Goal: Task Accomplishment & Management: Use online tool/utility

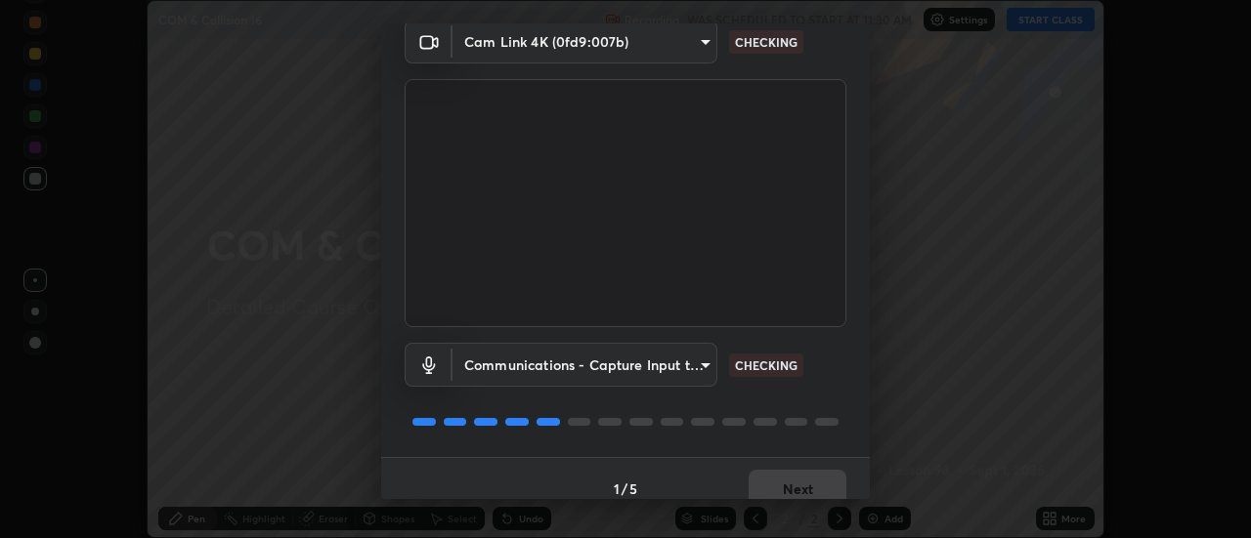
scroll to position [103, 0]
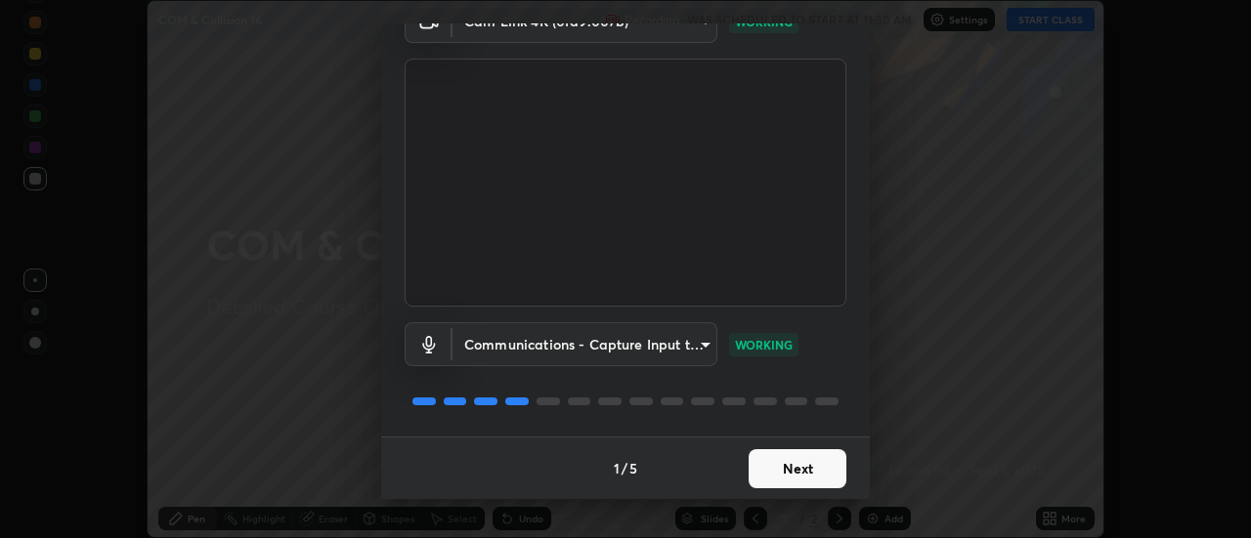
click at [790, 472] on button "Next" at bounding box center [797, 468] width 98 height 39
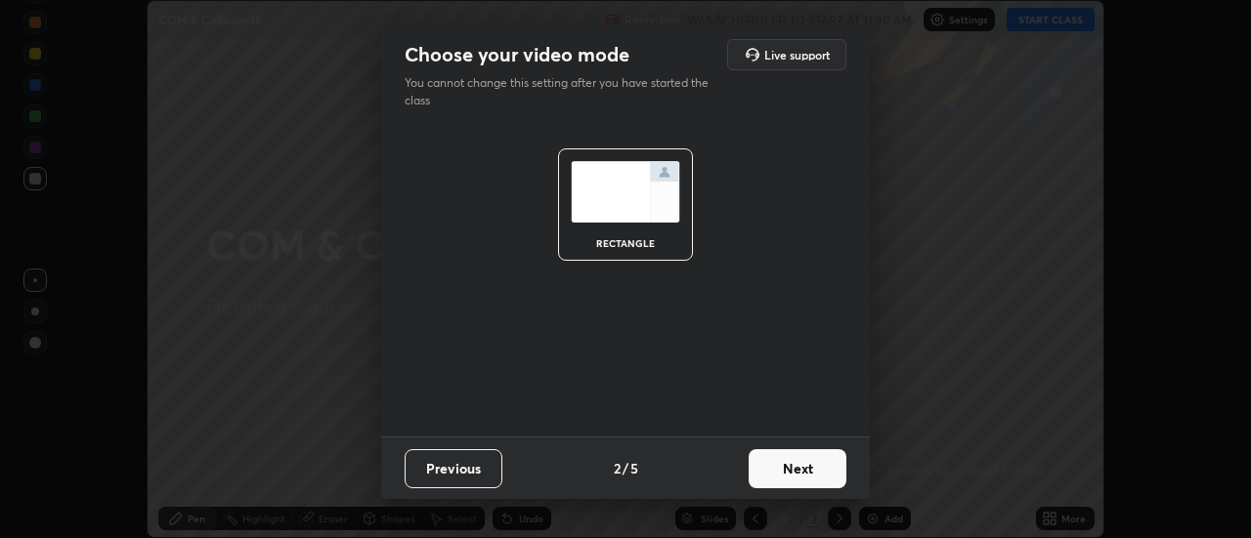
scroll to position [0, 0]
click at [788, 474] on button "Next" at bounding box center [797, 468] width 98 height 39
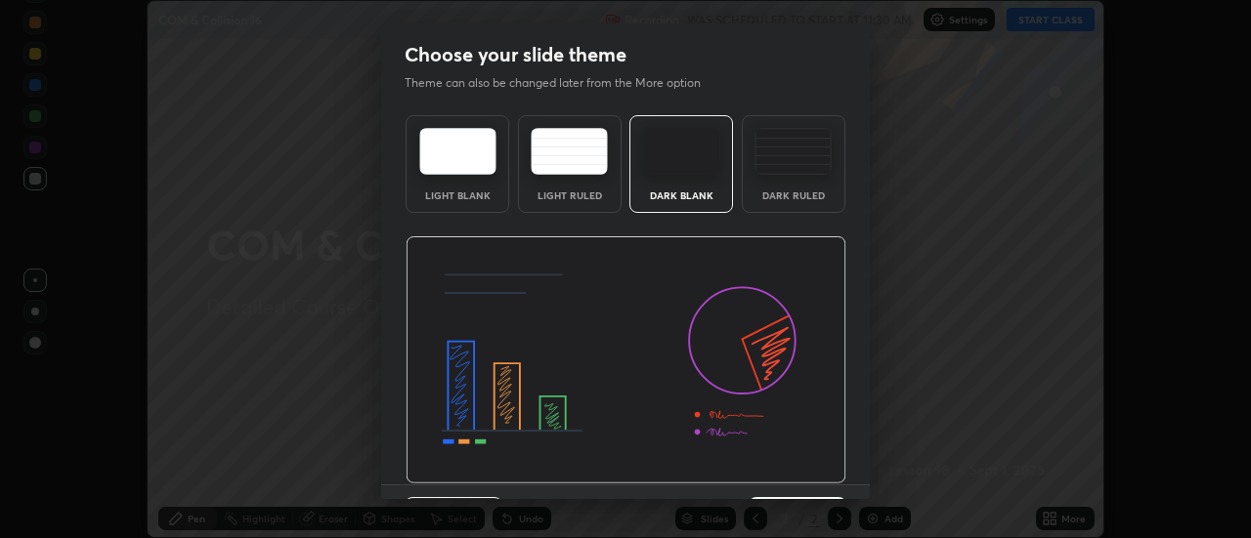
click at [786, 475] on img at bounding box center [625, 360] width 441 height 248
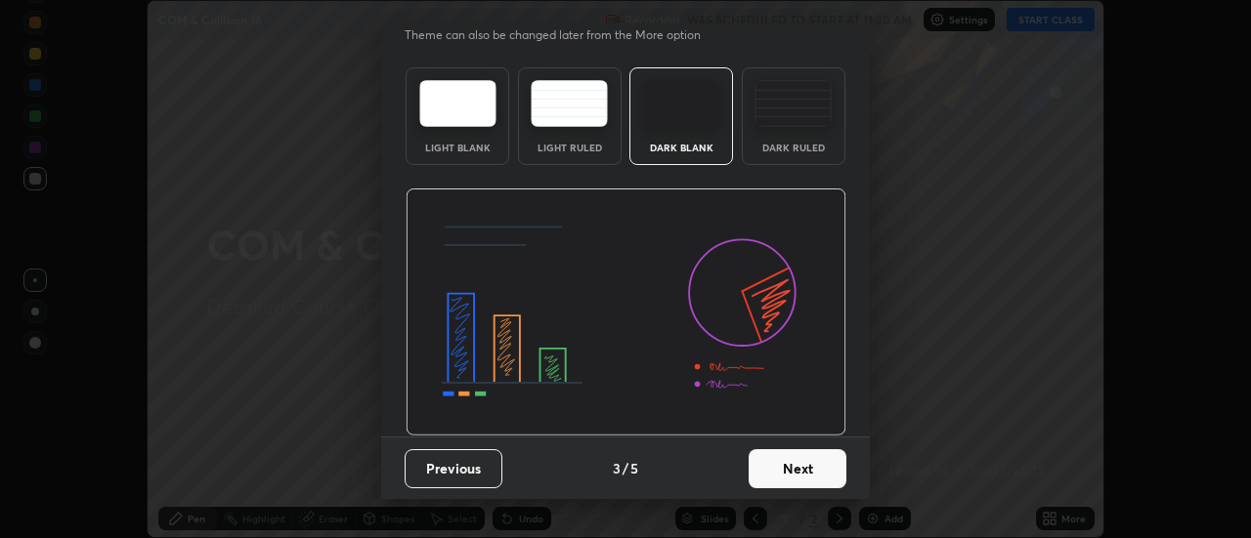
click at [797, 469] on button "Next" at bounding box center [797, 468] width 98 height 39
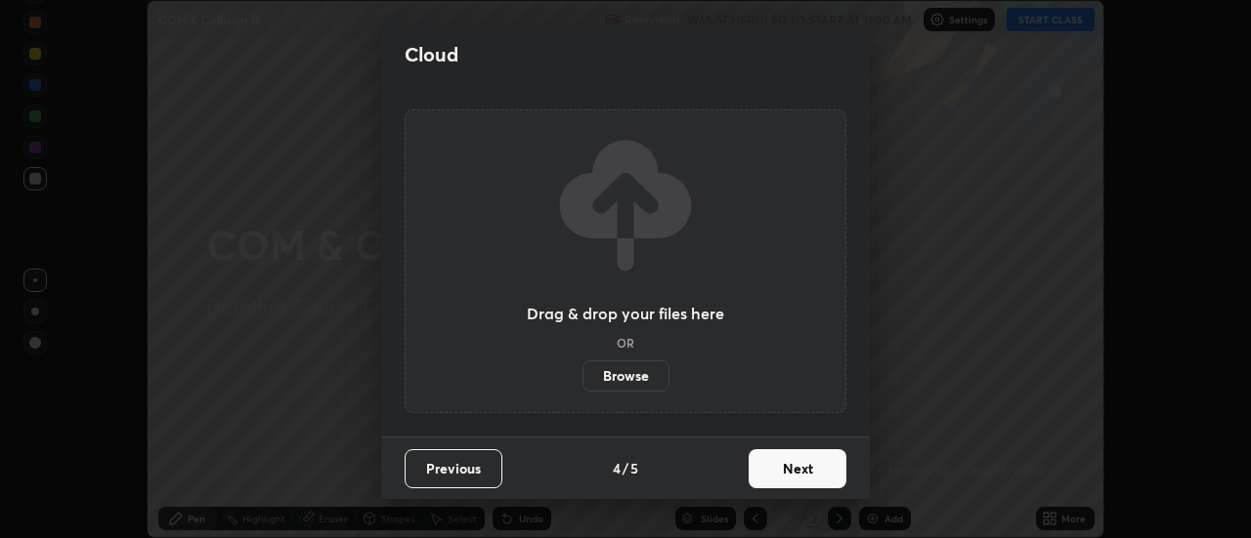
click at [784, 469] on button "Next" at bounding box center [797, 468] width 98 height 39
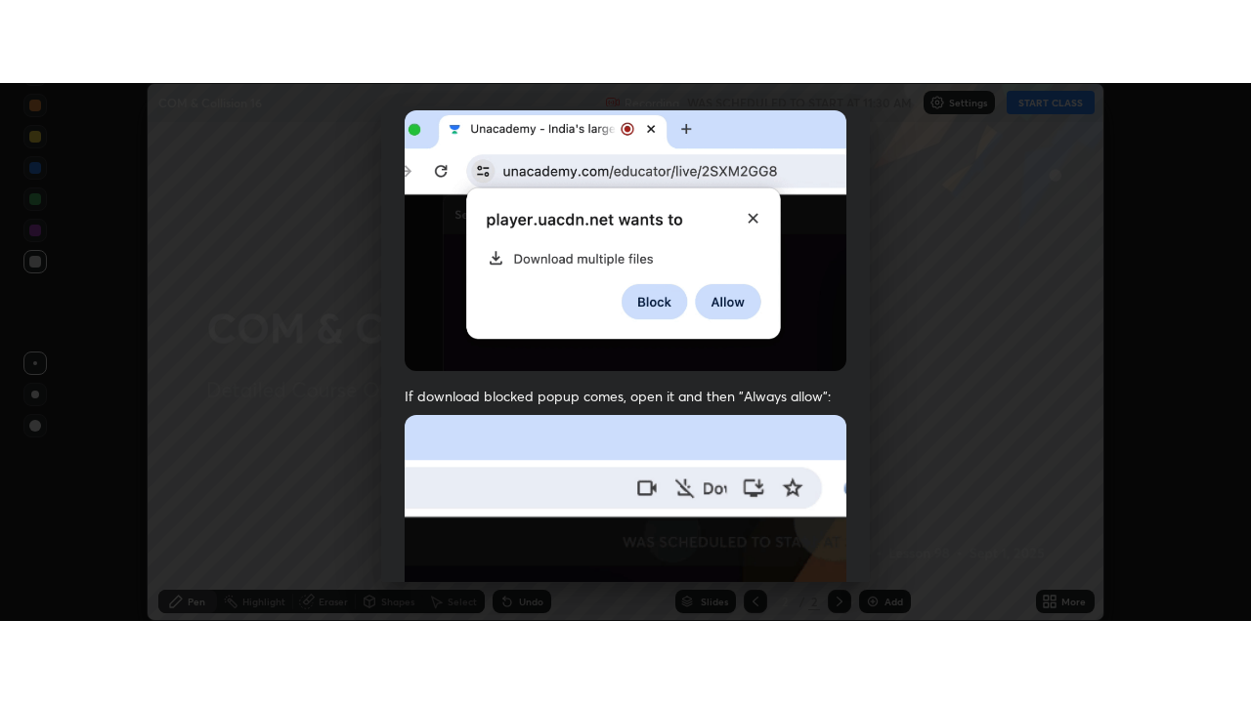
scroll to position [501, 0]
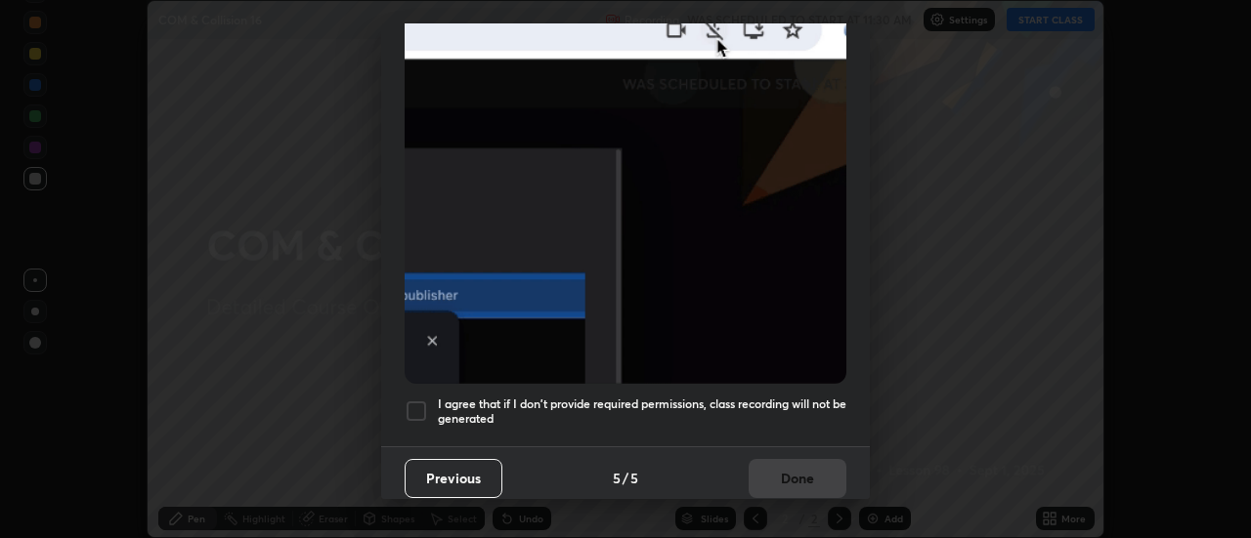
click at [416, 400] on div at bounding box center [415, 411] width 23 height 23
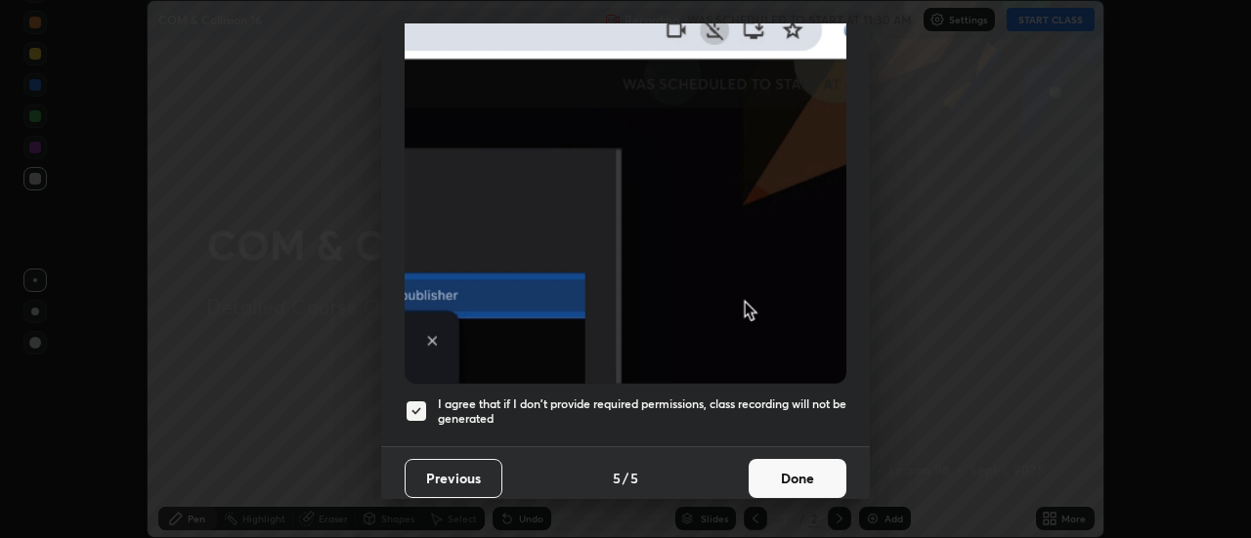
click at [777, 472] on button "Done" at bounding box center [797, 478] width 98 height 39
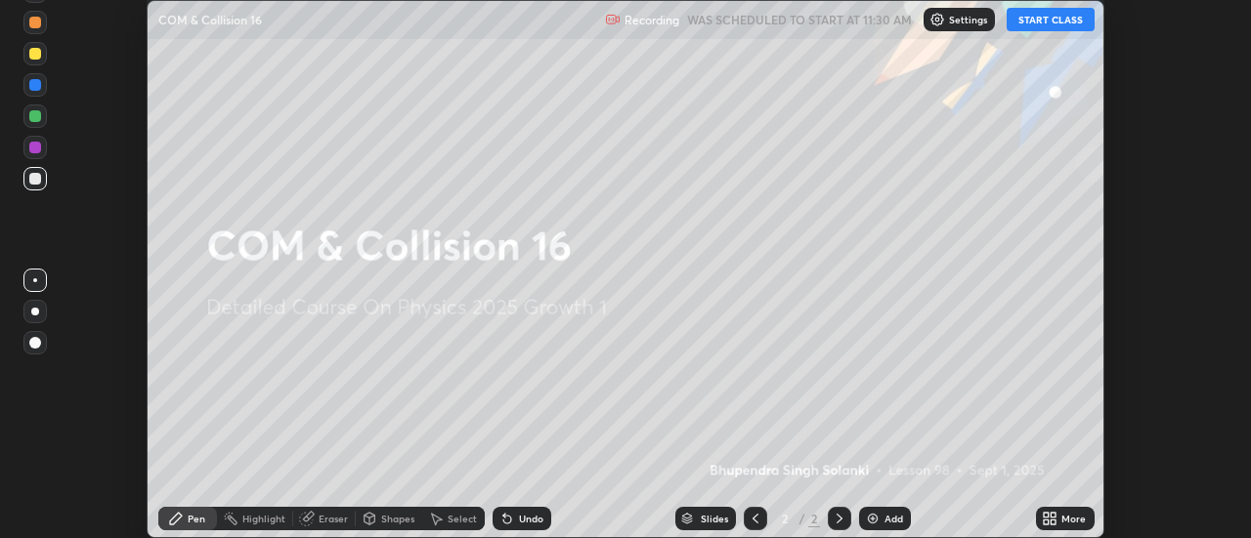
click at [1048, 514] on icon at bounding box center [1045, 515] width 5 height 5
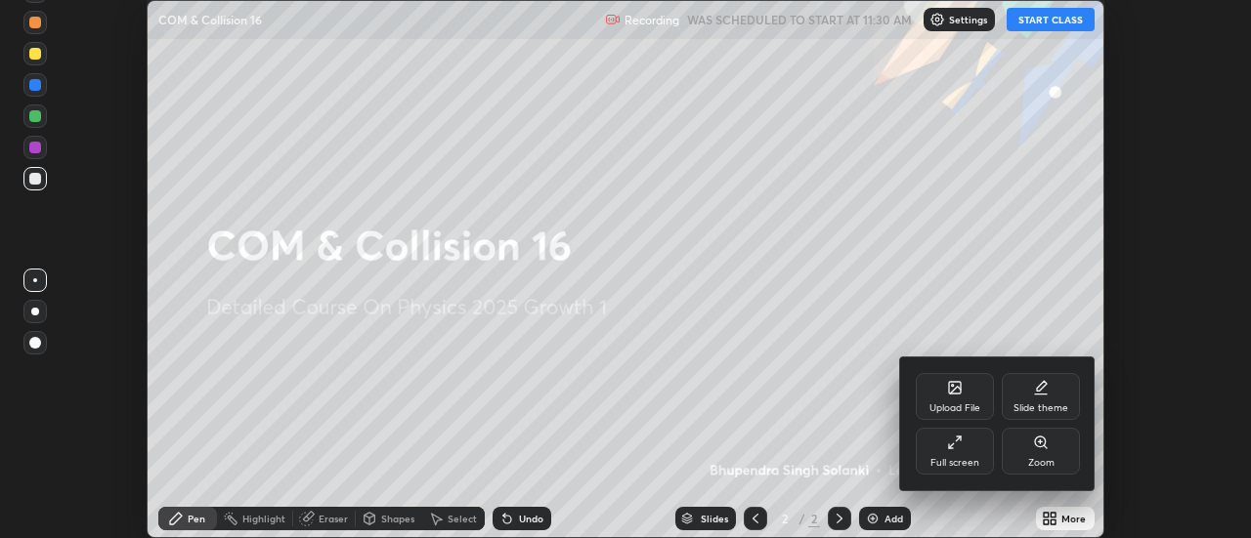
click at [1044, 19] on div at bounding box center [625, 269] width 1251 height 538
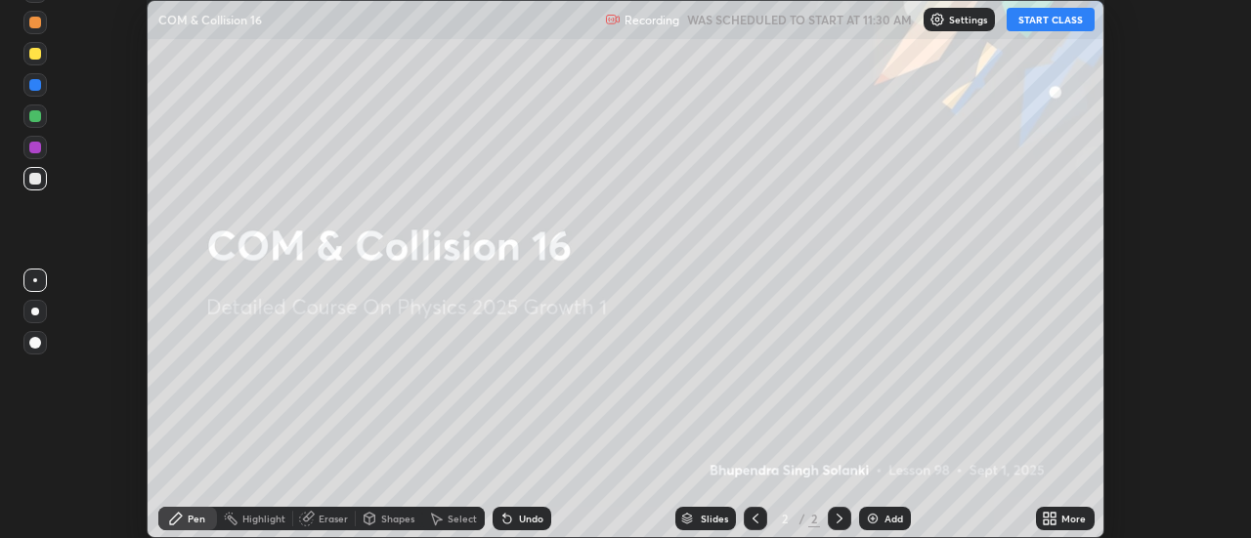
click at [1050, 21] on button "START CLASS" at bounding box center [1050, 19] width 88 height 23
click at [1062, 514] on div "More" at bounding box center [1073, 519] width 24 height 10
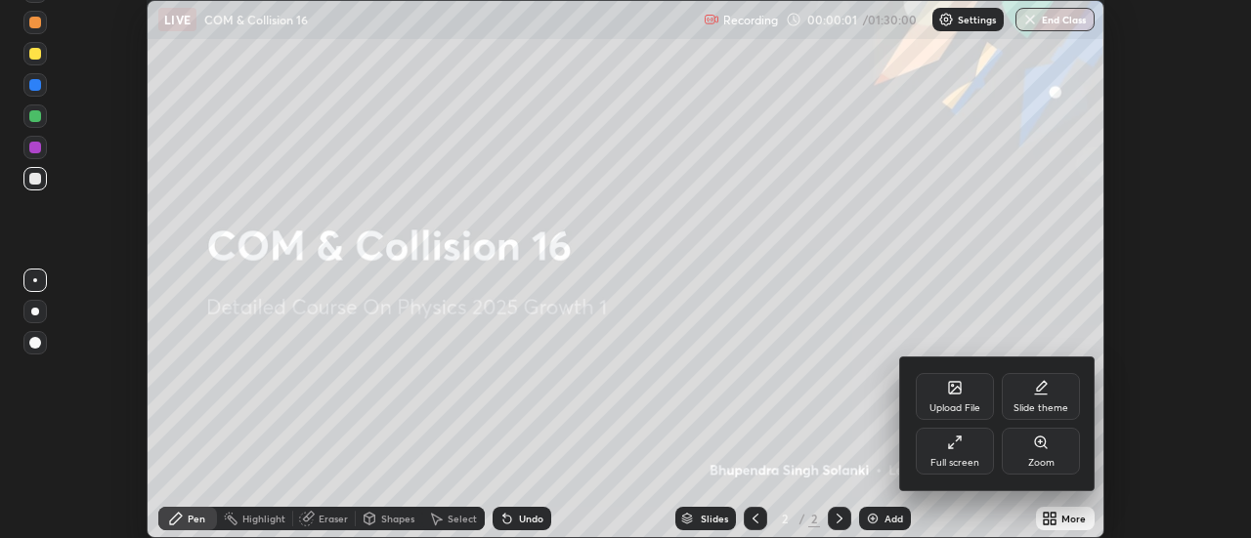
click at [966, 450] on div "Full screen" at bounding box center [954, 451] width 78 height 47
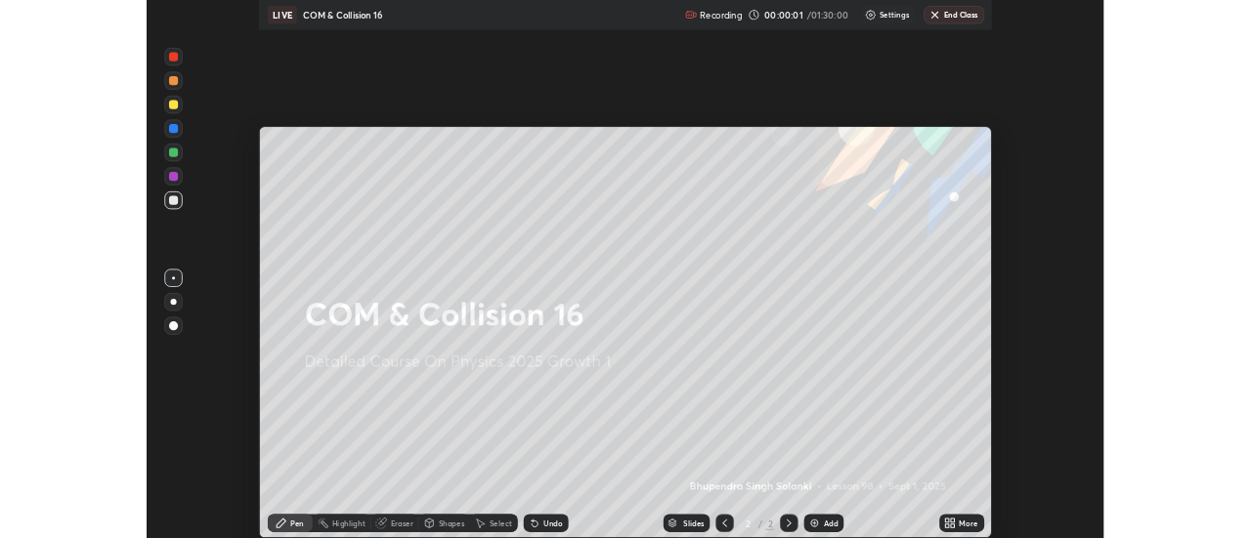
scroll to position [703, 1251]
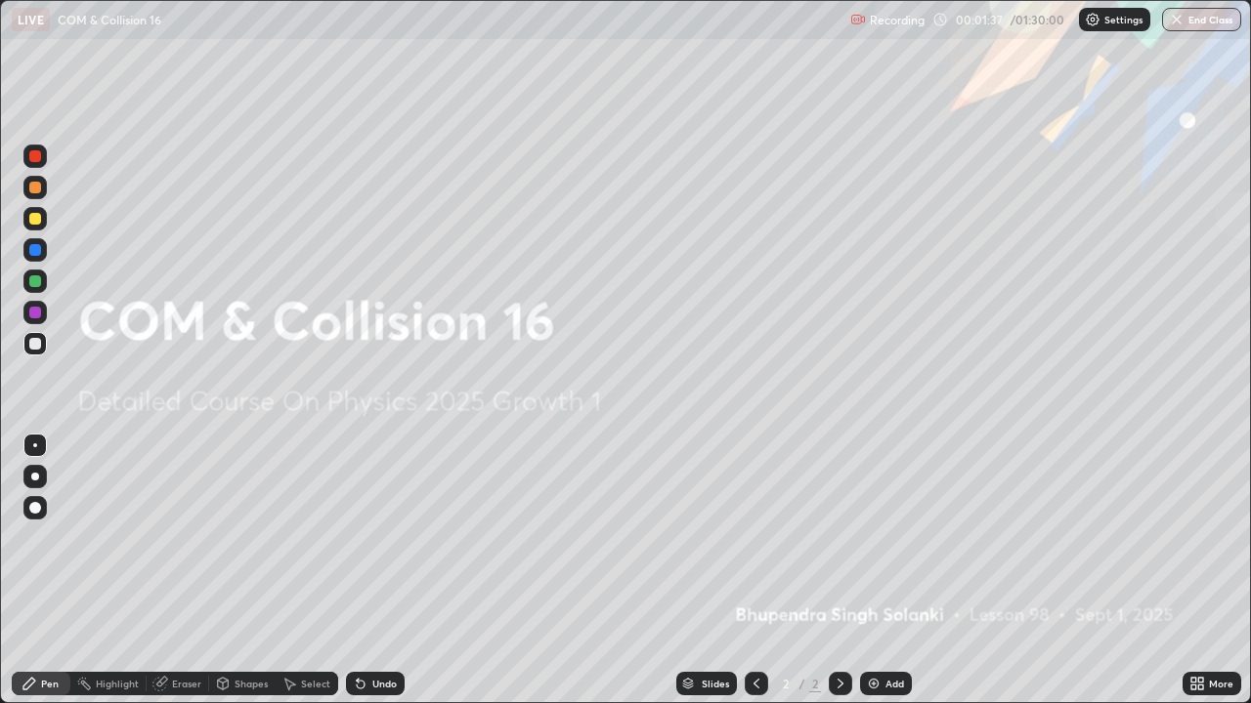
click at [878, 537] on img at bounding box center [874, 684] width 16 height 16
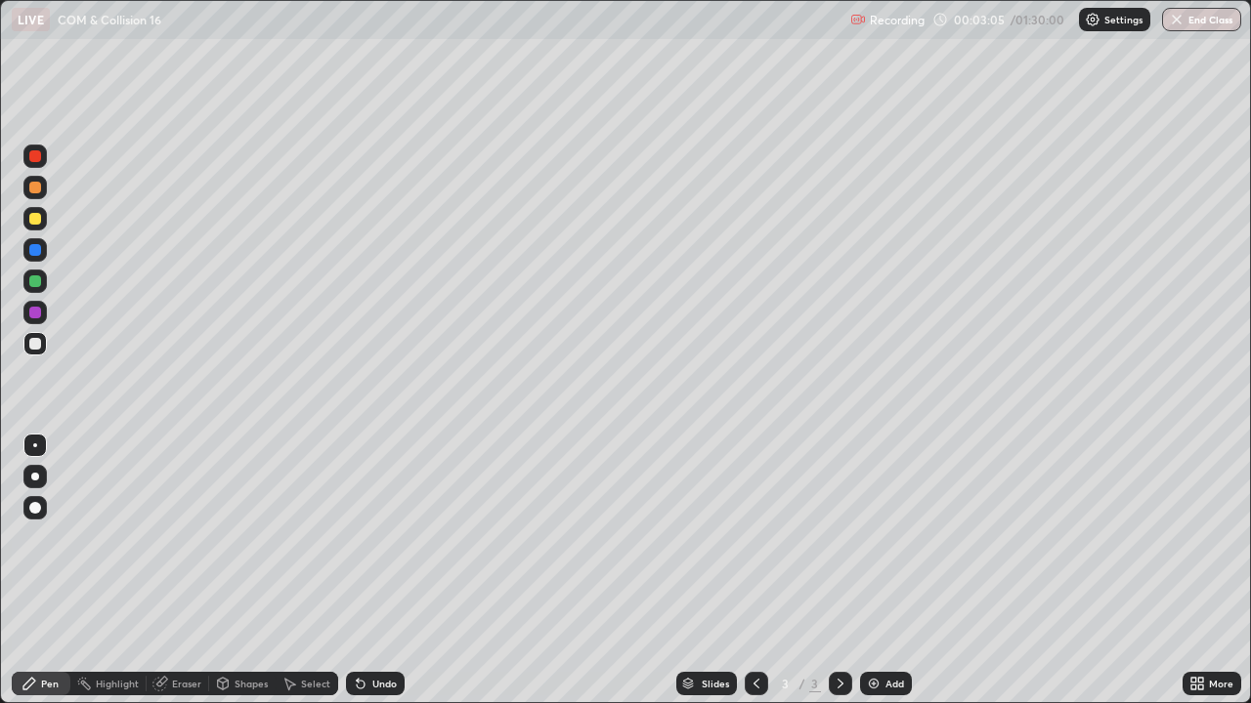
click at [381, 537] on div "Undo" at bounding box center [384, 684] width 24 height 10
click at [387, 537] on div "Undo" at bounding box center [375, 683] width 59 height 23
click at [392, 537] on div "Undo" at bounding box center [375, 683] width 59 height 23
click at [391, 537] on div "Undo" at bounding box center [384, 684] width 24 height 10
click at [393, 537] on div "Undo" at bounding box center [384, 684] width 24 height 10
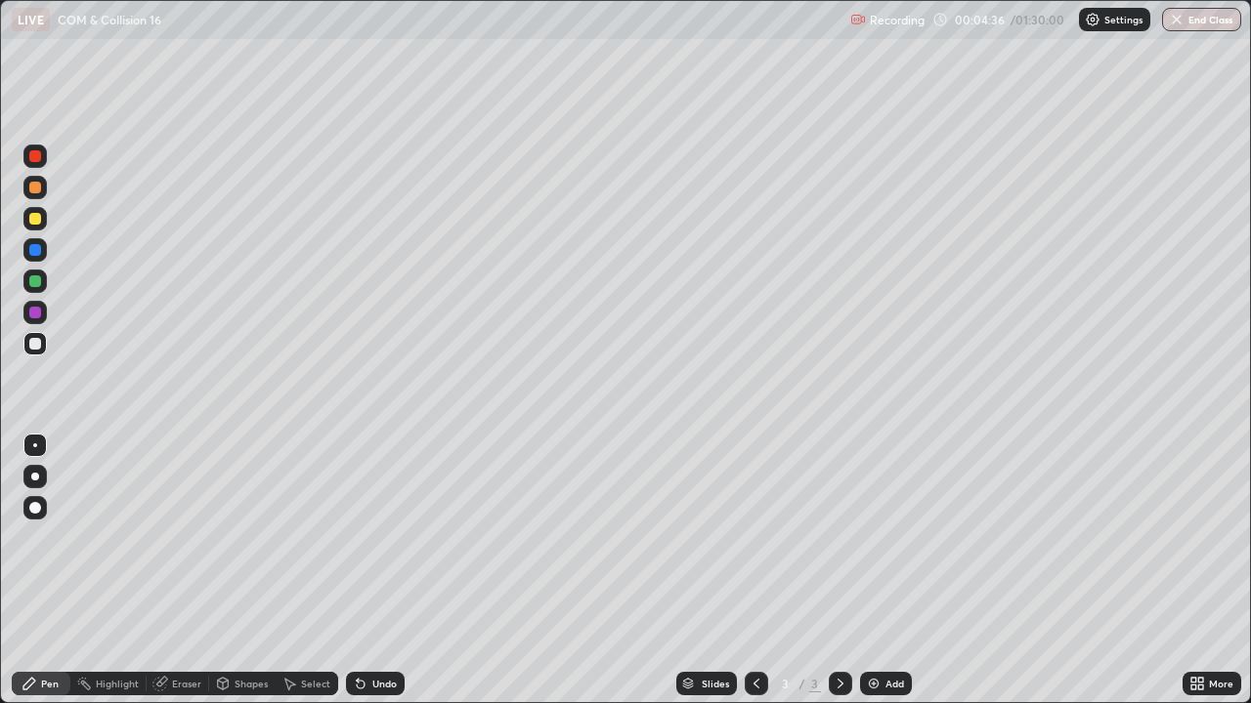
click at [367, 537] on div "Undo" at bounding box center [375, 683] width 59 height 23
click at [180, 537] on div "Eraser" at bounding box center [186, 684] width 29 height 10
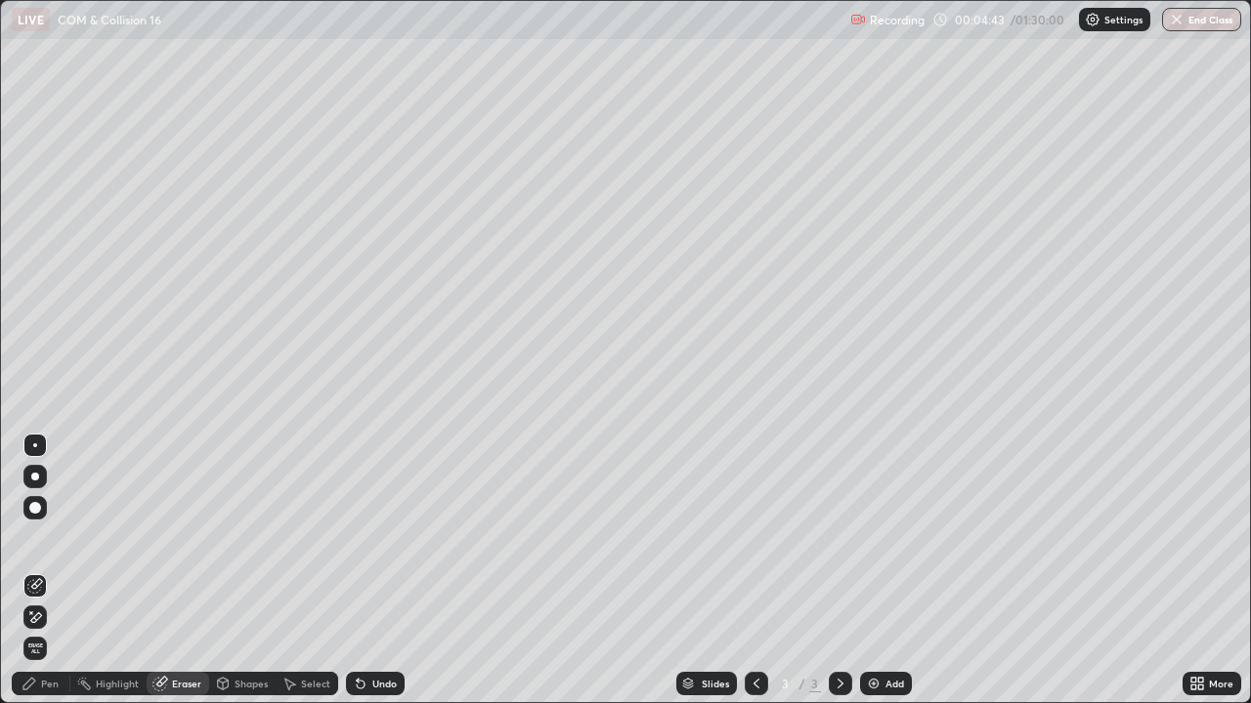
click at [61, 537] on div "Pen" at bounding box center [41, 683] width 59 height 23
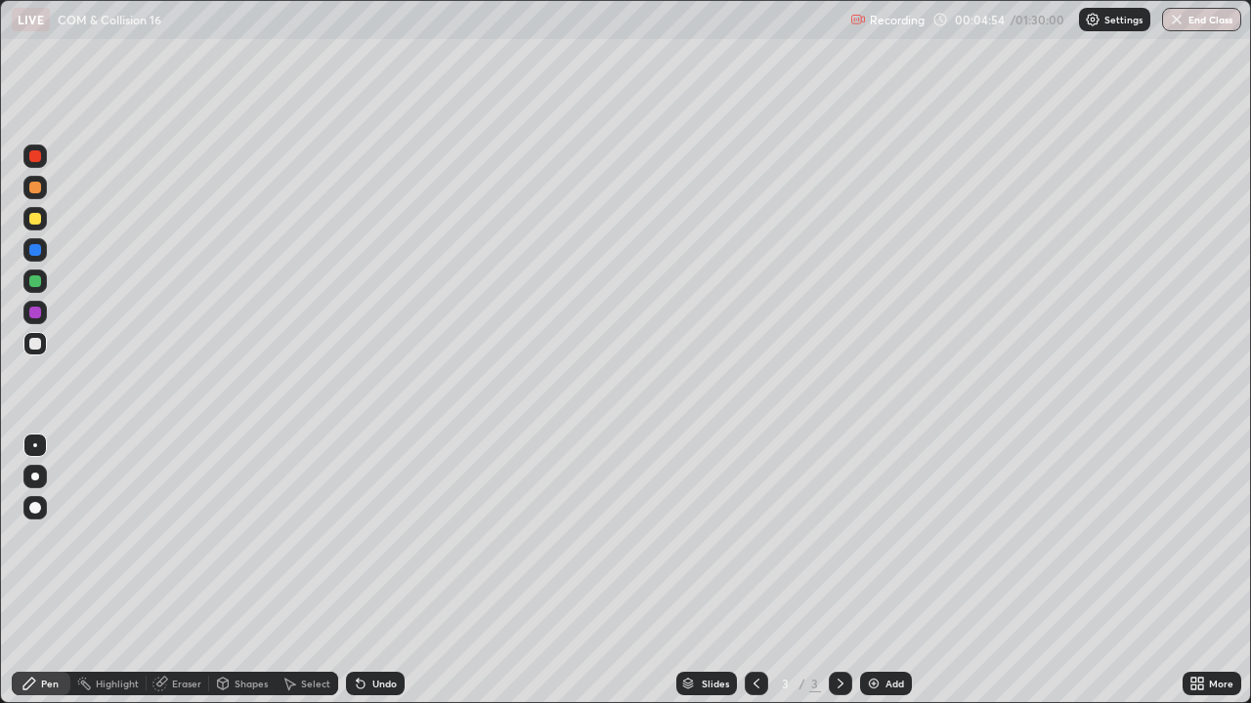
click at [181, 537] on div "Eraser" at bounding box center [186, 684] width 29 height 10
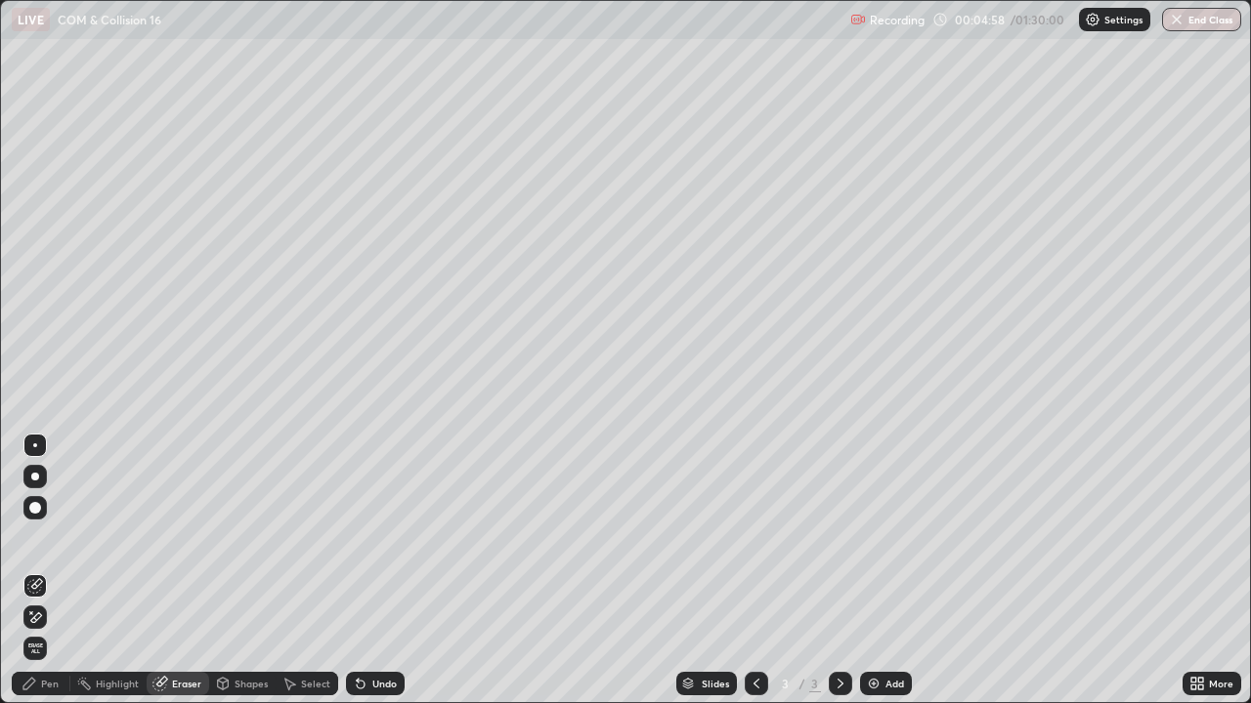
click at [78, 537] on circle at bounding box center [78, 682] width 2 height 2
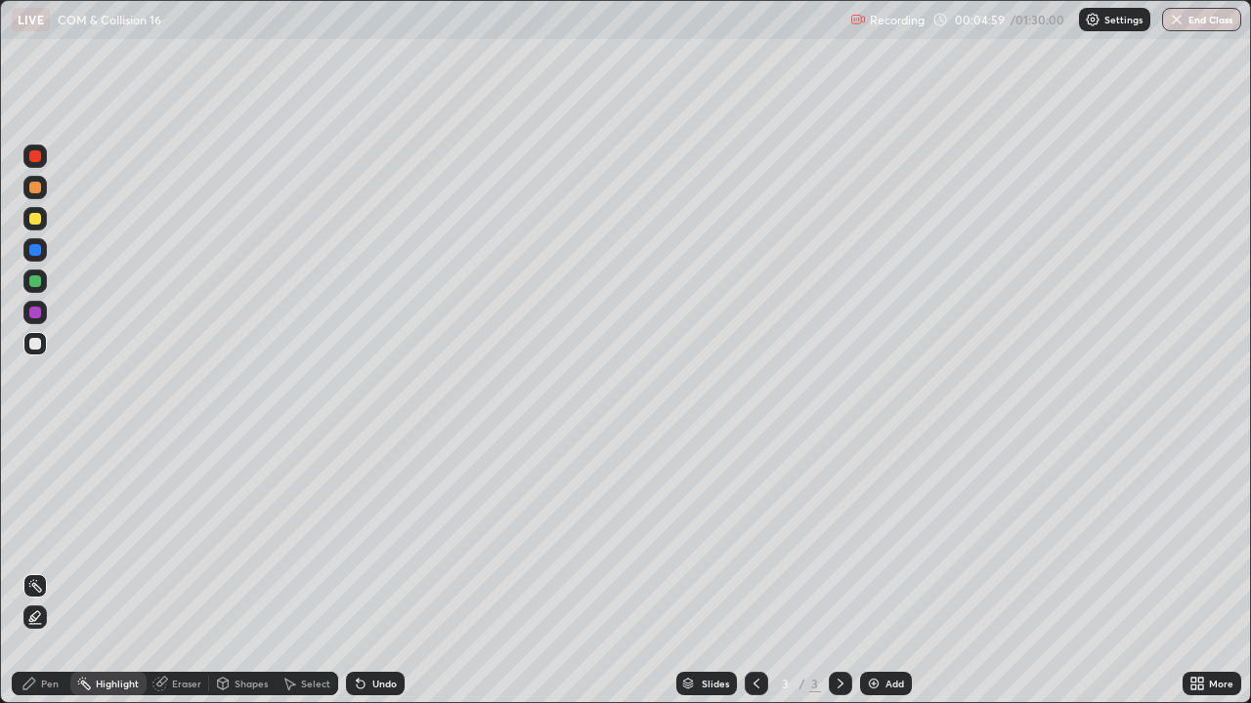
click at [50, 537] on div "Pen" at bounding box center [50, 684] width 18 height 10
click at [363, 537] on icon at bounding box center [361, 684] width 16 height 16
click at [378, 537] on div "Undo" at bounding box center [384, 684] width 24 height 10
click at [384, 537] on div "Undo" at bounding box center [384, 684] width 24 height 10
click at [175, 537] on div "Eraser" at bounding box center [186, 684] width 29 height 10
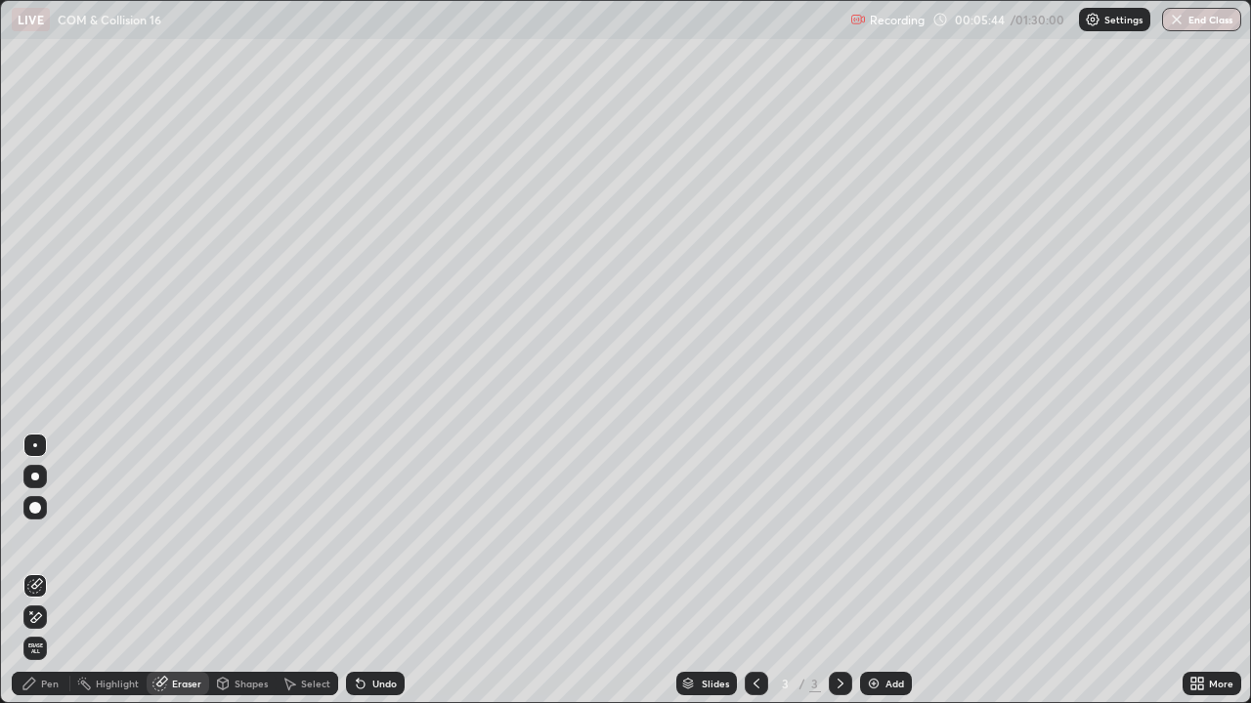
click at [51, 537] on div "Pen" at bounding box center [50, 684] width 18 height 10
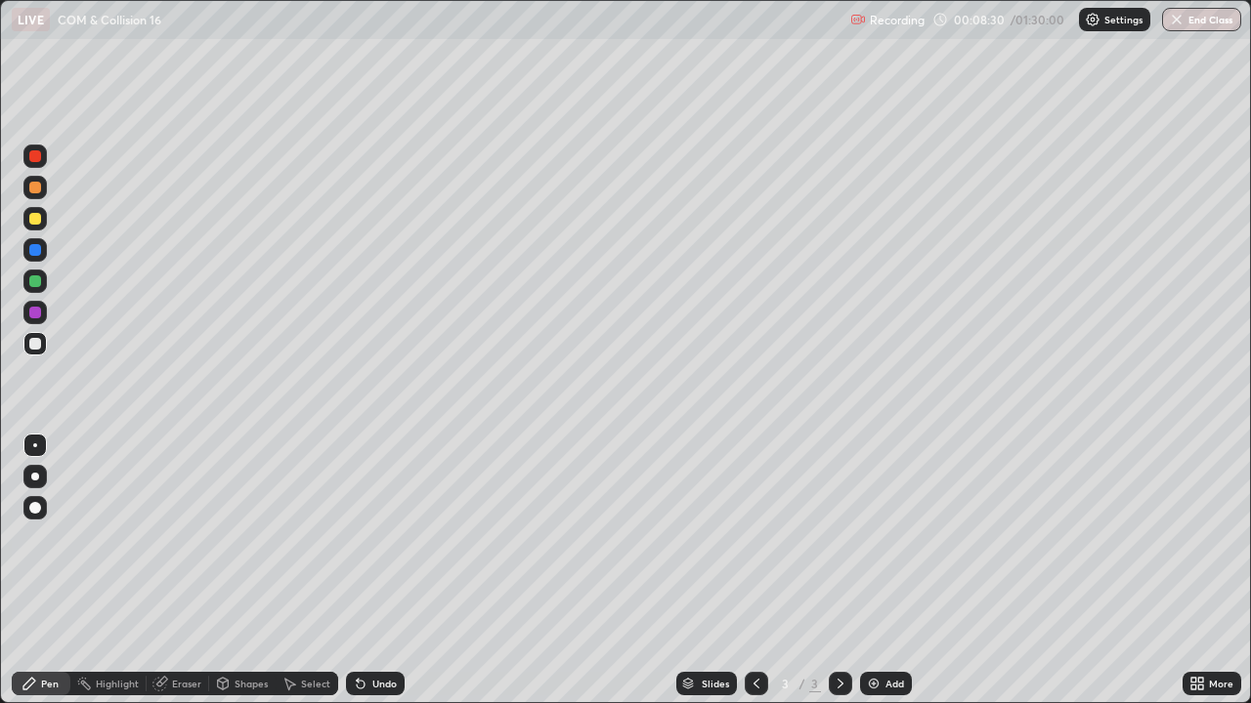
click at [888, 537] on div "Add" at bounding box center [894, 684] width 19 height 10
click at [372, 537] on div "Undo" at bounding box center [384, 684] width 24 height 10
click at [373, 537] on div "Undo" at bounding box center [384, 684] width 24 height 10
click at [372, 537] on div "Undo" at bounding box center [384, 684] width 24 height 10
click at [368, 537] on div "Undo" at bounding box center [375, 683] width 59 height 23
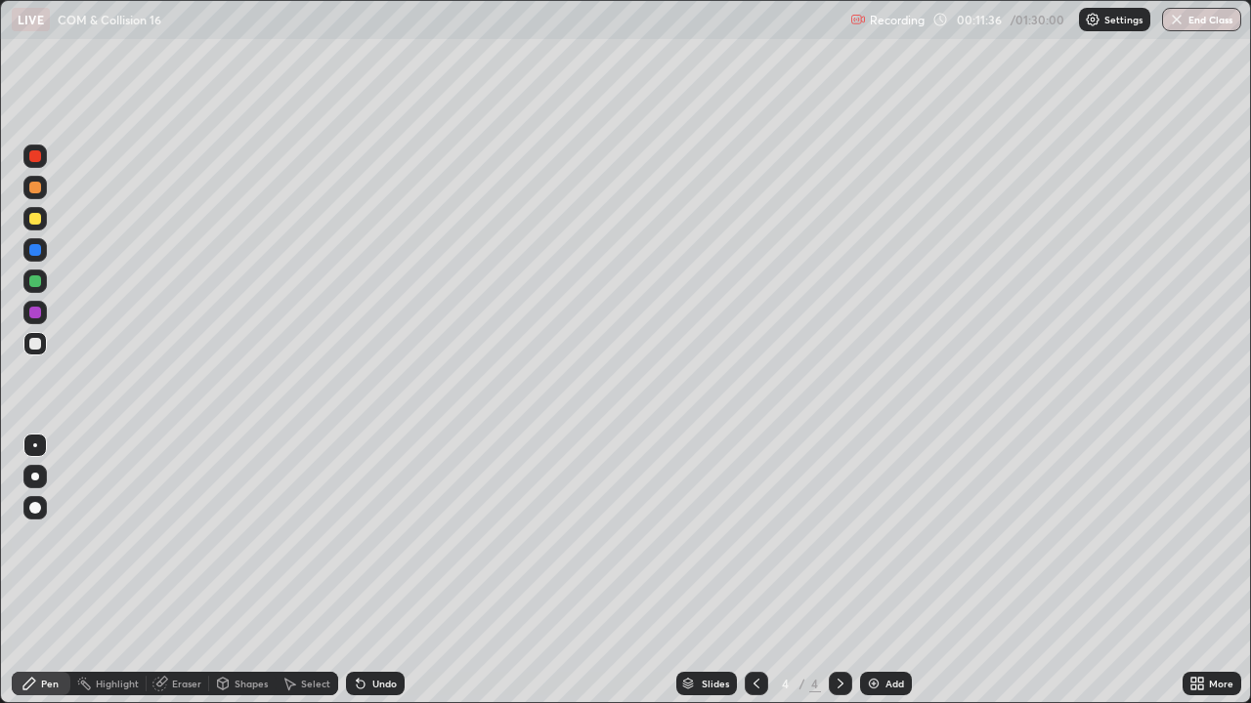
click at [37, 279] on div at bounding box center [35, 282] width 12 height 12
click at [875, 537] on img at bounding box center [874, 684] width 16 height 16
click at [34, 222] on div at bounding box center [35, 219] width 12 height 12
click at [188, 537] on div "Eraser" at bounding box center [186, 684] width 29 height 10
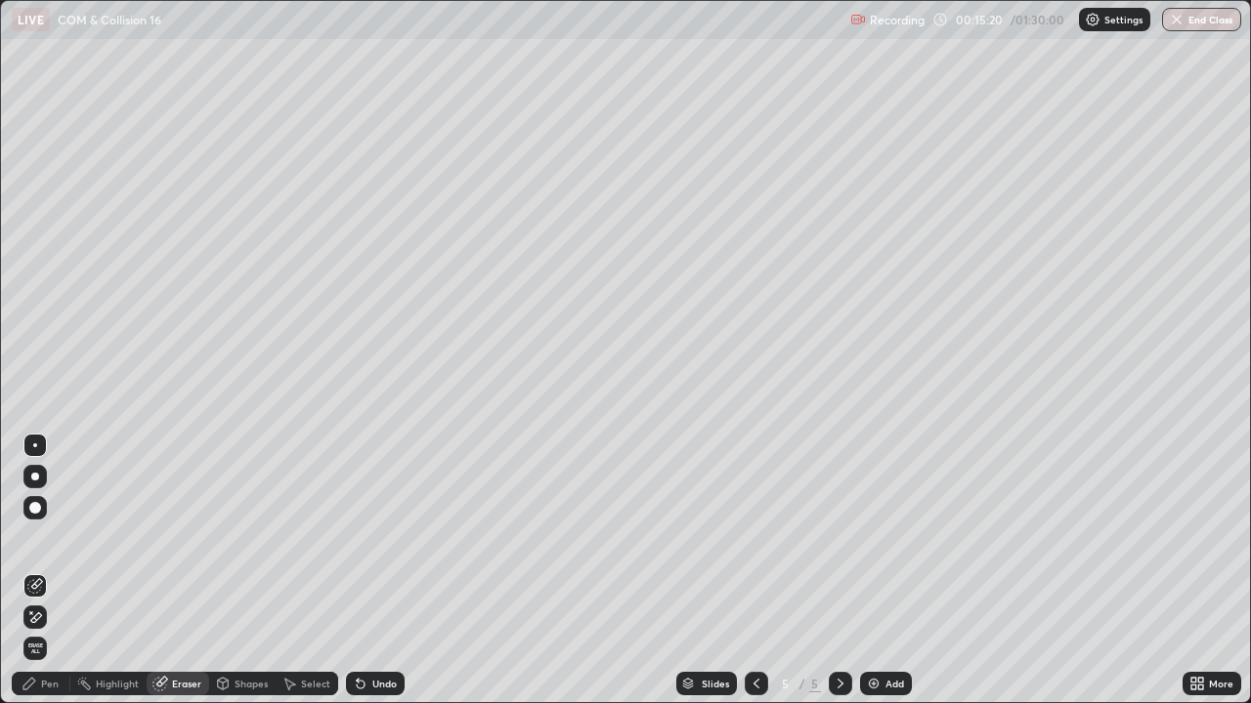
click at [51, 537] on div "Pen" at bounding box center [50, 684] width 18 height 10
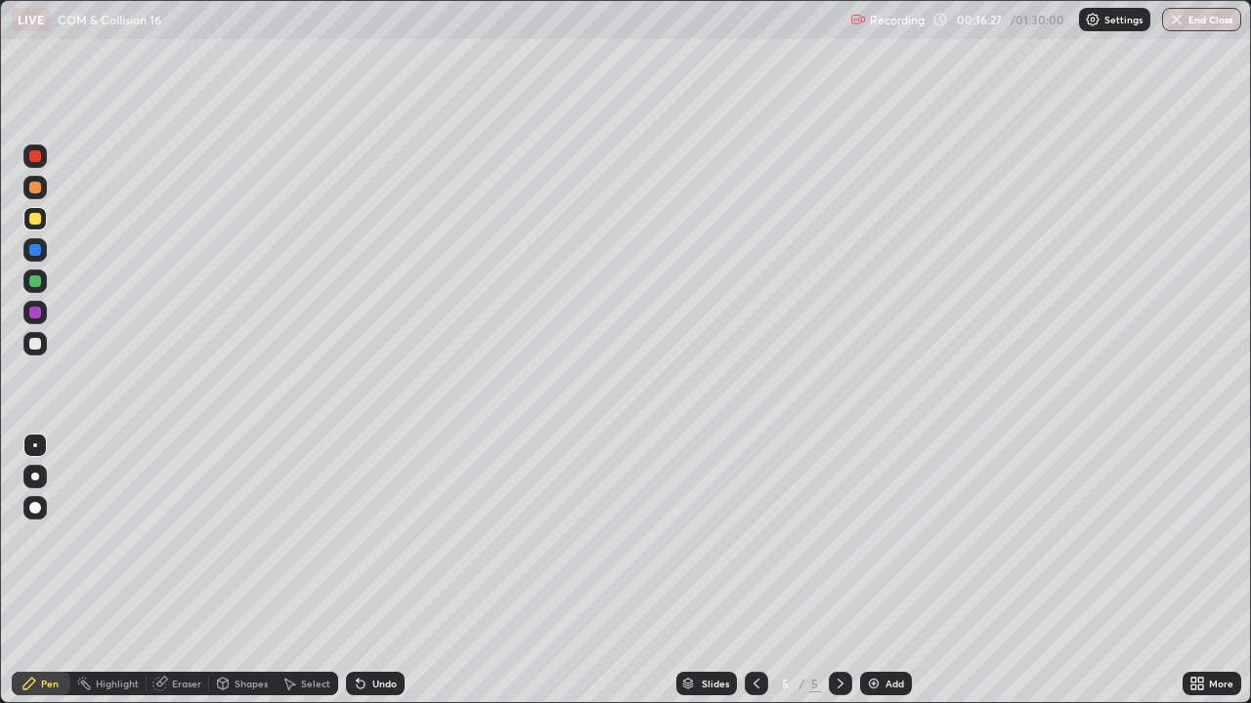
click at [375, 537] on div "Undo" at bounding box center [384, 684] width 24 height 10
click at [372, 537] on div "Undo" at bounding box center [384, 684] width 24 height 10
click at [876, 537] on img at bounding box center [874, 684] width 16 height 16
click at [383, 537] on div "Undo" at bounding box center [384, 684] width 24 height 10
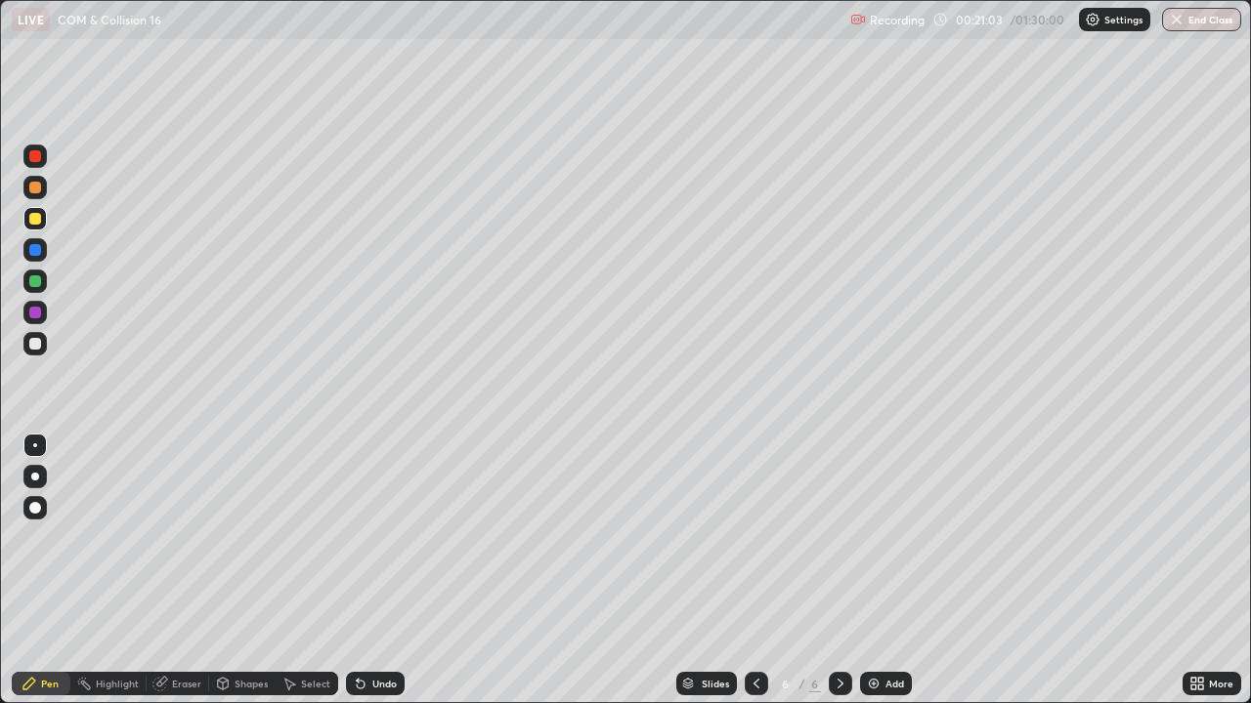
click at [382, 537] on div "Undo" at bounding box center [384, 684] width 24 height 10
click at [885, 537] on div "Add" at bounding box center [894, 684] width 19 height 10
click at [32, 315] on div at bounding box center [35, 313] width 12 height 12
click at [243, 537] on div "Shapes" at bounding box center [250, 684] width 33 height 10
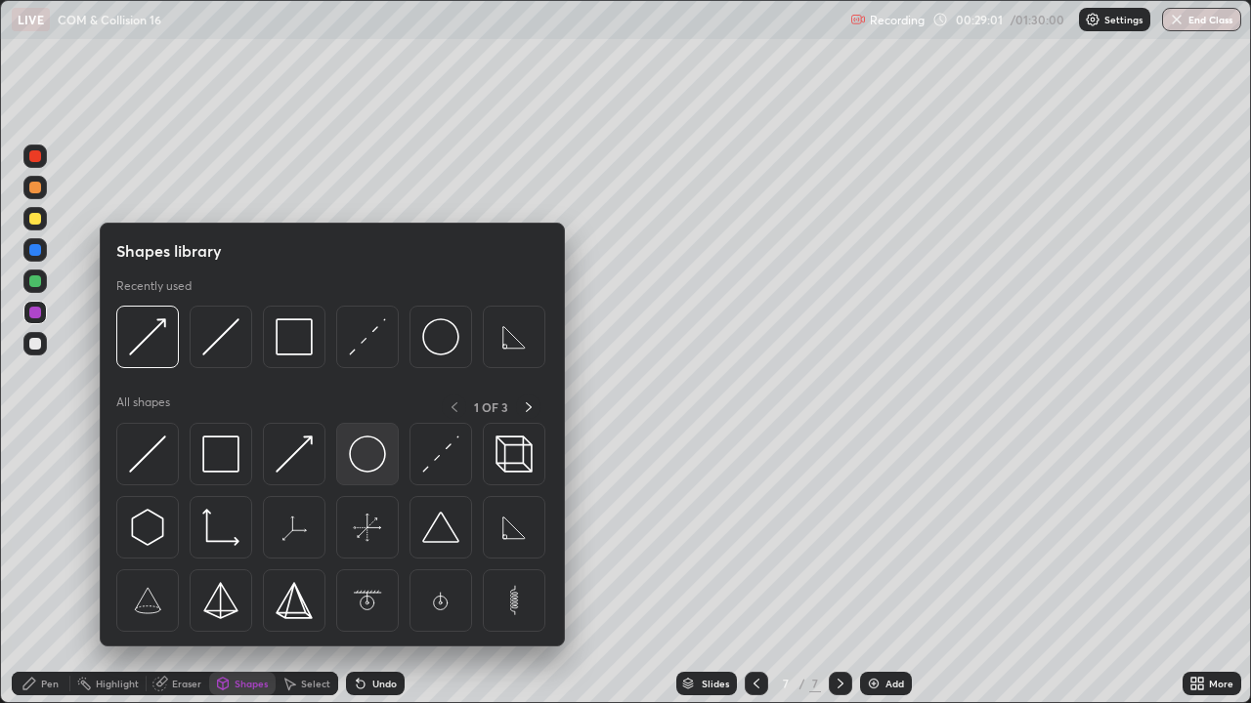
click at [368, 470] on img at bounding box center [367, 454] width 37 height 37
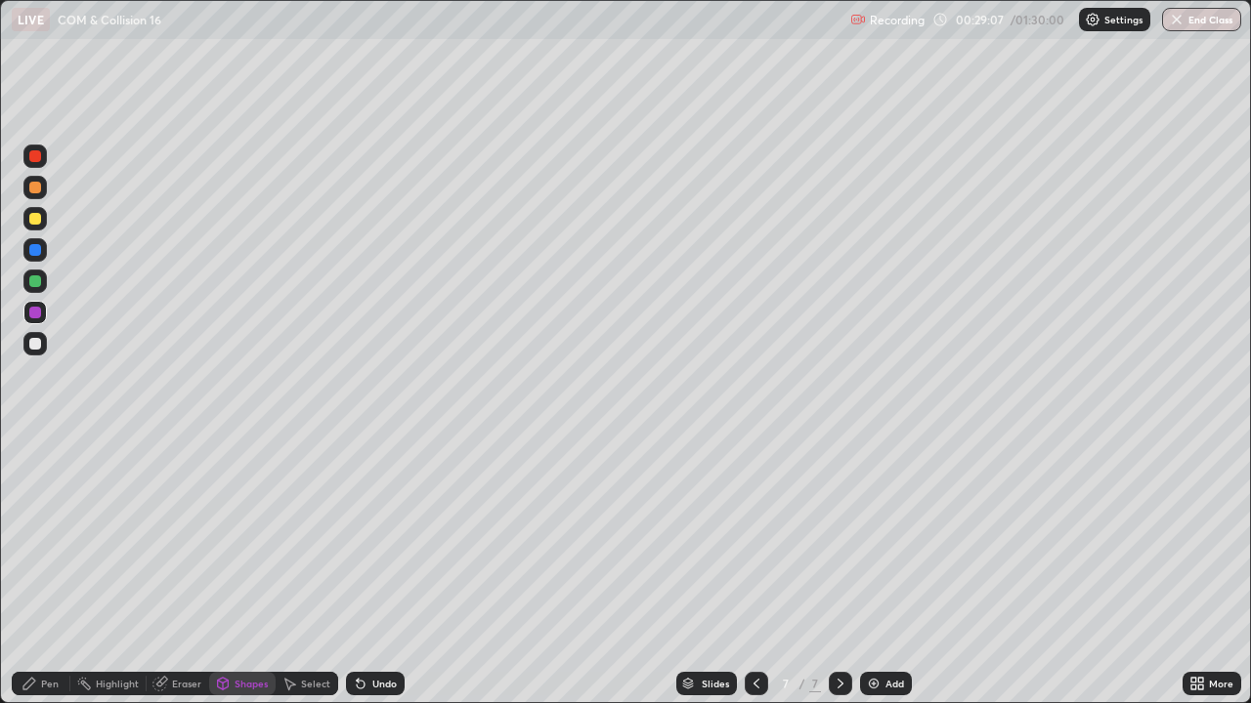
click at [52, 537] on div "Pen" at bounding box center [50, 684] width 18 height 10
click at [31, 485] on div at bounding box center [34, 476] width 23 height 23
click at [38, 343] on div at bounding box center [35, 344] width 12 height 12
click at [35, 446] on div at bounding box center [35, 446] width 4 height 4
click at [239, 537] on div "Shapes" at bounding box center [250, 684] width 33 height 10
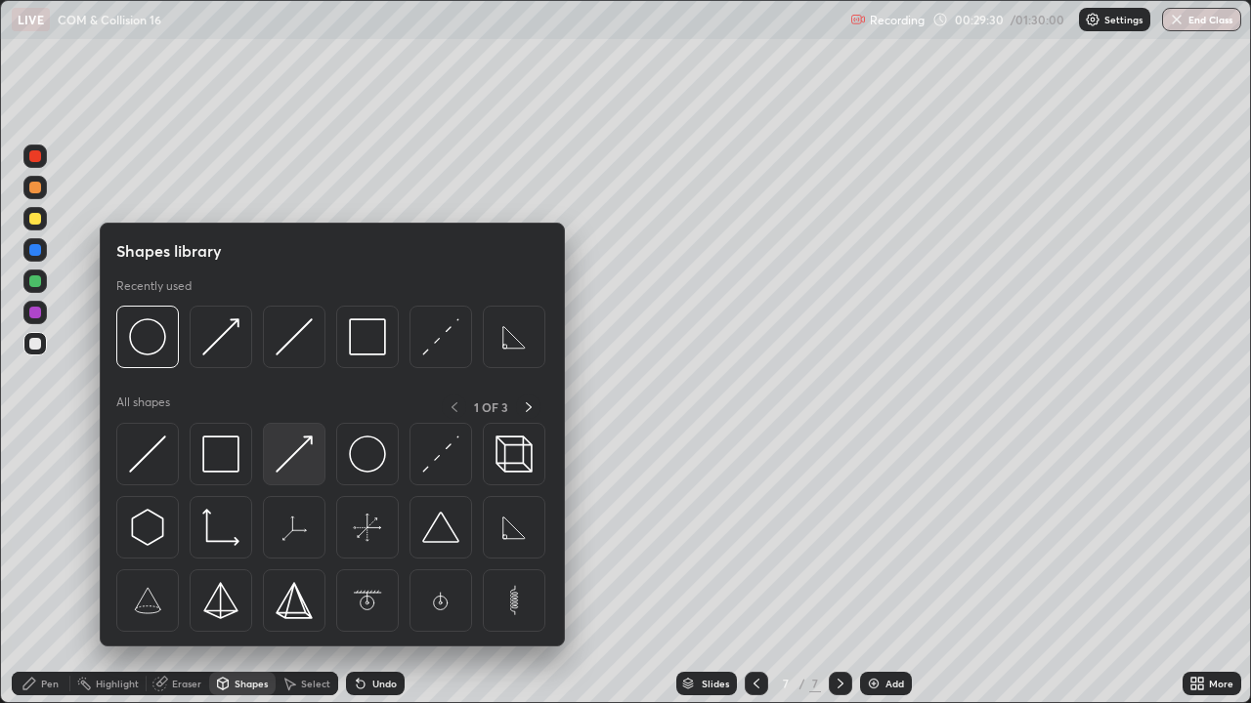
click at [296, 465] on img at bounding box center [294, 454] width 37 height 37
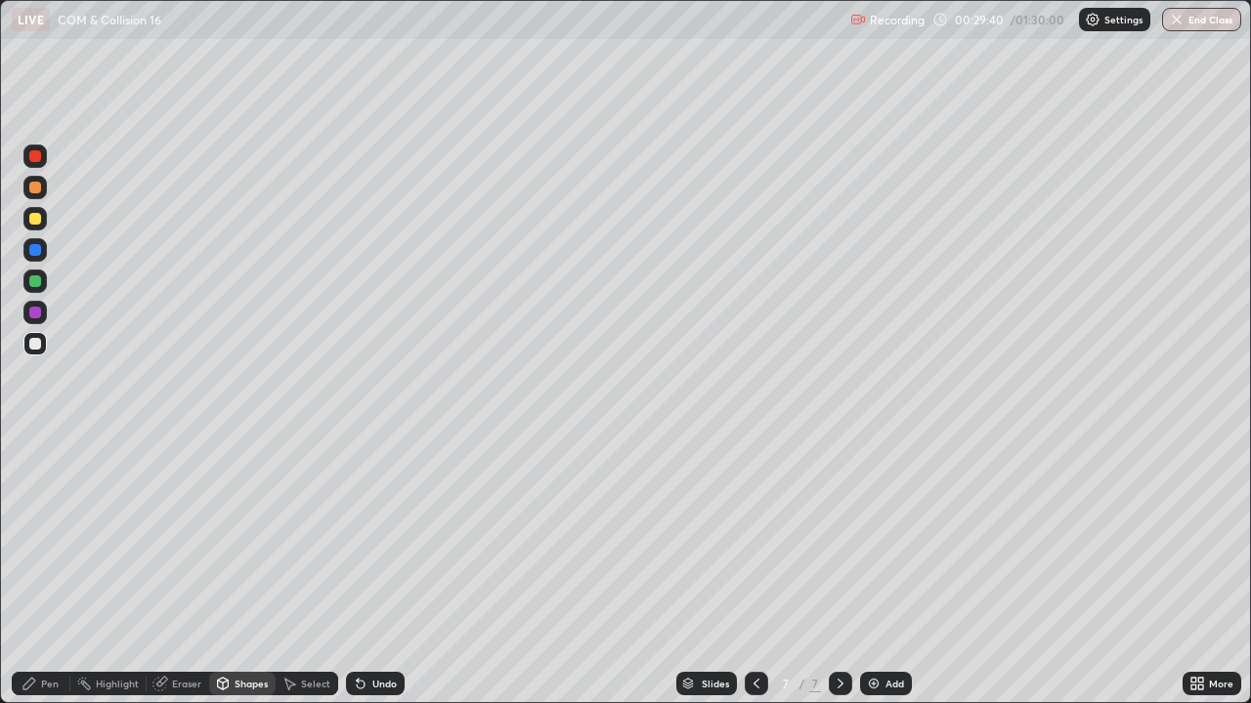
click at [378, 537] on div "Undo" at bounding box center [384, 684] width 24 height 10
click at [385, 537] on div "Undo" at bounding box center [375, 683] width 59 height 23
click at [378, 537] on div "Undo" at bounding box center [375, 683] width 59 height 23
click at [53, 537] on div "Pen" at bounding box center [41, 683] width 59 height 23
click at [34, 281] on div at bounding box center [35, 282] width 12 height 12
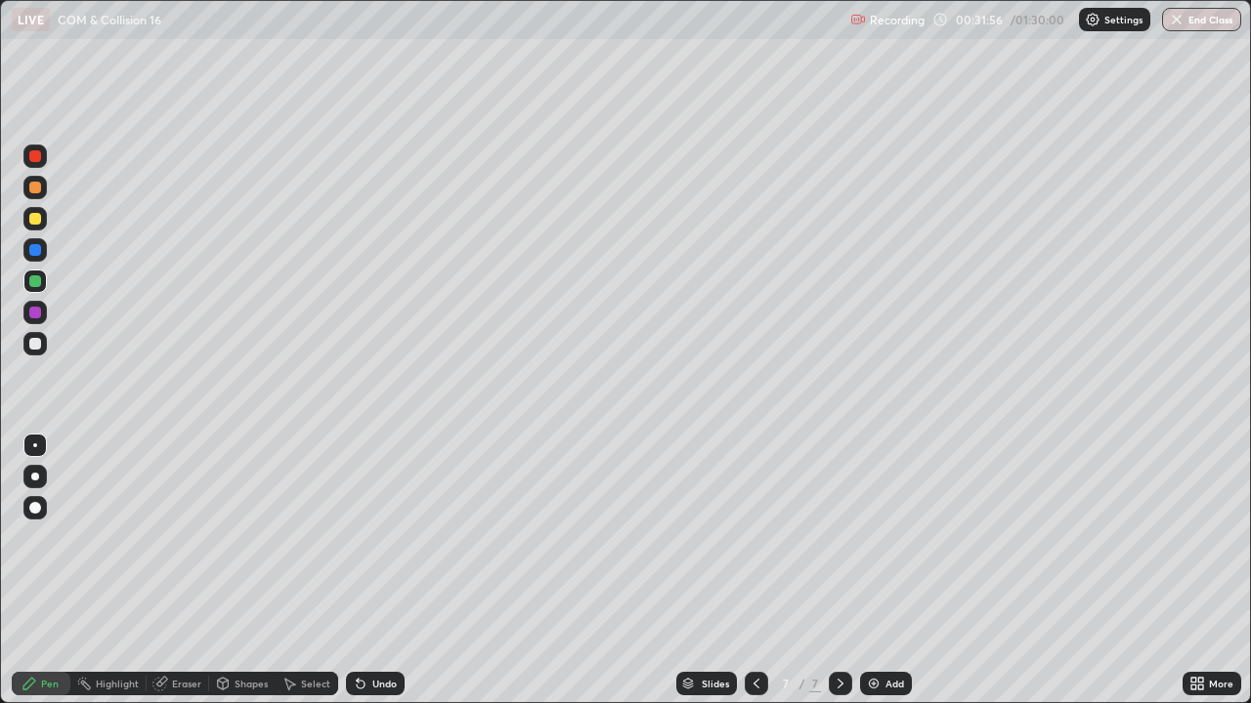
click at [33, 224] on div at bounding box center [35, 219] width 12 height 12
click at [236, 537] on div "Shapes" at bounding box center [250, 684] width 33 height 10
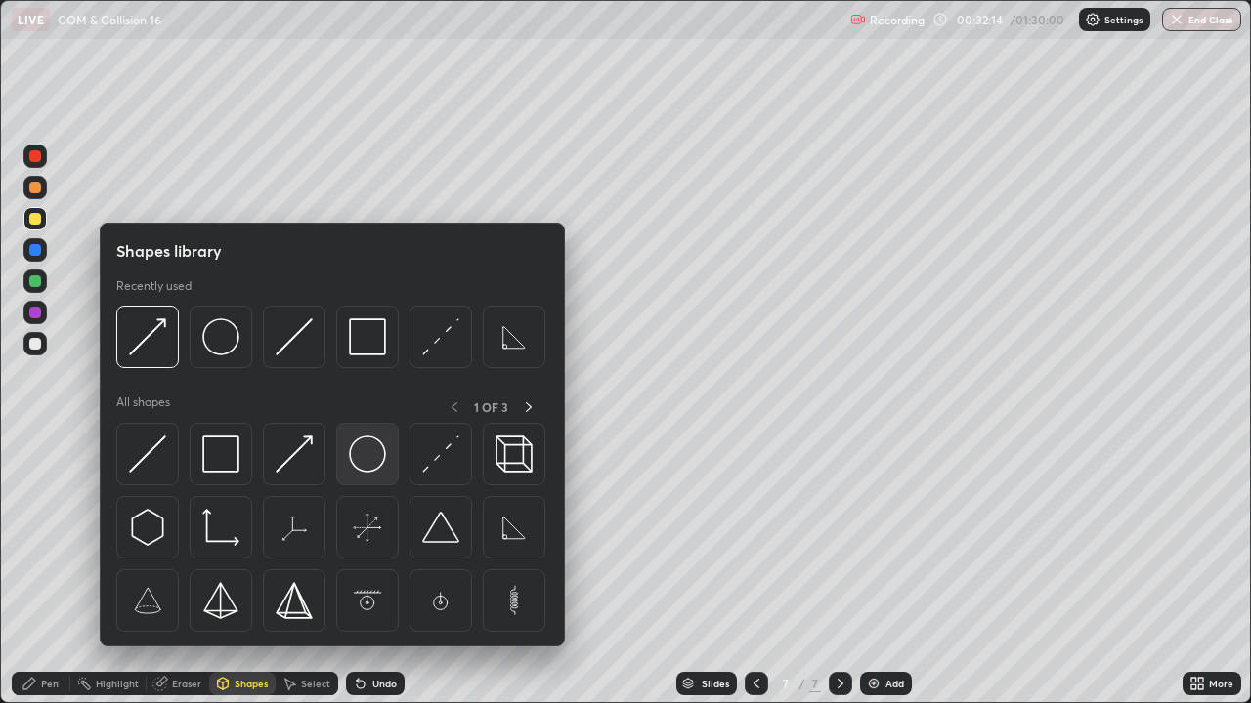
click at [367, 471] on img at bounding box center [367, 454] width 37 height 37
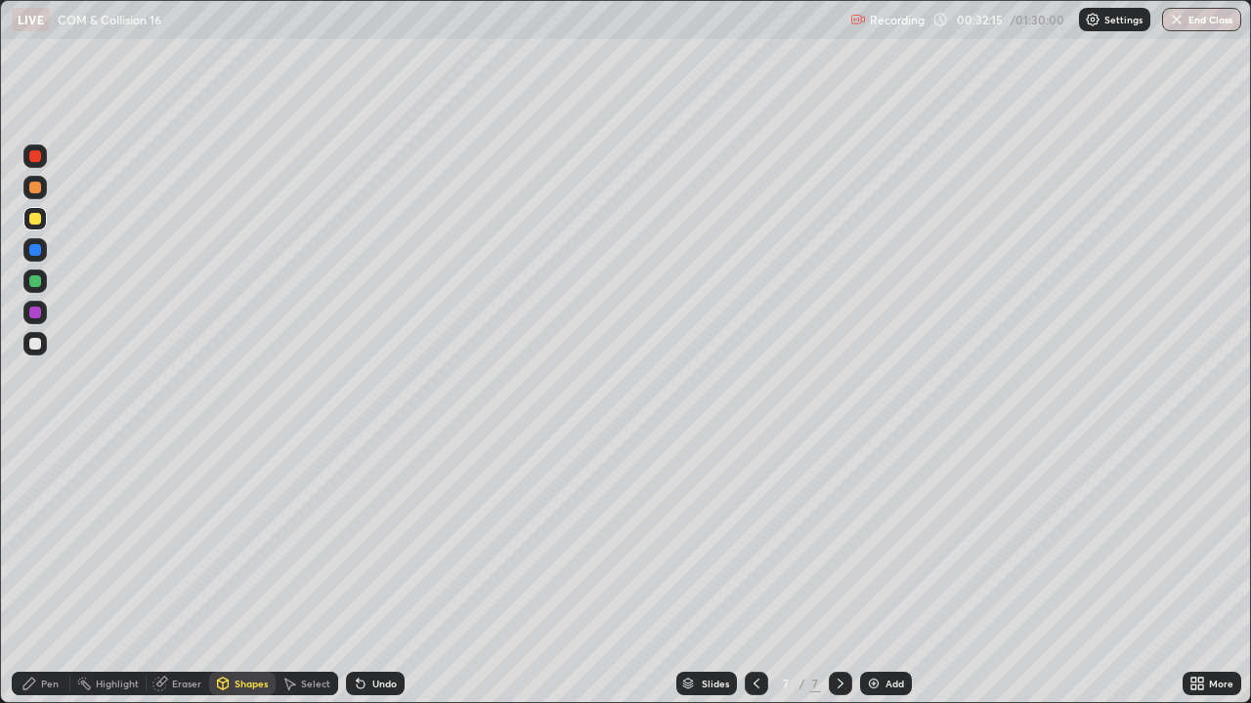
click at [40, 285] on div at bounding box center [35, 282] width 12 height 12
click at [50, 537] on div "Pen" at bounding box center [50, 684] width 18 height 10
click at [32, 477] on div at bounding box center [35, 477] width 8 height 8
click at [35, 446] on div at bounding box center [35, 446] width 4 height 4
click at [240, 537] on div "Shapes" at bounding box center [250, 684] width 33 height 10
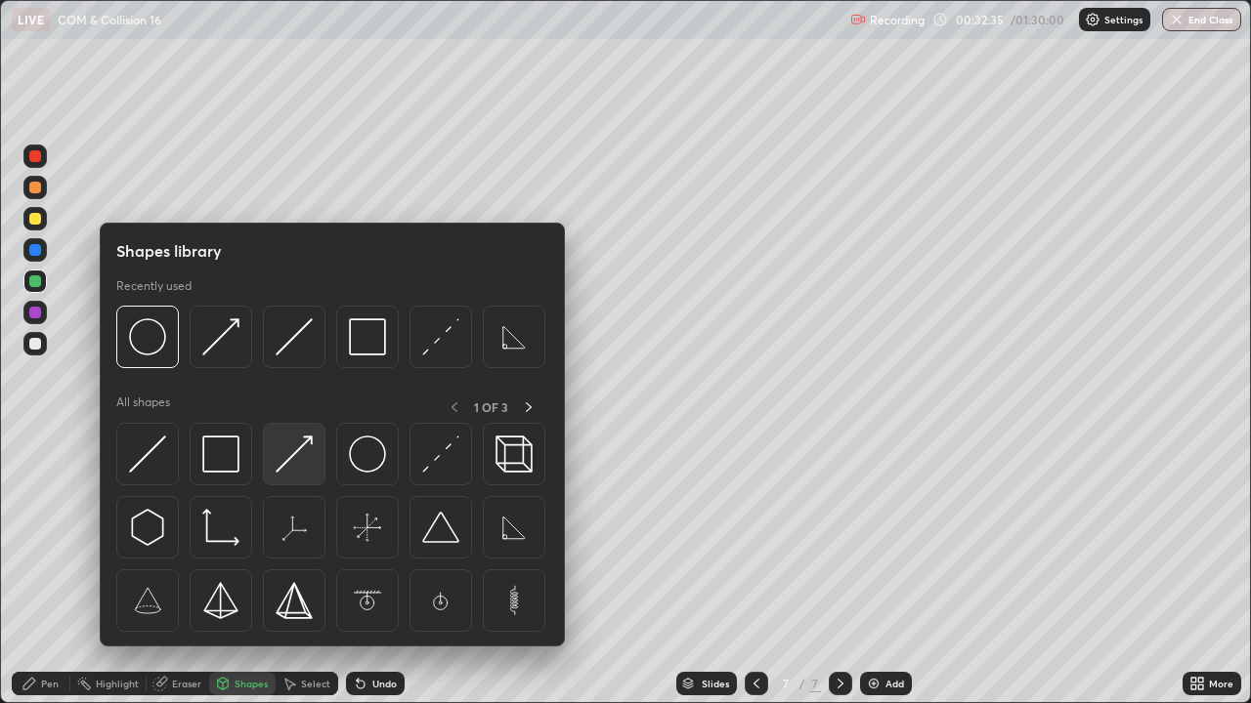
click at [311, 474] on div at bounding box center [294, 454] width 63 height 63
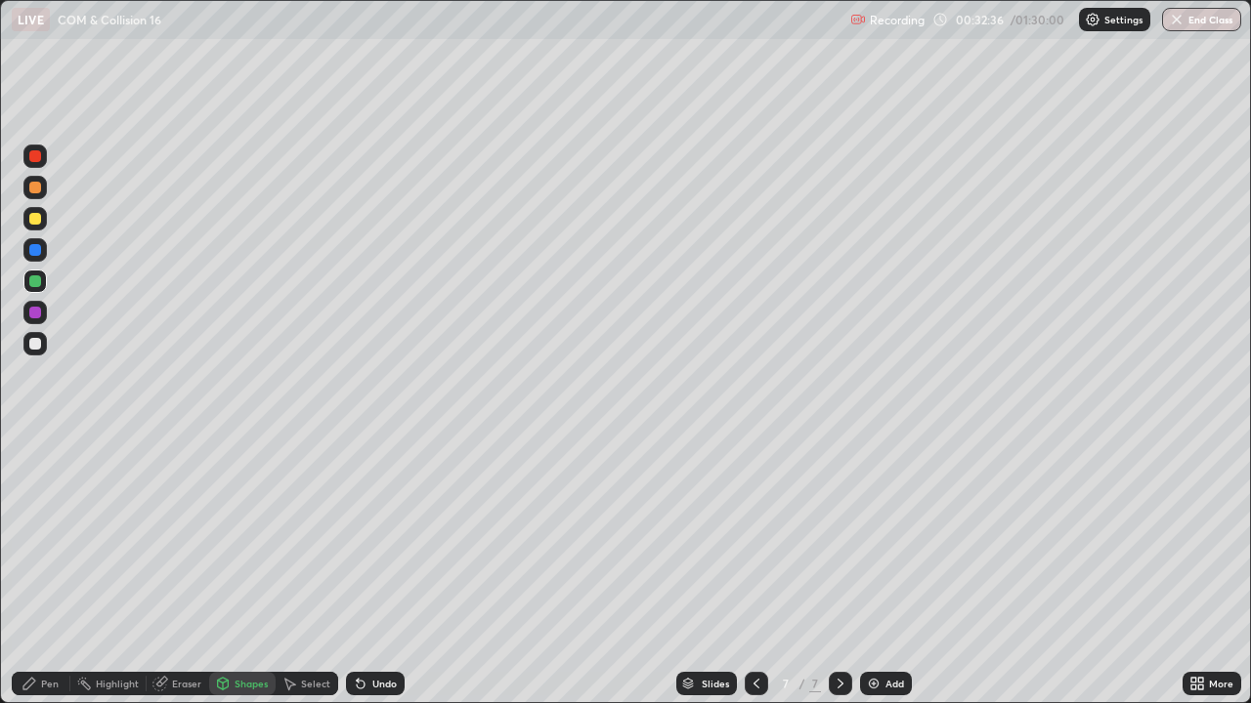
click at [36, 252] on div at bounding box center [35, 250] width 12 height 12
click at [50, 537] on div "Pen" at bounding box center [50, 684] width 18 height 10
click at [34, 314] on div at bounding box center [35, 313] width 12 height 12
click at [35, 189] on div at bounding box center [35, 188] width 12 height 12
click at [237, 537] on div "Shapes" at bounding box center [250, 684] width 33 height 10
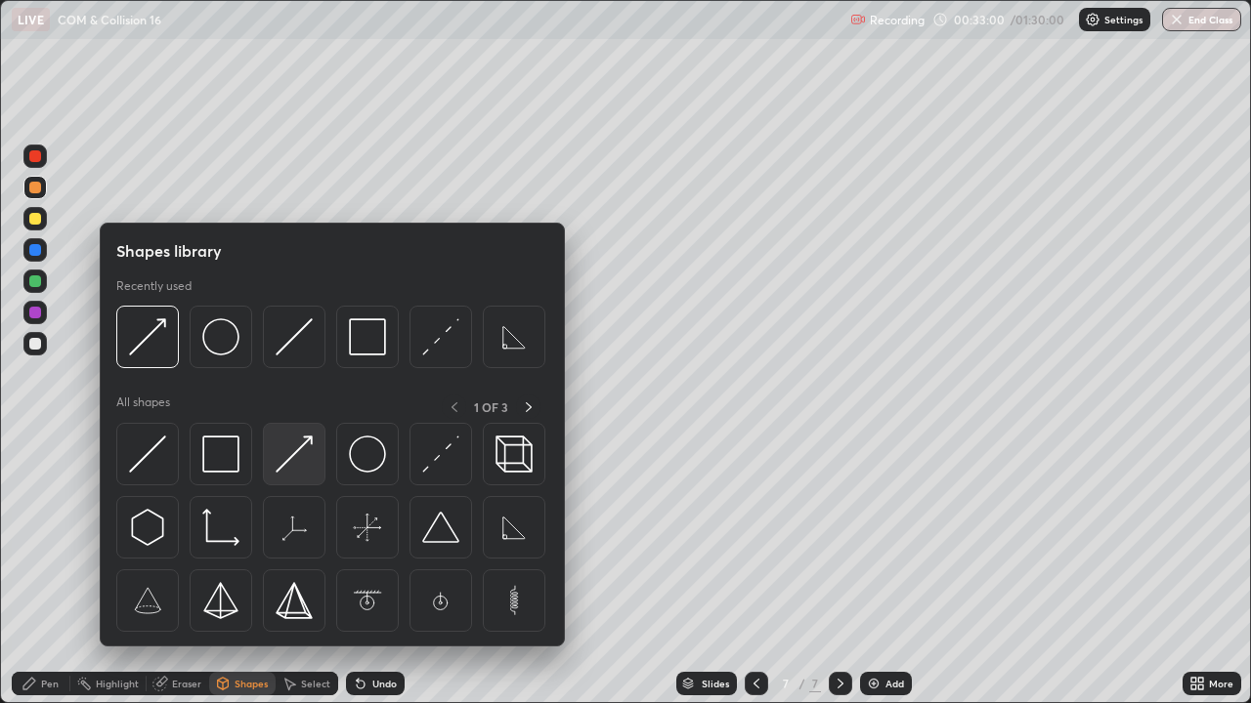
click at [297, 472] on img at bounding box center [294, 454] width 37 height 37
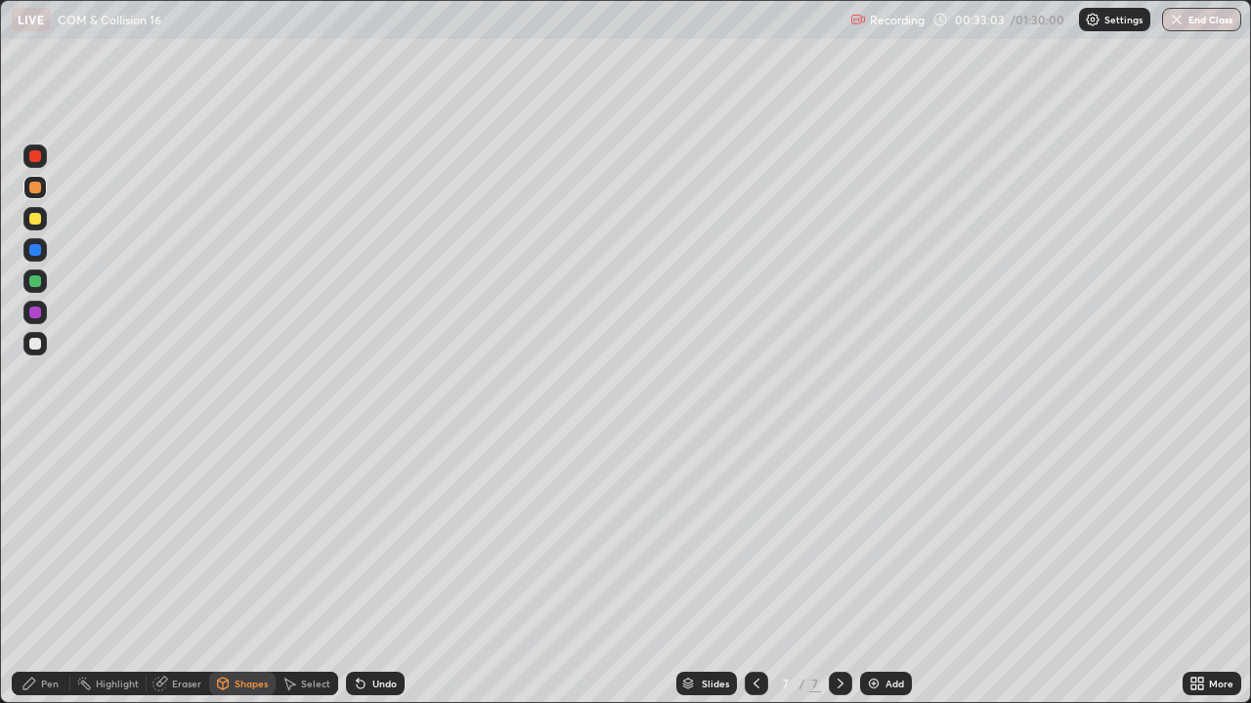
click at [378, 537] on div "Undo" at bounding box center [375, 683] width 59 height 23
click at [51, 537] on div "Pen" at bounding box center [41, 683] width 59 height 23
click at [35, 477] on div at bounding box center [35, 477] width 8 height 8
click at [35, 191] on div at bounding box center [35, 188] width 12 height 12
click at [372, 537] on div "Undo" at bounding box center [384, 684] width 24 height 10
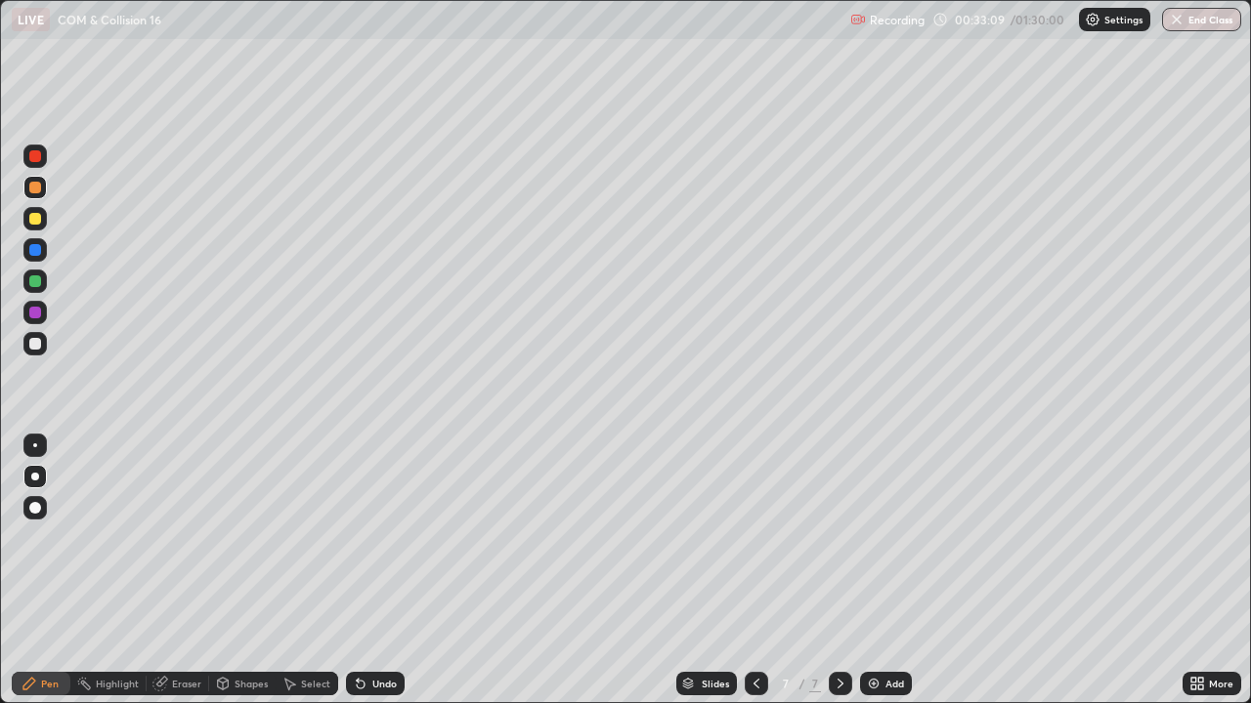
click at [246, 537] on div "Shapes" at bounding box center [250, 684] width 33 height 10
click at [374, 537] on div "Undo" at bounding box center [375, 683] width 59 height 23
click at [233, 537] on div "Shapes" at bounding box center [242, 683] width 66 height 23
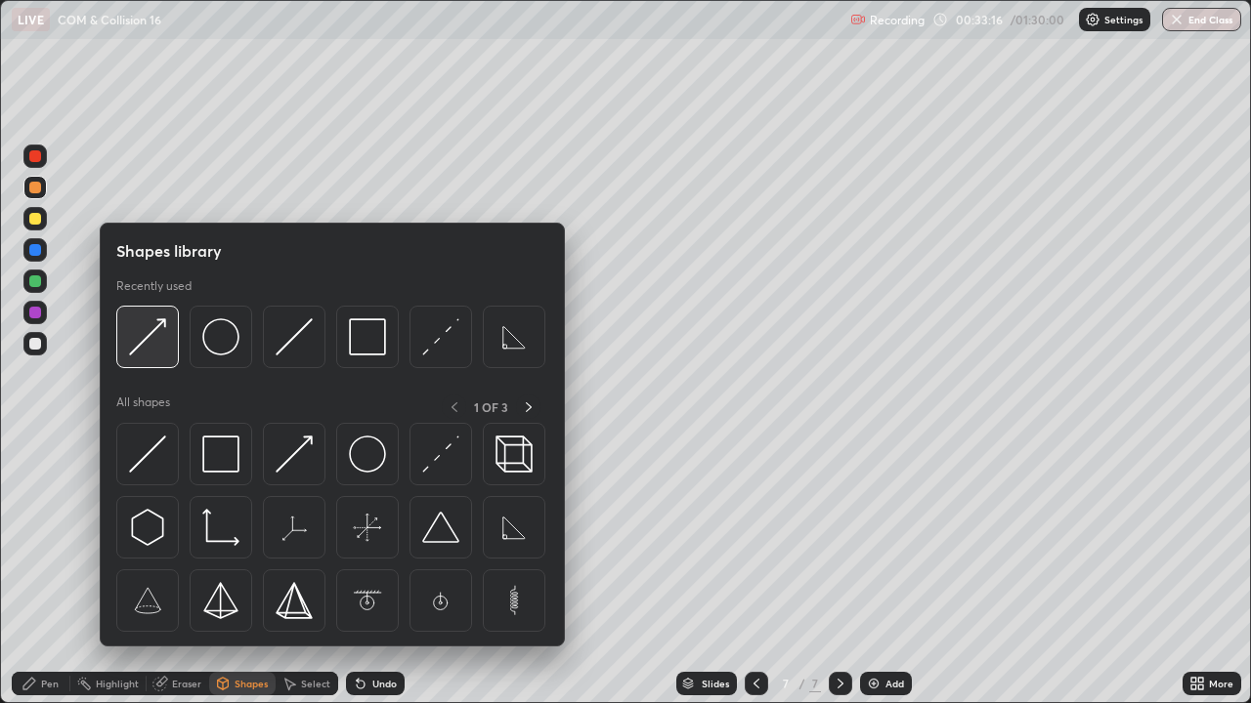
click at [150, 355] on img at bounding box center [147, 337] width 37 height 37
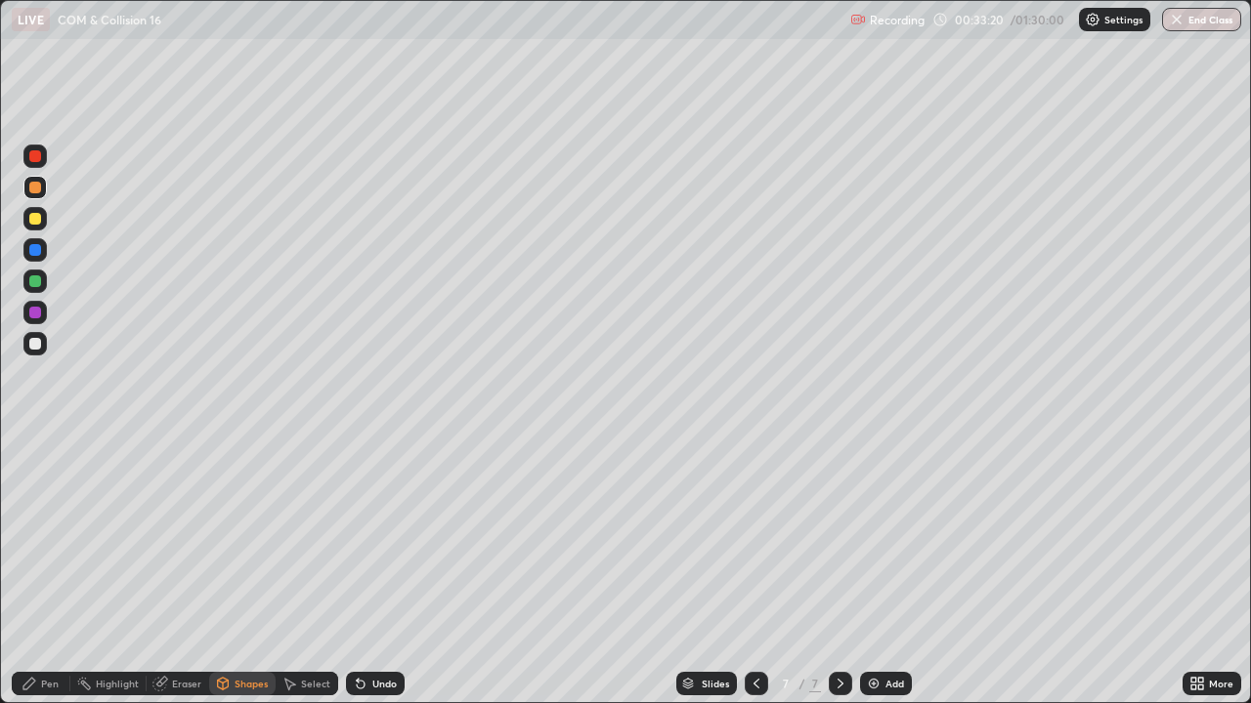
click at [43, 537] on div "Pen" at bounding box center [50, 684] width 18 height 10
click at [245, 537] on div "Shapes" at bounding box center [250, 684] width 33 height 10
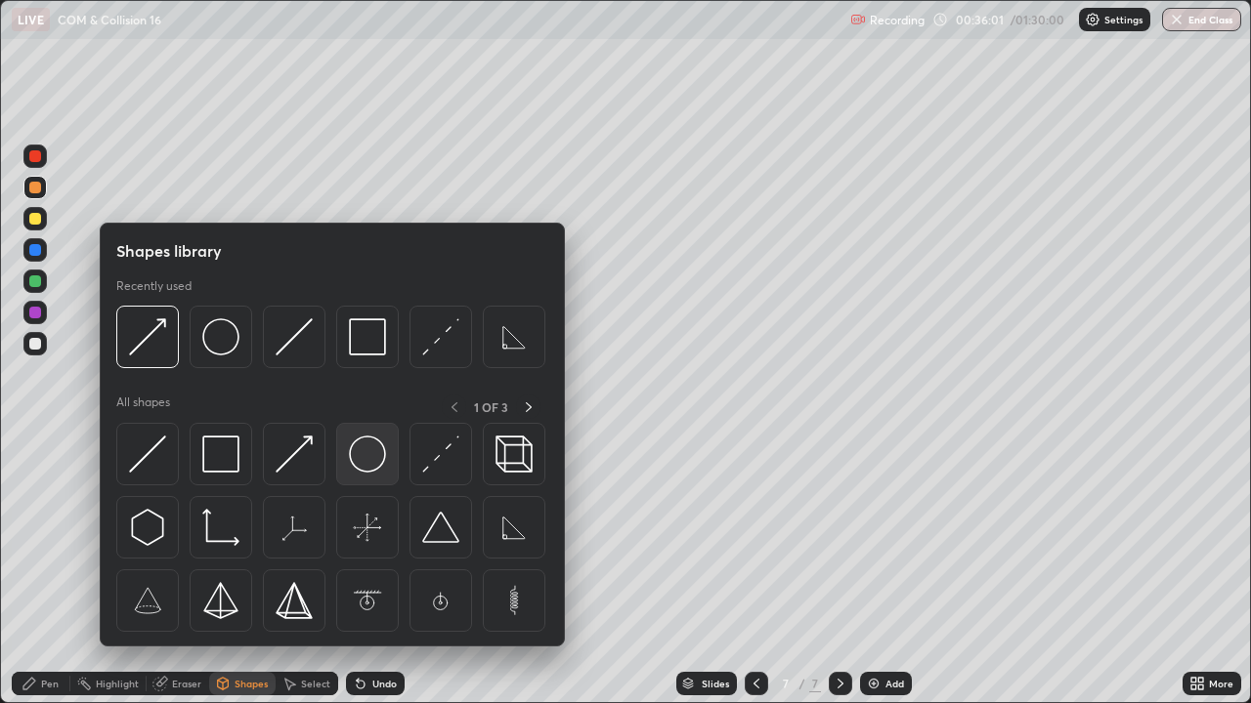
click at [365, 462] on img at bounding box center [367, 454] width 37 height 37
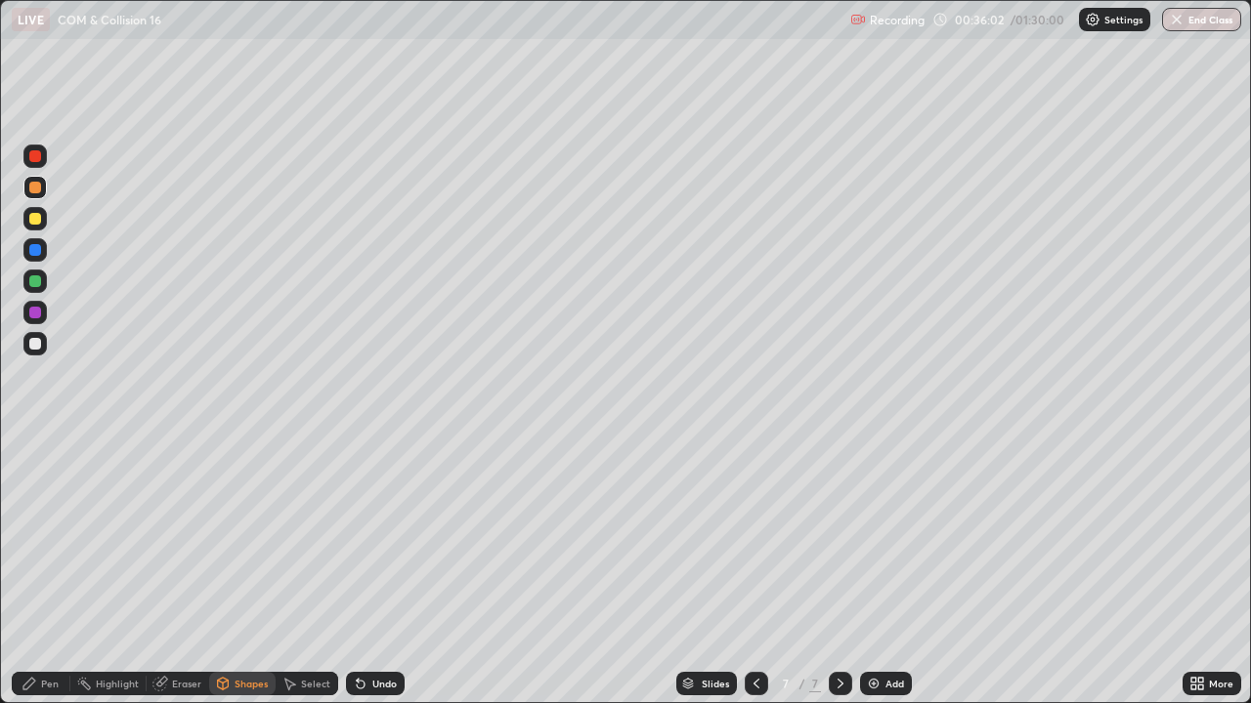
click at [33, 288] on div at bounding box center [34, 281] width 23 height 23
click at [52, 537] on div "Pen" at bounding box center [41, 683] width 59 height 23
click at [37, 473] on div at bounding box center [35, 477] width 8 height 8
click at [174, 537] on div "Eraser" at bounding box center [186, 684] width 29 height 10
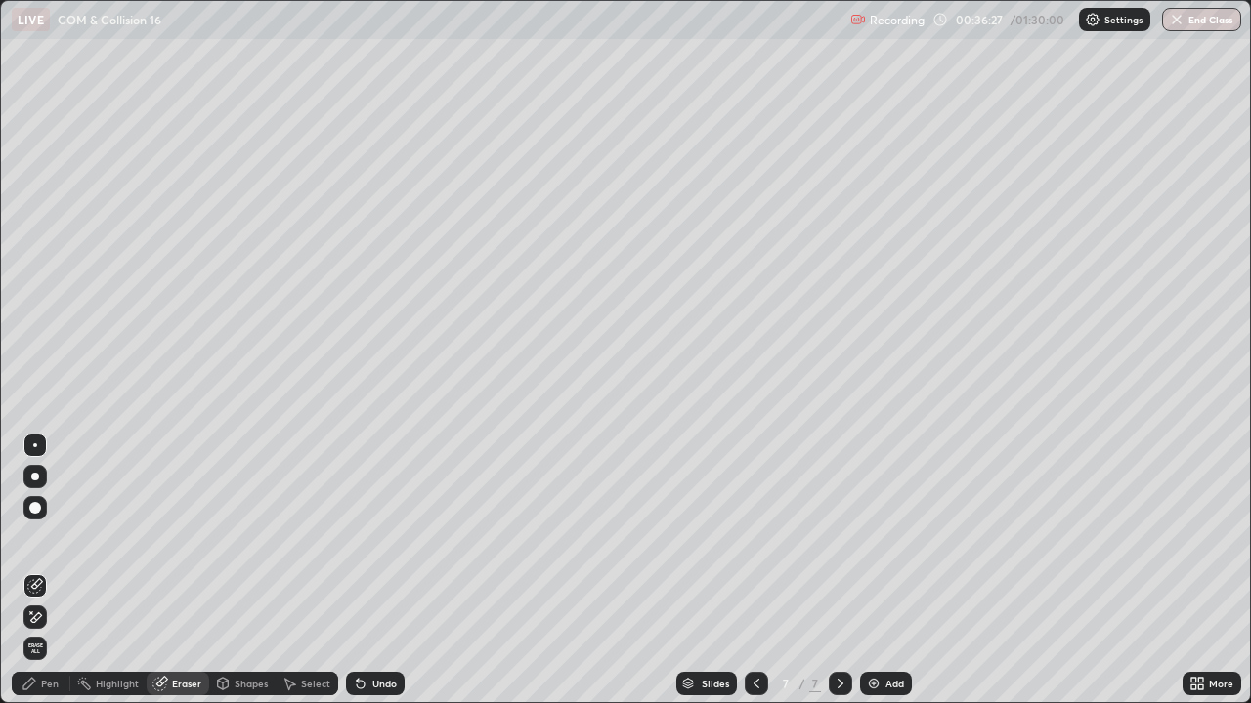
click at [50, 537] on div "Pen" at bounding box center [50, 684] width 18 height 10
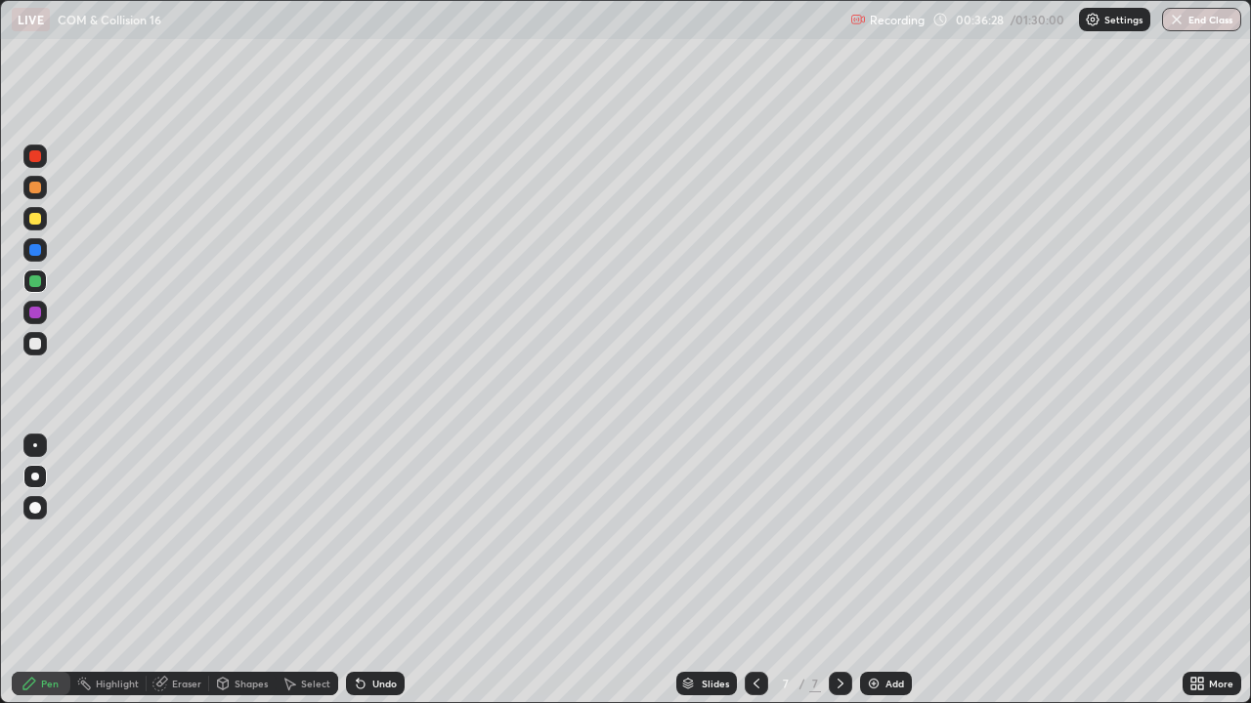
click at [33, 188] on div at bounding box center [35, 188] width 12 height 12
click at [873, 537] on img at bounding box center [874, 684] width 16 height 16
click at [35, 345] on div at bounding box center [35, 344] width 12 height 12
click at [368, 537] on div "Undo" at bounding box center [375, 683] width 59 height 23
click at [375, 537] on div "Undo" at bounding box center [384, 684] width 24 height 10
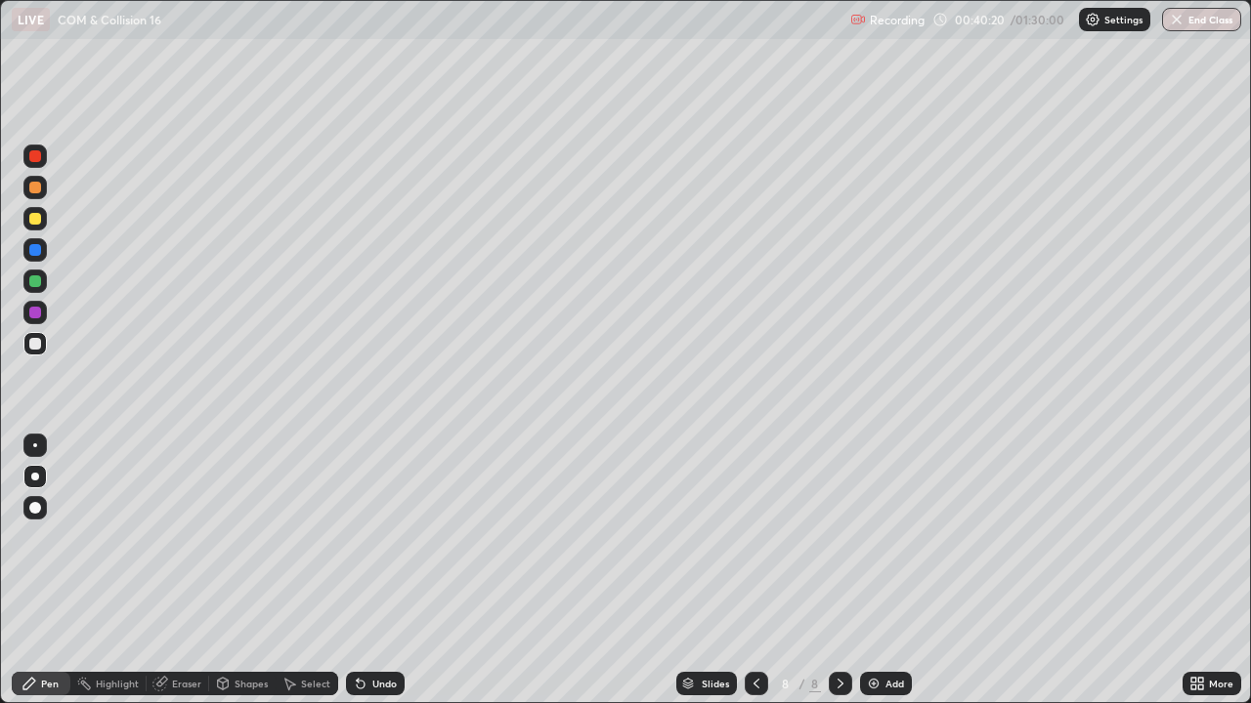
click at [380, 537] on div "Undo" at bounding box center [384, 684] width 24 height 10
click at [378, 537] on div "Undo" at bounding box center [375, 683] width 59 height 23
click at [378, 537] on div "Undo" at bounding box center [384, 684] width 24 height 10
click at [378, 537] on div "Undo" at bounding box center [375, 683] width 59 height 23
click at [372, 537] on div "Undo" at bounding box center [384, 684] width 24 height 10
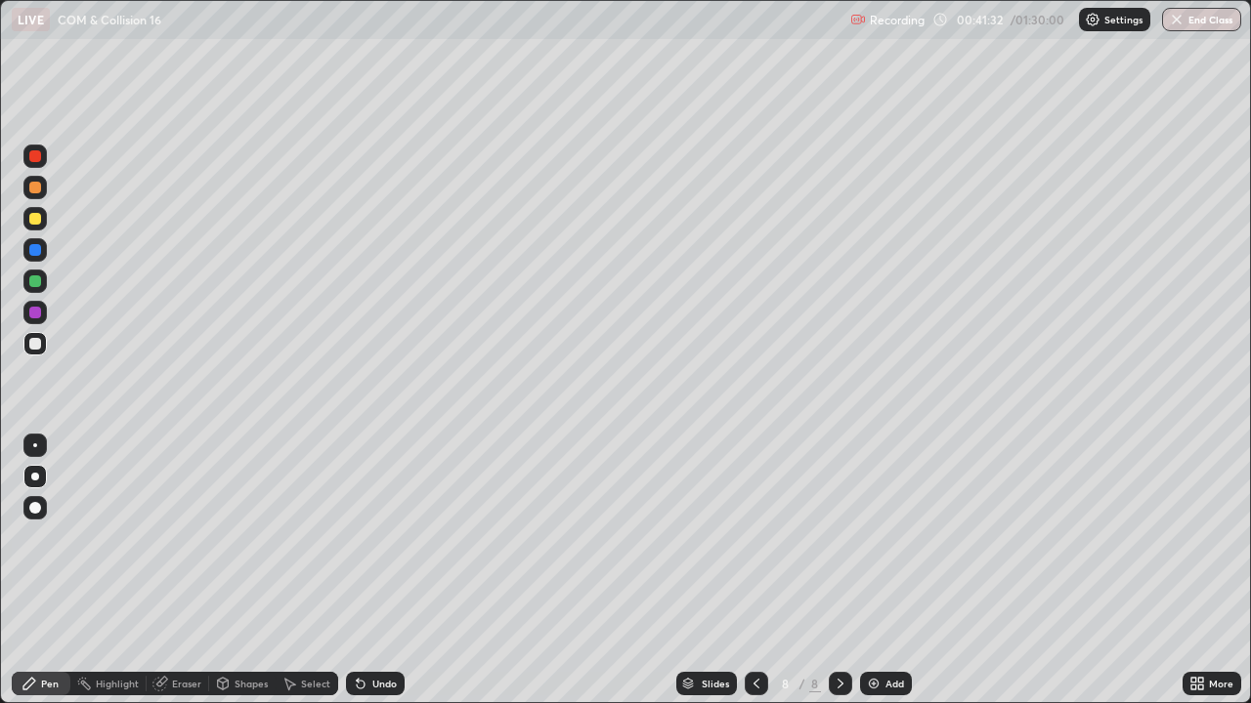
click at [19, 537] on div "Erase all" at bounding box center [35, 351] width 47 height 625
click at [378, 537] on div "Undo" at bounding box center [375, 683] width 59 height 23
click at [183, 537] on div "Eraser" at bounding box center [186, 684] width 29 height 10
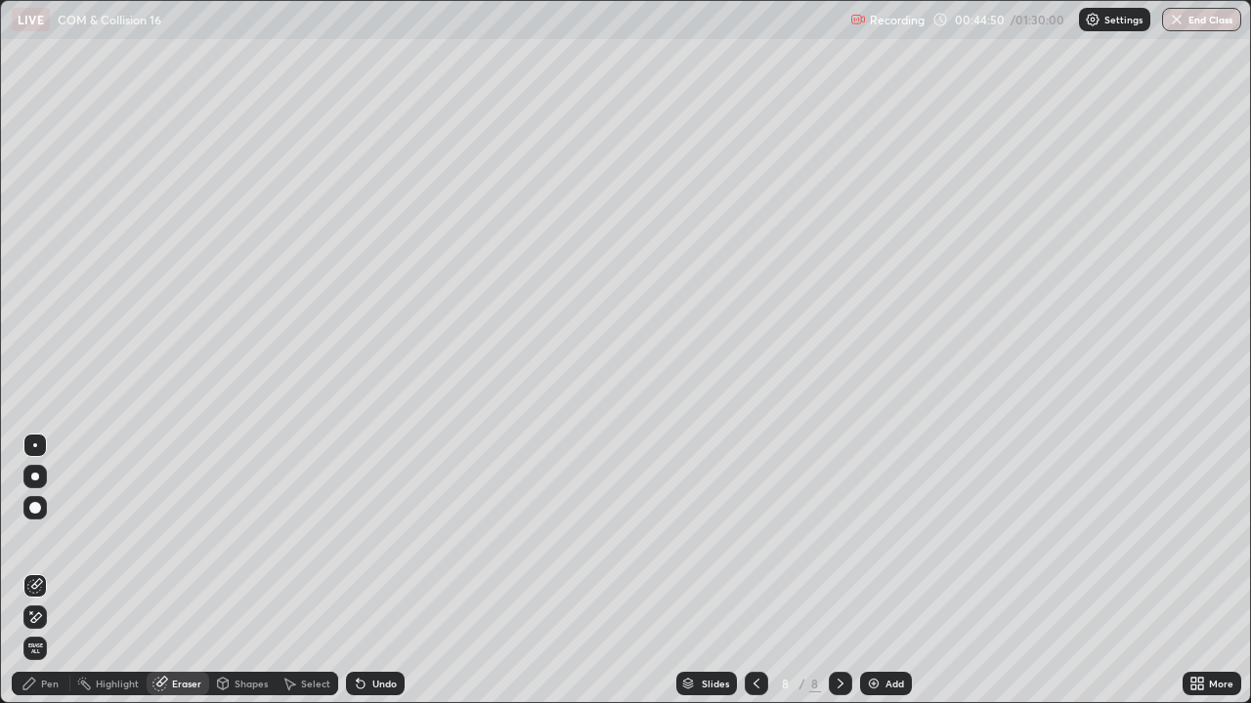
click at [754, 537] on icon at bounding box center [756, 684] width 16 height 16
click at [878, 537] on img at bounding box center [874, 684] width 16 height 16
click at [249, 537] on div "Shapes" at bounding box center [250, 684] width 33 height 10
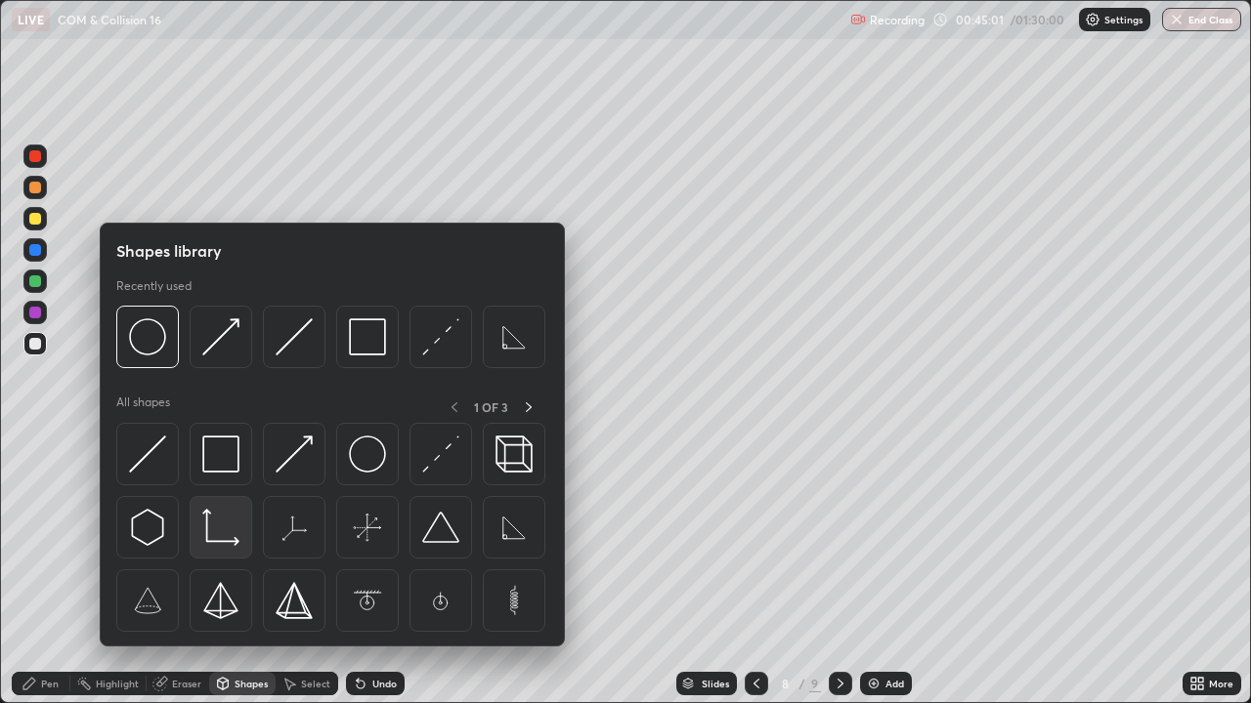
click at [234, 535] on img at bounding box center [220, 527] width 37 height 37
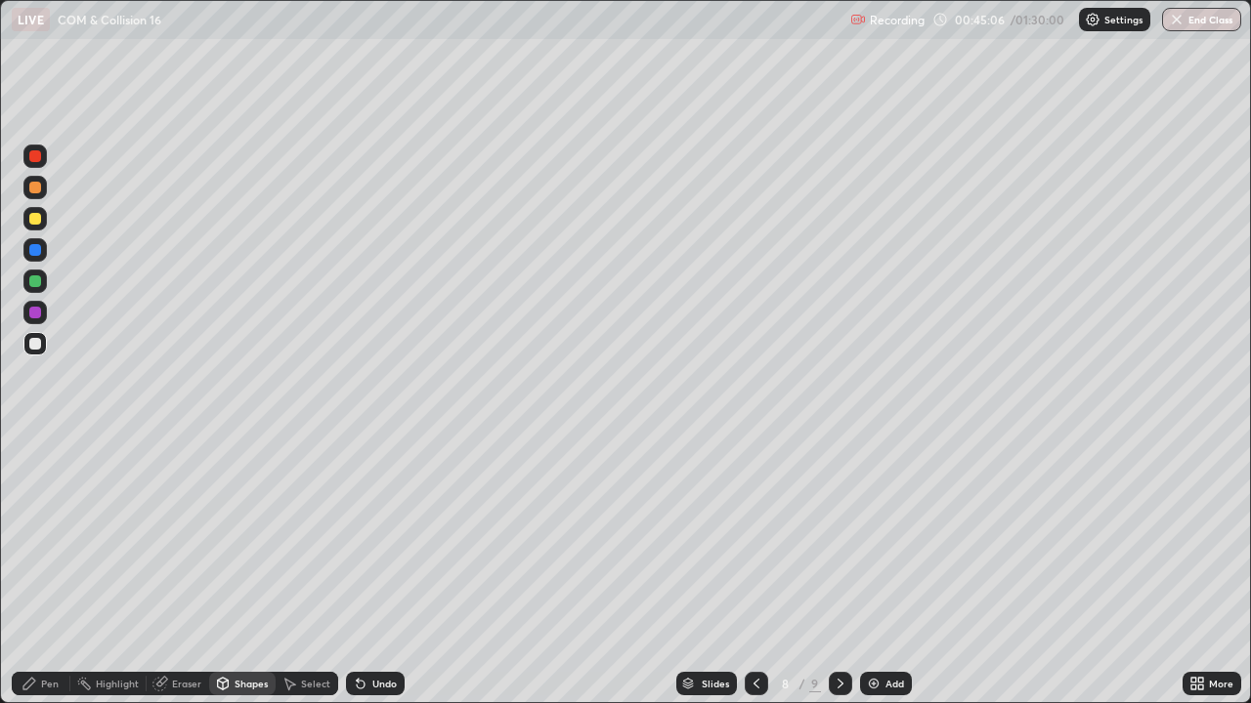
click at [38, 318] on div at bounding box center [35, 313] width 12 height 12
click at [55, 537] on div "Pen" at bounding box center [50, 684] width 18 height 10
click at [34, 475] on div at bounding box center [35, 477] width 8 height 8
click at [35, 283] on div at bounding box center [35, 282] width 12 height 12
click at [237, 537] on div "Shapes" at bounding box center [250, 684] width 33 height 10
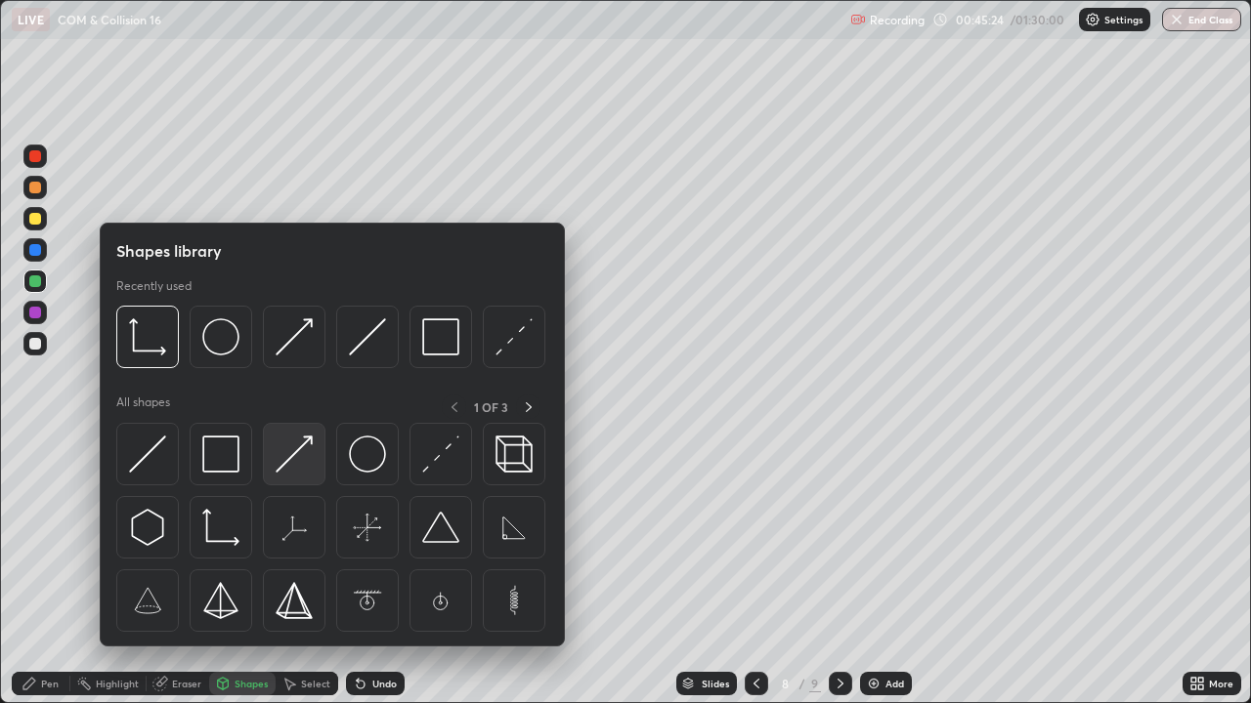
click at [288, 466] on img at bounding box center [294, 454] width 37 height 37
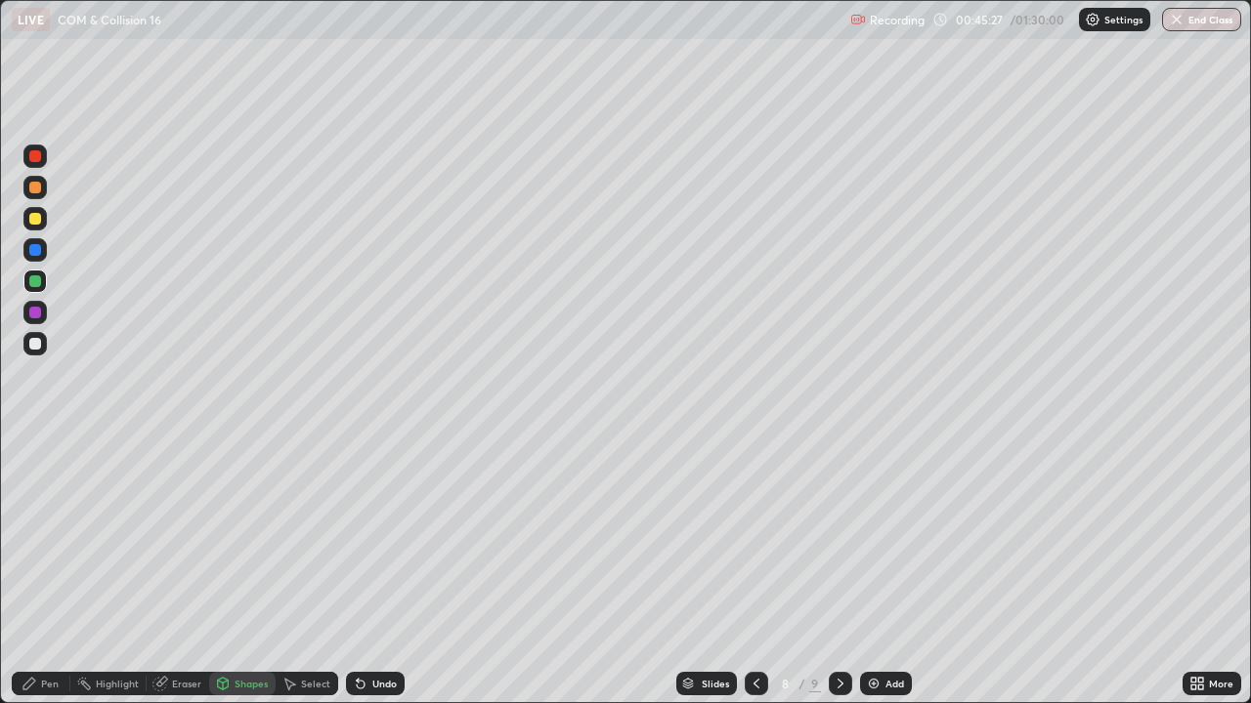
click at [37, 537] on icon at bounding box center [29, 684] width 16 height 16
click at [32, 344] on div at bounding box center [35, 344] width 12 height 12
click at [377, 537] on div "Undo" at bounding box center [384, 684] width 24 height 10
click at [382, 537] on div "Undo" at bounding box center [384, 684] width 24 height 10
click at [38, 218] on div at bounding box center [35, 219] width 12 height 12
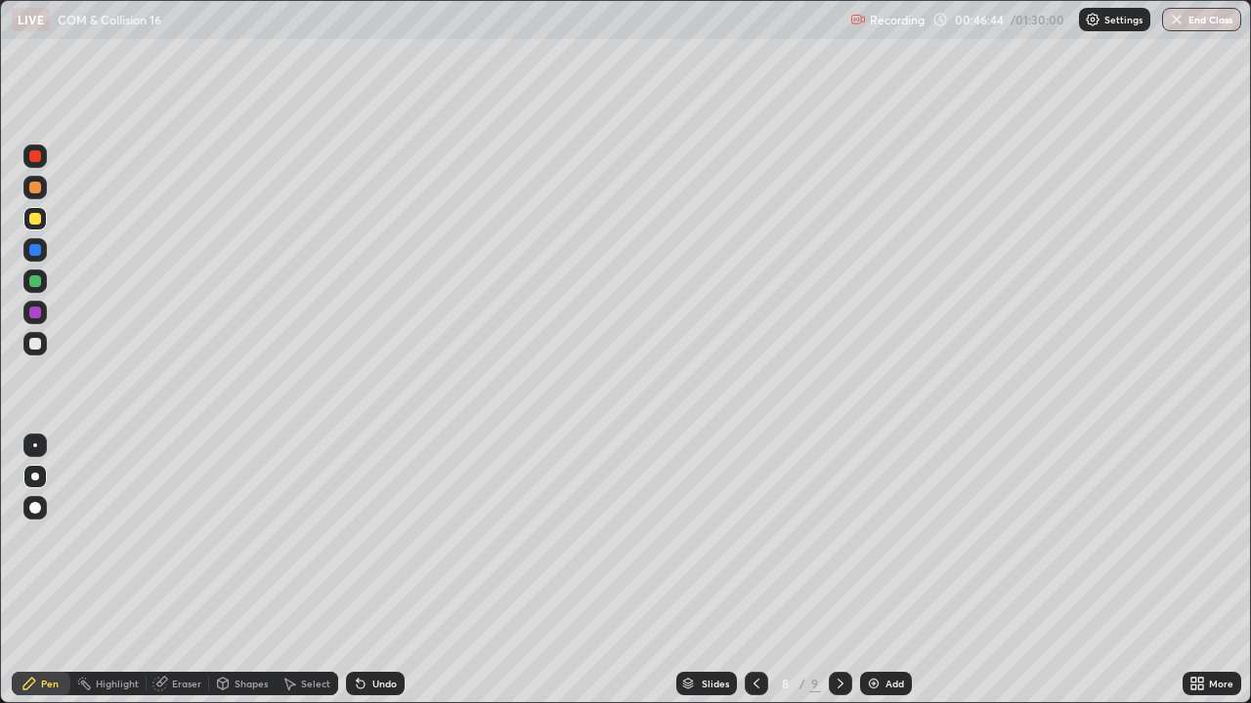
click at [35, 341] on div at bounding box center [35, 344] width 12 height 12
click at [370, 537] on div "Undo" at bounding box center [375, 683] width 59 height 23
click at [373, 537] on div "Undo" at bounding box center [375, 683] width 59 height 23
click at [38, 216] on div at bounding box center [35, 219] width 12 height 12
click at [33, 245] on div at bounding box center [35, 250] width 12 height 12
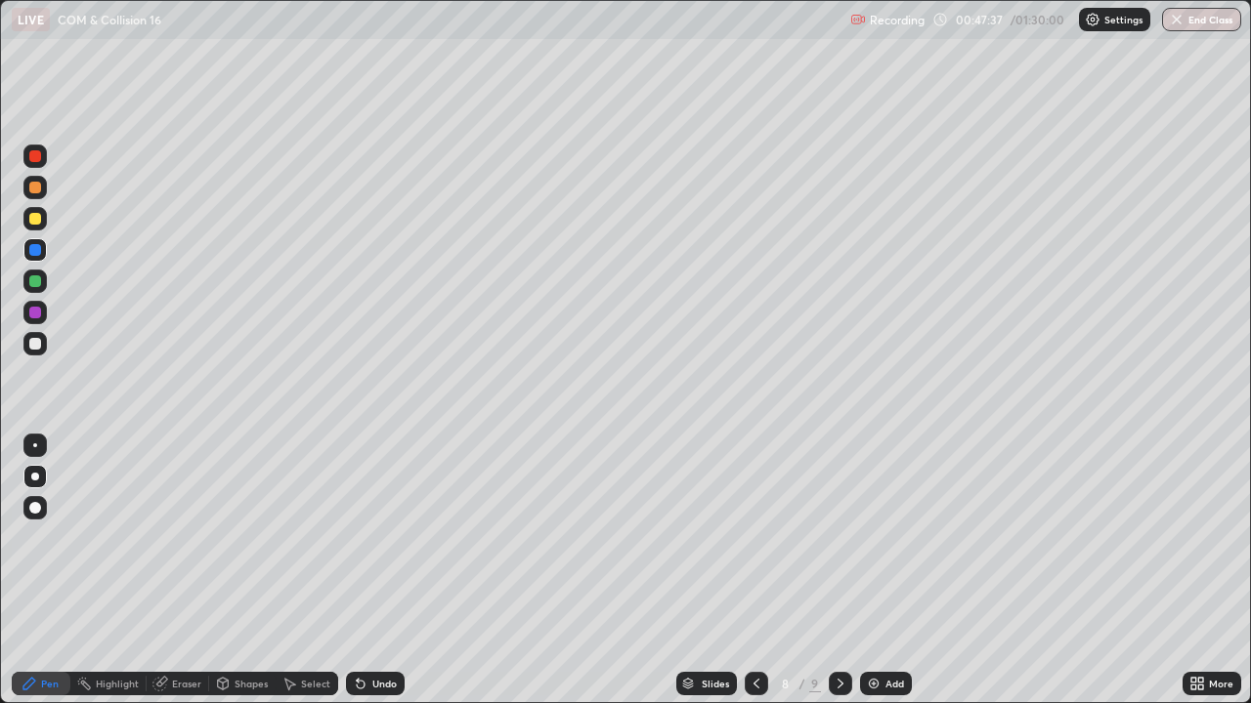
click at [237, 537] on div "Shapes" at bounding box center [250, 684] width 33 height 10
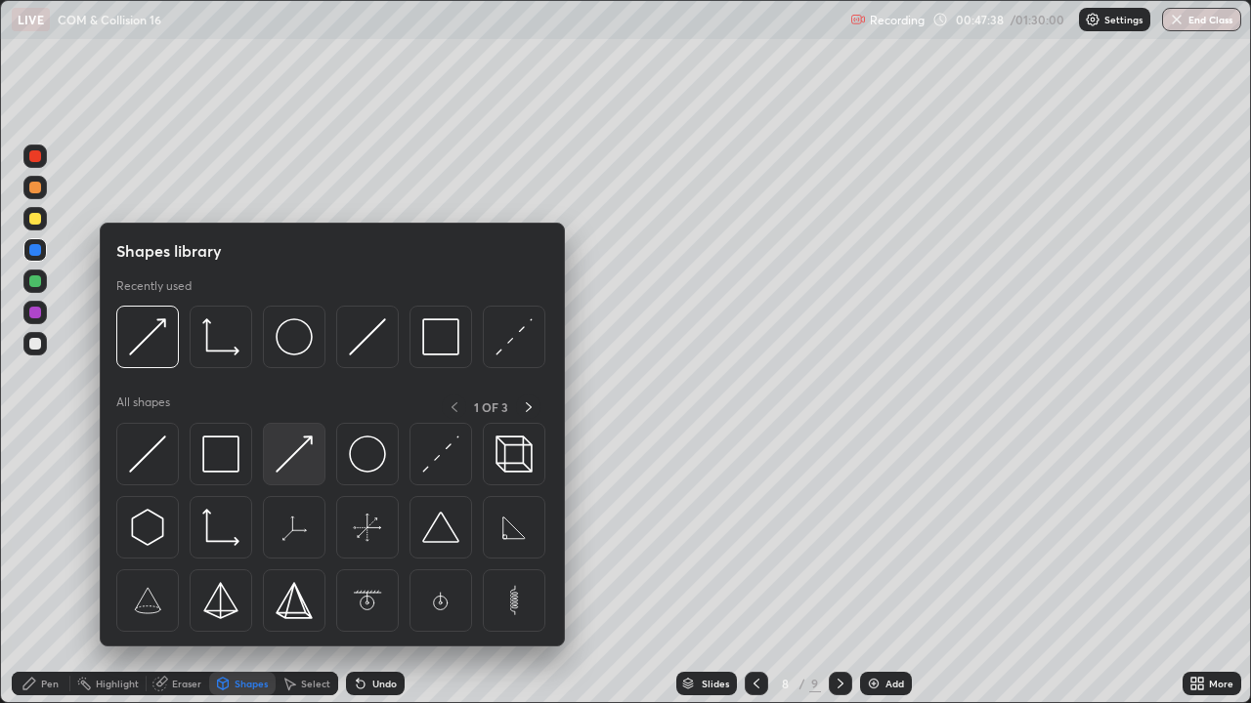
click at [298, 458] on img at bounding box center [294, 454] width 37 height 37
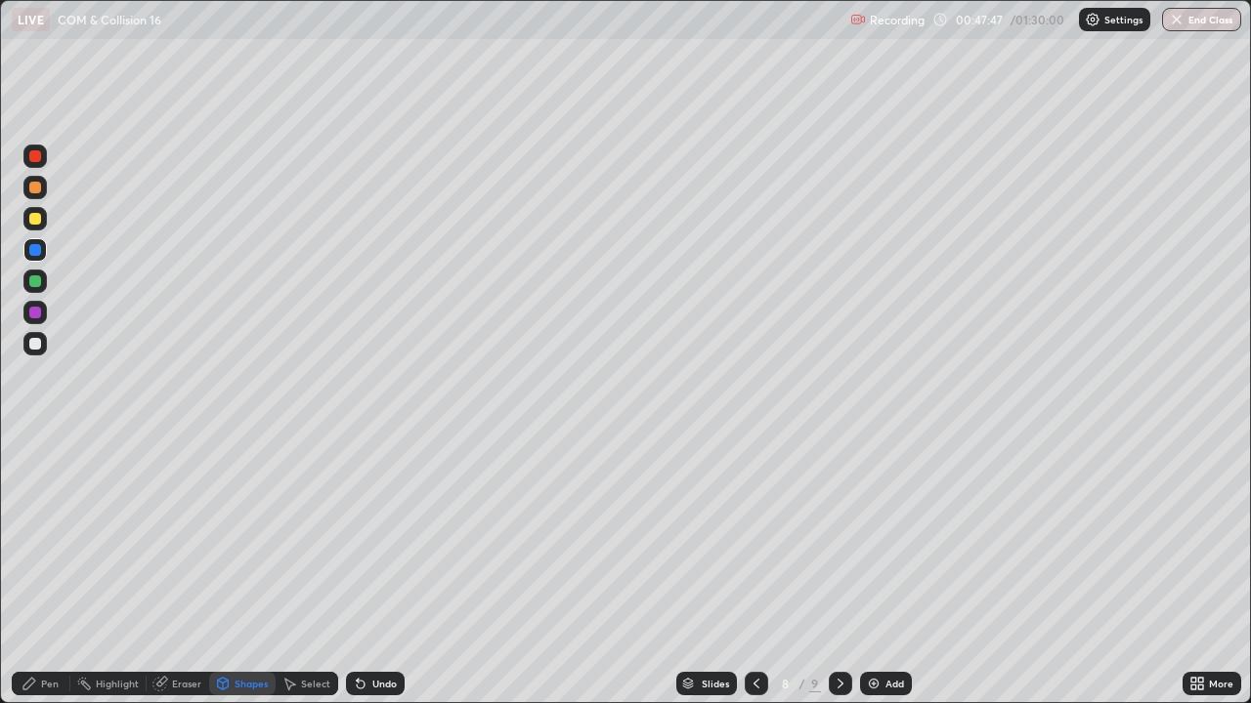
click at [57, 537] on div "Pen" at bounding box center [41, 683] width 59 height 23
click at [35, 353] on div at bounding box center [34, 343] width 23 height 23
click at [36, 187] on div at bounding box center [35, 188] width 12 height 12
click at [364, 537] on icon at bounding box center [361, 684] width 16 height 16
click at [366, 537] on div "Undo" at bounding box center [375, 683] width 59 height 23
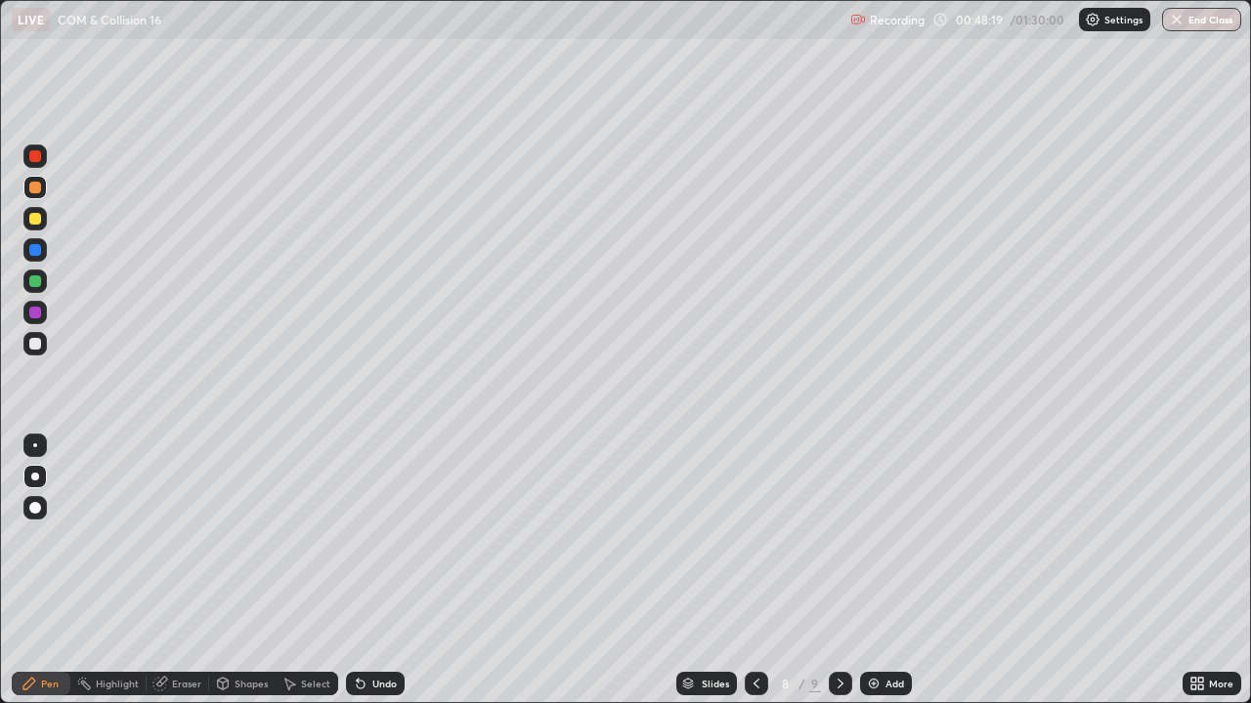
click at [358, 537] on icon at bounding box center [361, 685] width 8 height 8
click at [357, 537] on icon at bounding box center [358, 680] width 2 height 2
click at [356, 537] on icon at bounding box center [361, 684] width 16 height 16
click at [177, 537] on div "Eraser" at bounding box center [186, 684] width 29 height 10
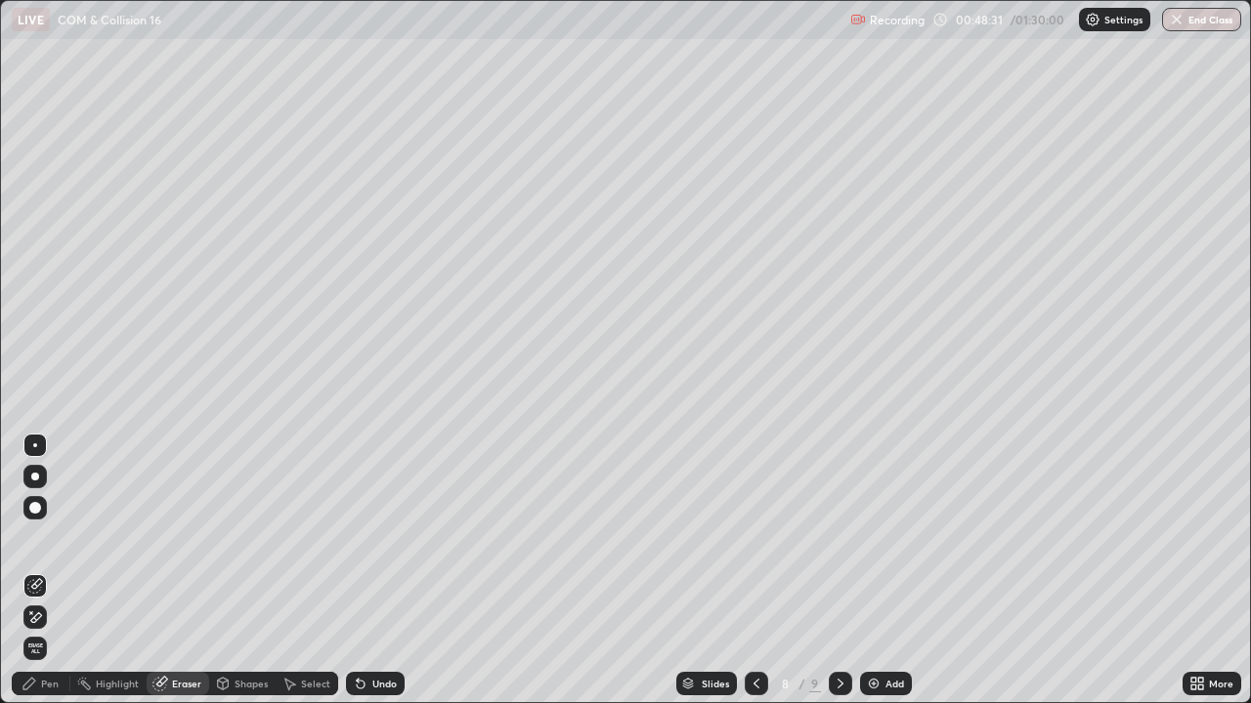
click at [45, 537] on div "Pen" at bounding box center [41, 683] width 59 height 23
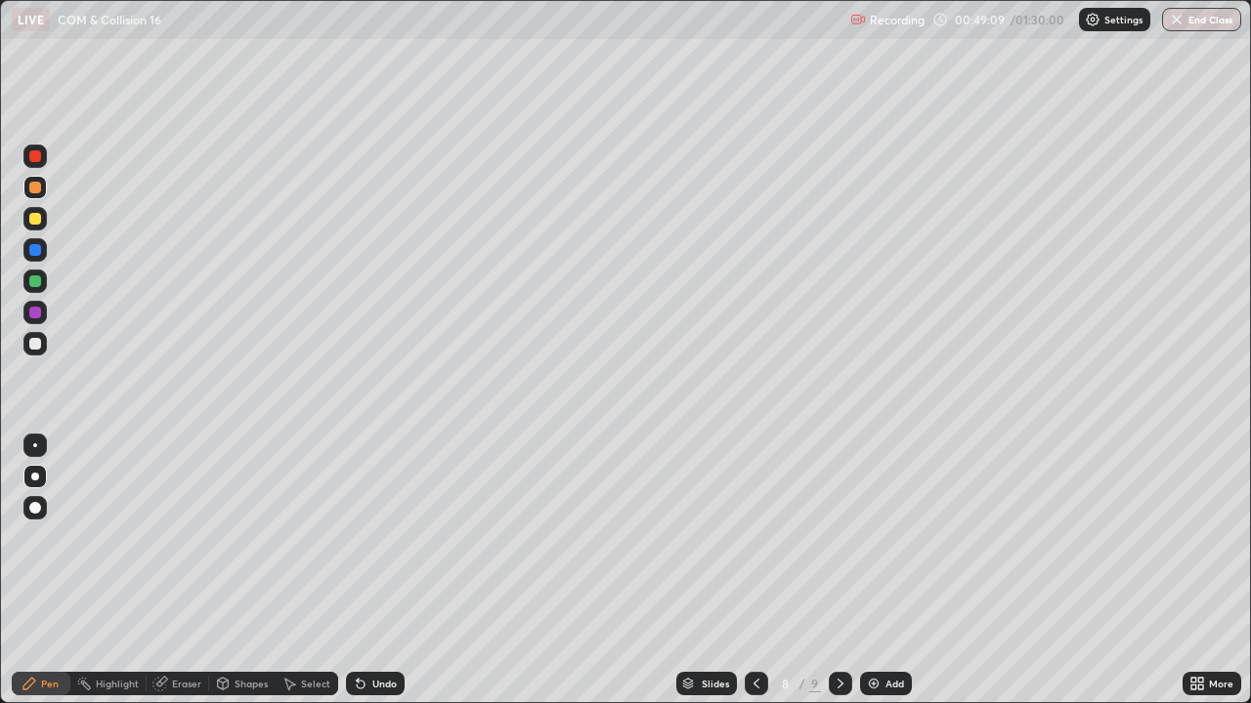
click at [33, 314] on div at bounding box center [35, 313] width 12 height 12
click at [246, 537] on div "Shapes" at bounding box center [250, 684] width 33 height 10
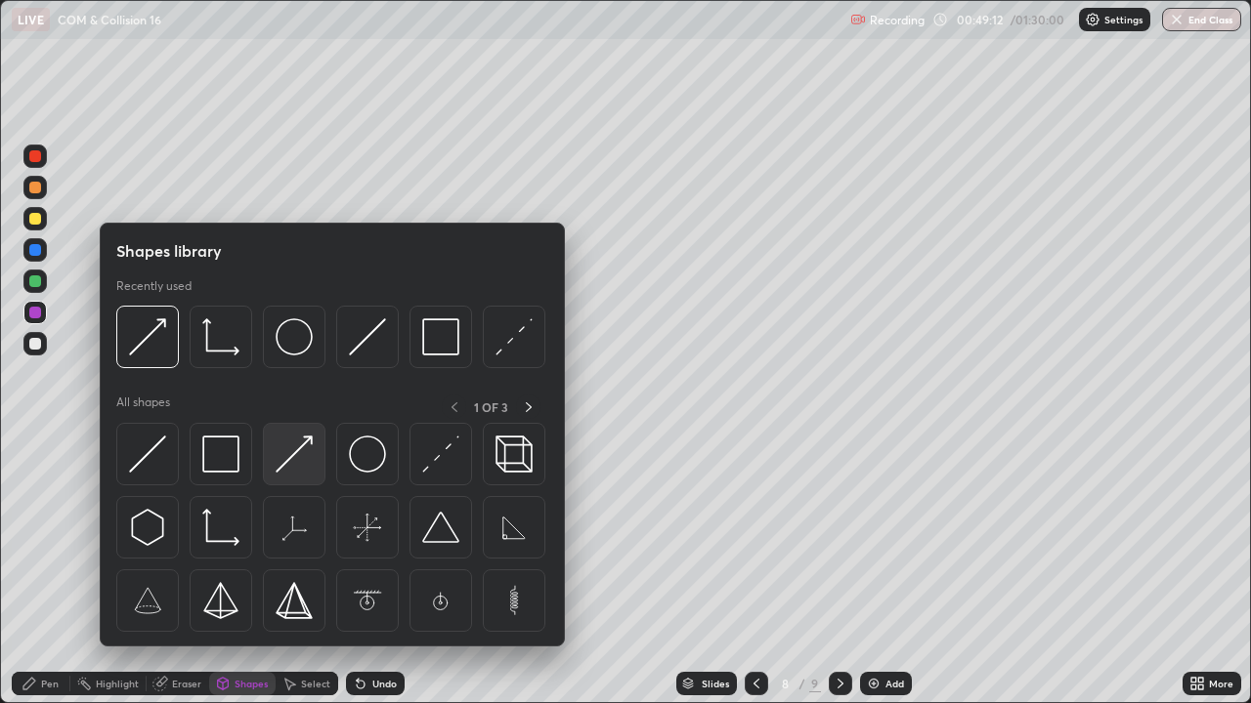
click at [306, 465] on img at bounding box center [294, 454] width 37 height 37
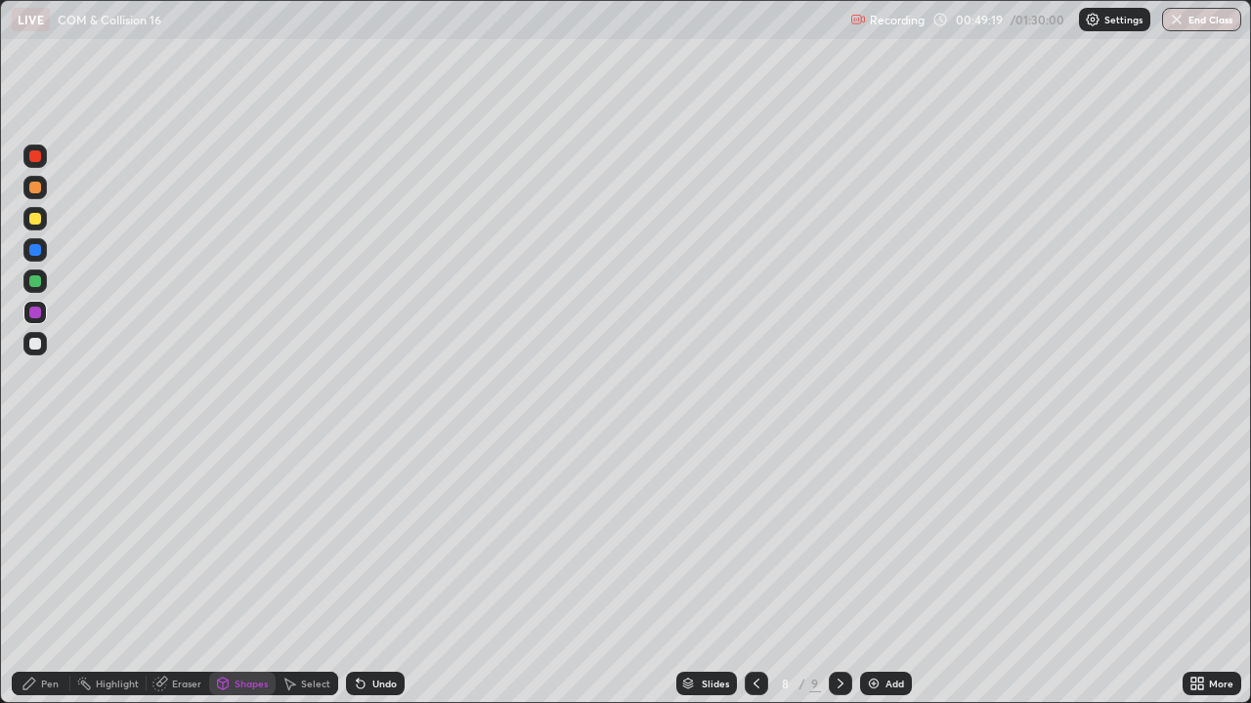
click at [371, 537] on div "Undo" at bounding box center [375, 683] width 59 height 23
click at [375, 537] on div "Undo" at bounding box center [384, 684] width 24 height 10
click at [47, 537] on div "Pen" at bounding box center [50, 684] width 18 height 10
click at [364, 537] on icon at bounding box center [361, 684] width 16 height 16
click at [749, 537] on icon at bounding box center [756, 684] width 16 height 16
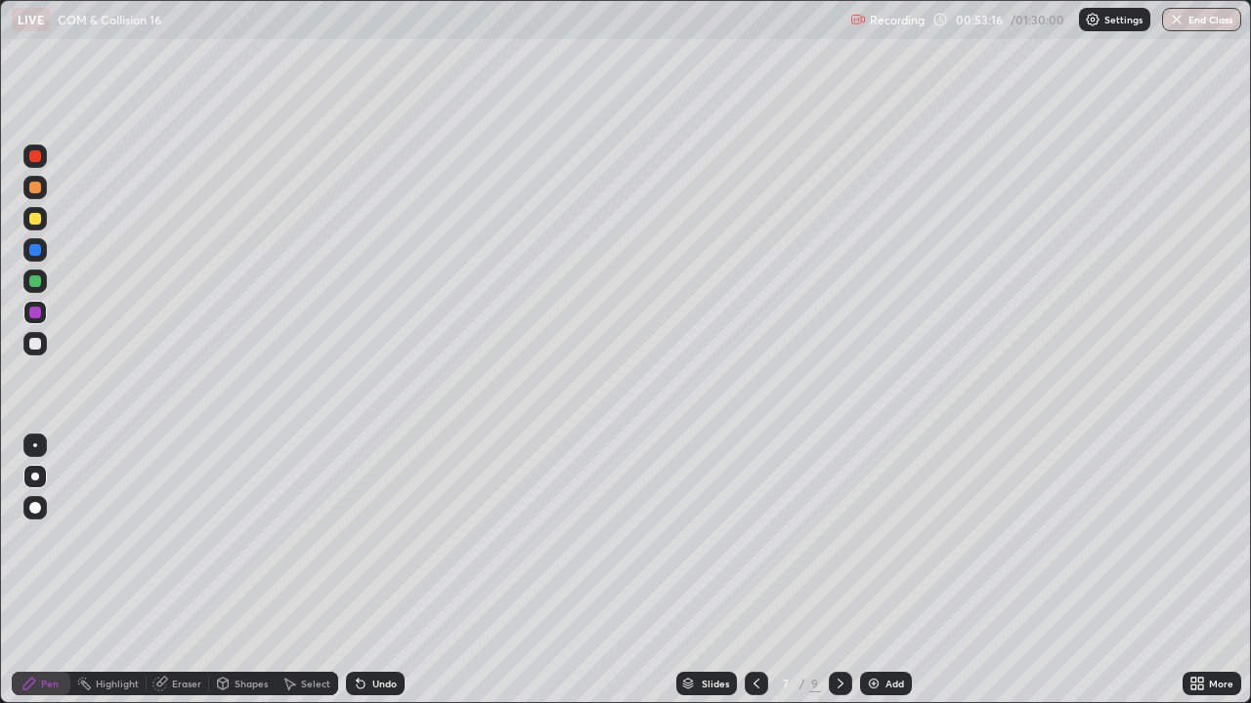
click at [38, 248] on div at bounding box center [35, 250] width 12 height 12
click at [35, 218] on div at bounding box center [35, 219] width 12 height 12
click at [241, 537] on div "Shapes" at bounding box center [250, 684] width 33 height 10
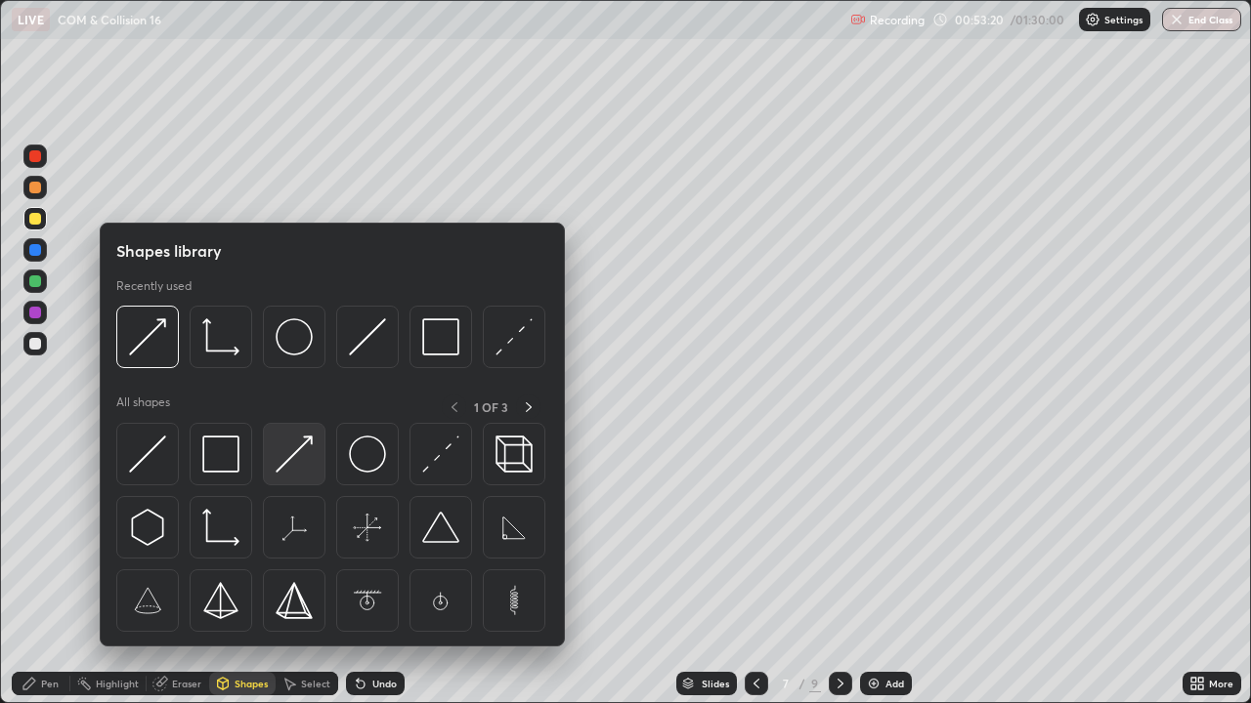
click at [295, 457] on img at bounding box center [294, 454] width 37 height 37
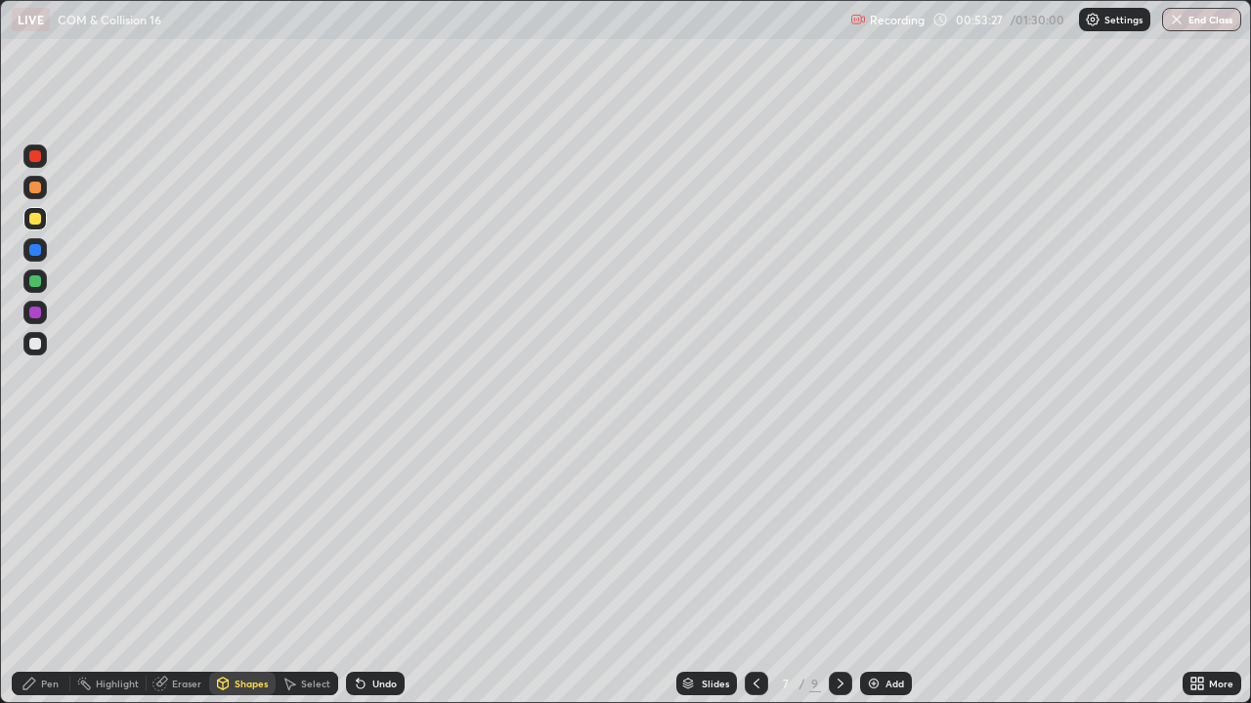
click at [41, 354] on div at bounding box center [34, 343] width 23 height 23
click at [41, 537] on div "Pen" at bounding box center [50, 684] width 18 height 10
click at [838, 537] on icon at bounding box center [840, 684] width 16 height 16
click at [754, 537] on icon at bounding box center [756, 684] width 16 height 16
click at [36, 252] on div at bounding box center [35, 250] width 12 height 12
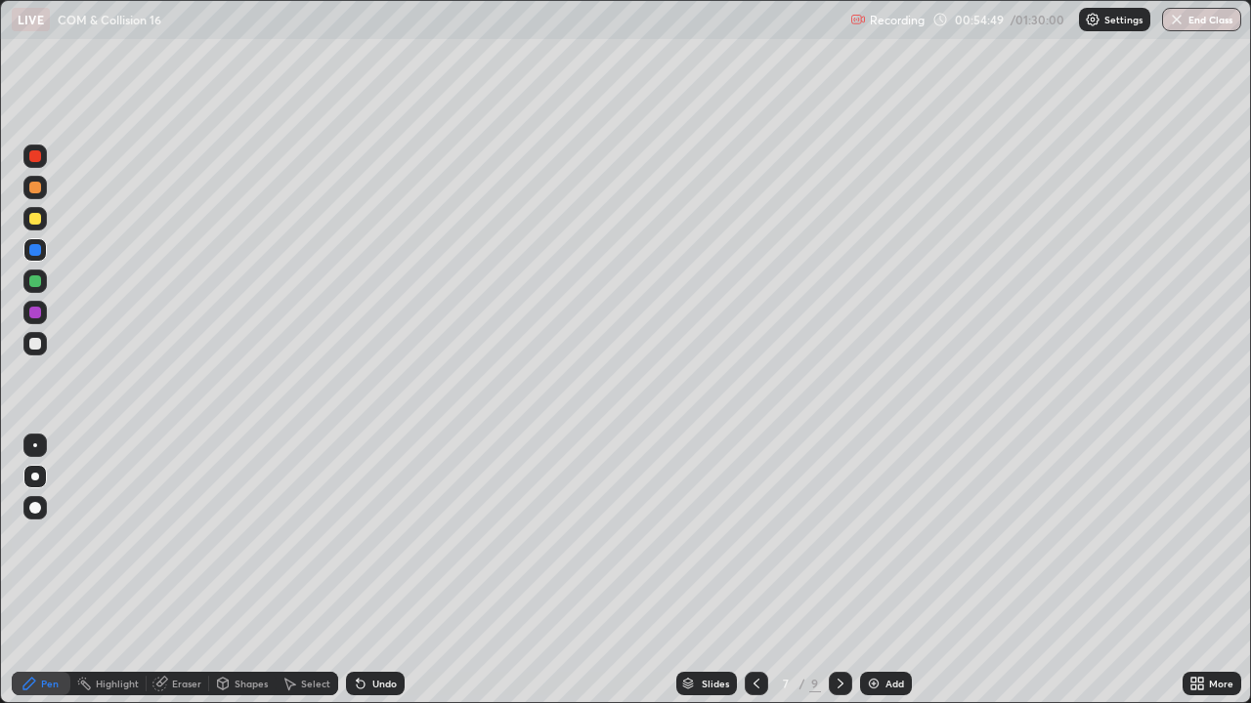
click at [252, 537] on div "Shapes" at bounding box center [250, 684] width 33 height 10
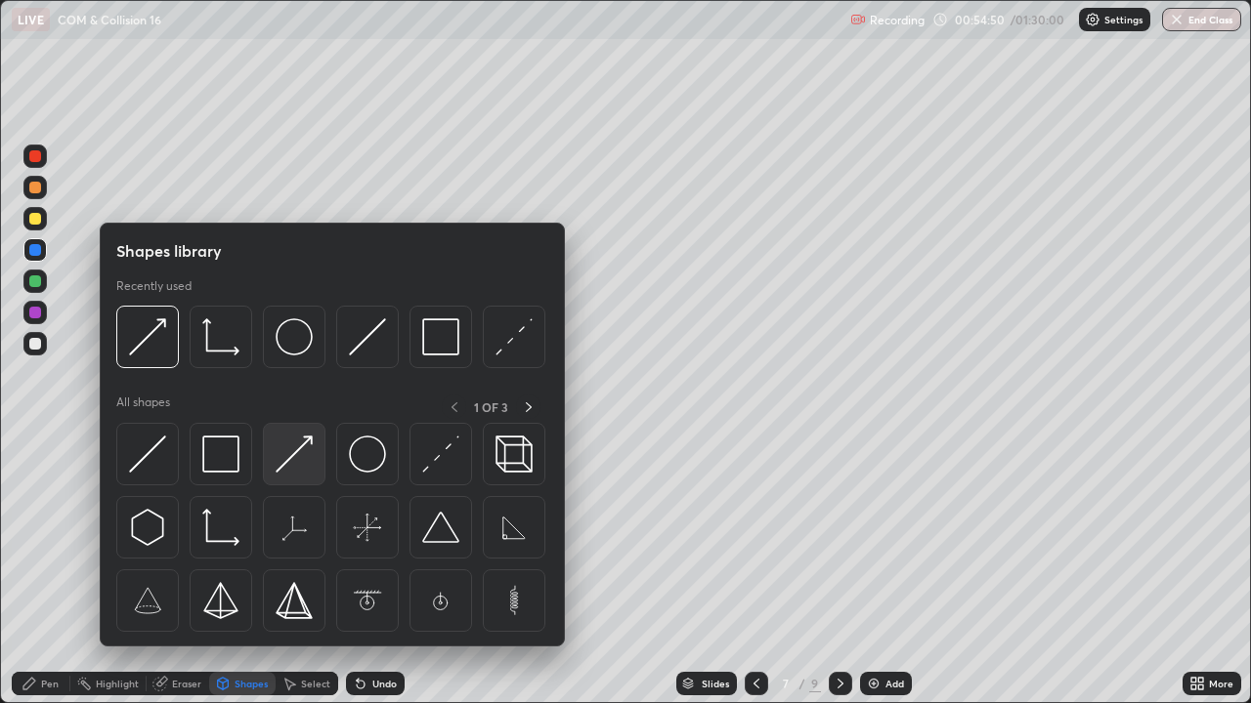
click at [294, 473] on img at bounding box center [294, 454] width 37 height 37
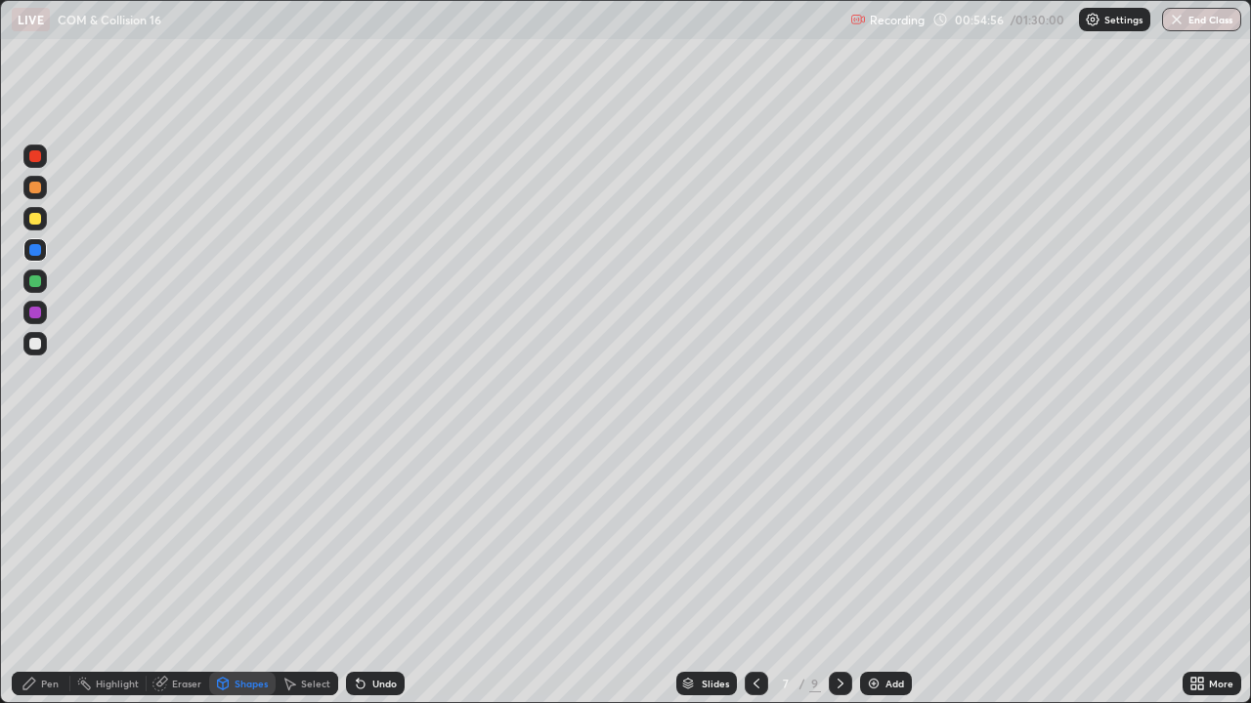
click at [56, 537] on div "Pen" at bounding box center [41, 683] width 59 height 23
click at [38, 318] on div at bounding box center [35, 313] width 12 height 12
click at [36, 220] on div at bounding box center [35, 219] width 12 height 12
click at [38, 158] on div at bounding box center [35, 156] width 12 height 12
click at [838, 537] on icon at bounding box center [840, 684] width 16 height 16
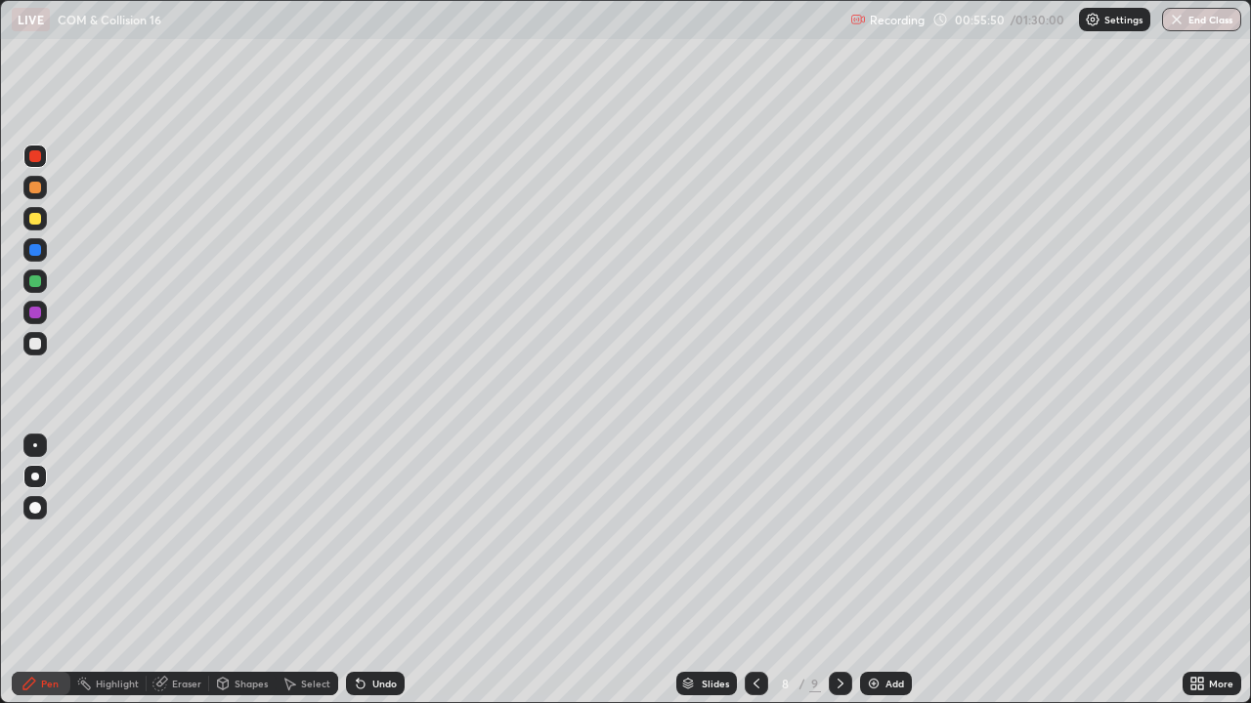
click at [744, 537] on div at bounding box center [755, 683] width 23 height 23
click at [849, 537] on div at bounding box center [840, 683] width 23 height 23
click at [878, 537] on img at bounding box center [874, 684] width 16 height 16
click at [378, 537] on div "Undo" at bounding box center [384, 684] width 24 height 10
click at [33, 344] on div at bounding box center [35, 344] width 12 height 12
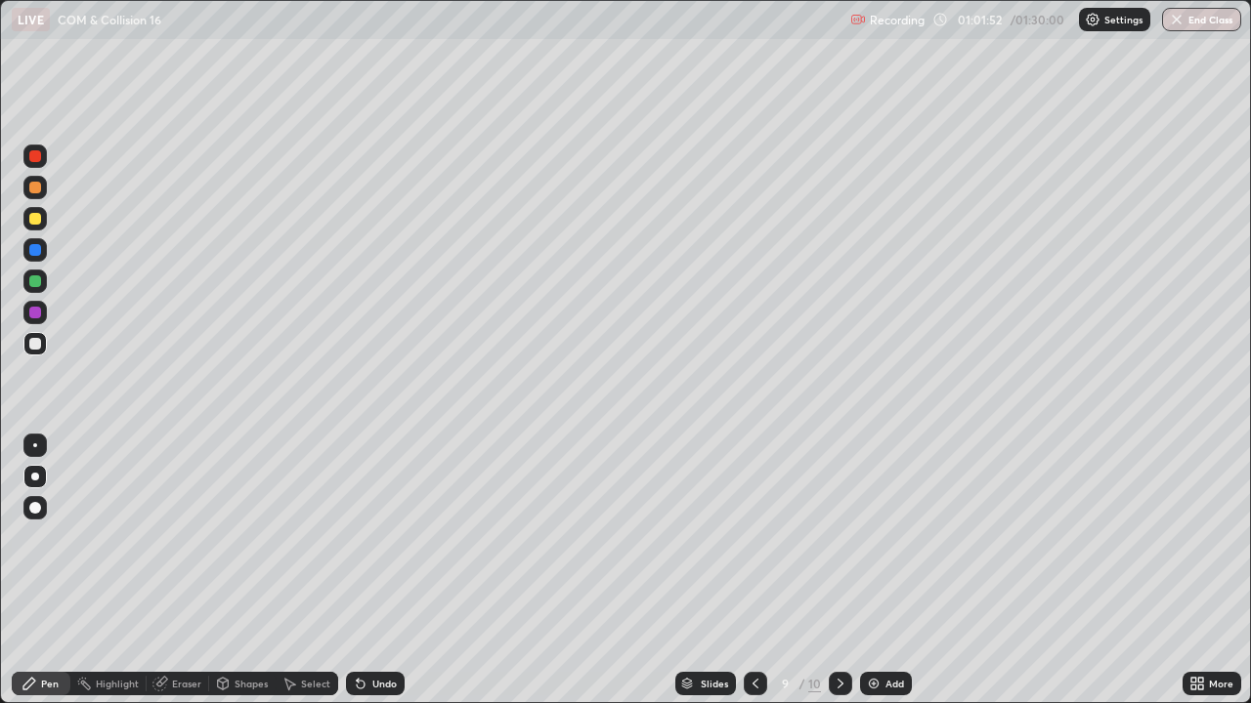
click at [882, 537] on div "Add" at bounding box center [886, 683] width 52 height 23
click at [754, 537] on icon at bounding box center [756, 684] width 16 height 16
click at [752, 537] on icon at bounding box center [756, 684] width 16 height 16
click at [745, 537] on div at bounding box center [755, 683] width 23 height 23
click at [40, 221] on div at bounding box center [35, 219] width 12 height 12
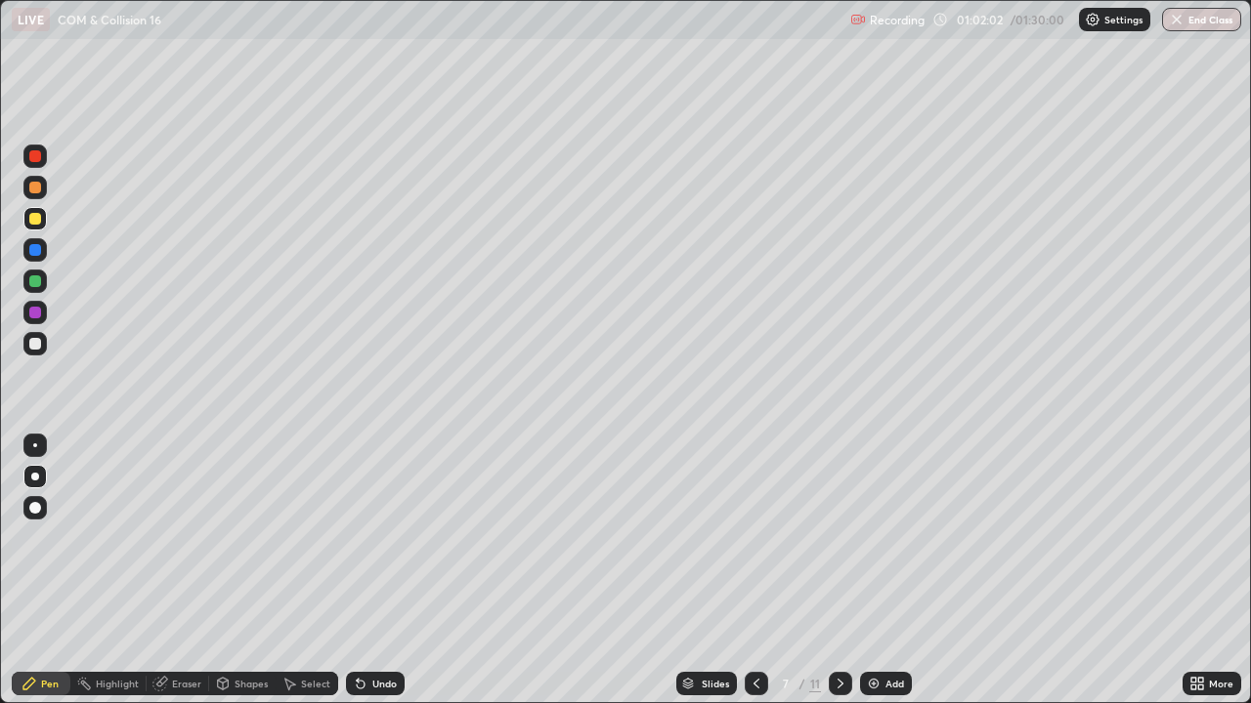
click at [238, 537] on div "Shapes" at bounding box center [242, 683] width 66 height 23
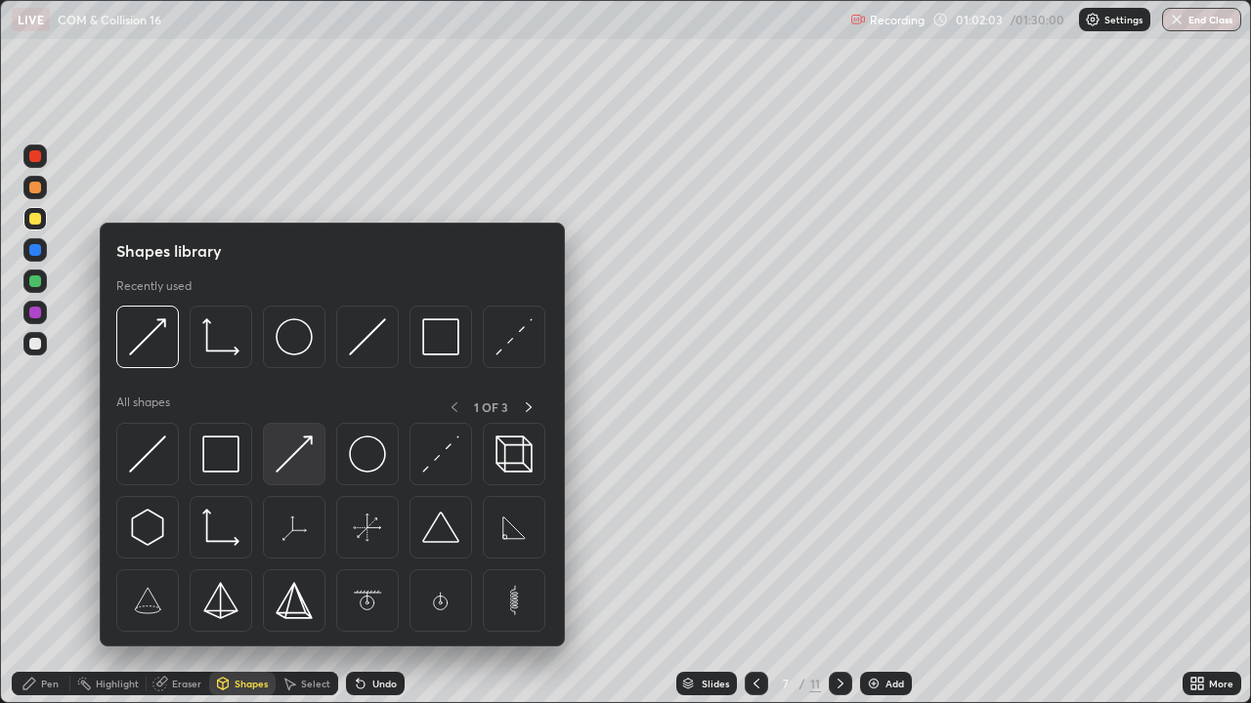
click at [288, 456] on img at bounding box center [294, 454] width 37 height 37
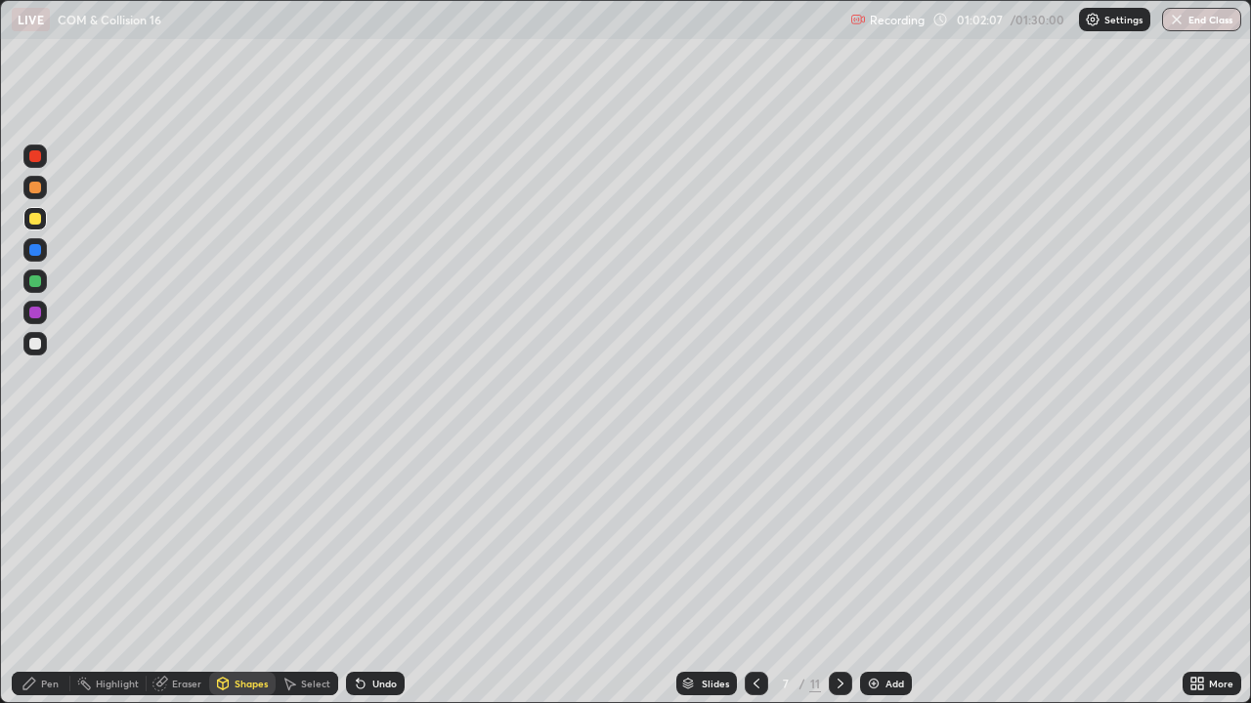
click at [388, 537] on div "Undo" at bounding box center [375, 683] width 59 height 23
click at [55, 537] on div "Pen" at bounding box center [41, 683] width 59 height 23
click at [35, 157] on div at bounding box center [35, 156] width 12 height 12
click at [258, 537] on div "Shapes" at bounding box center [250, 684] width 33 height 10
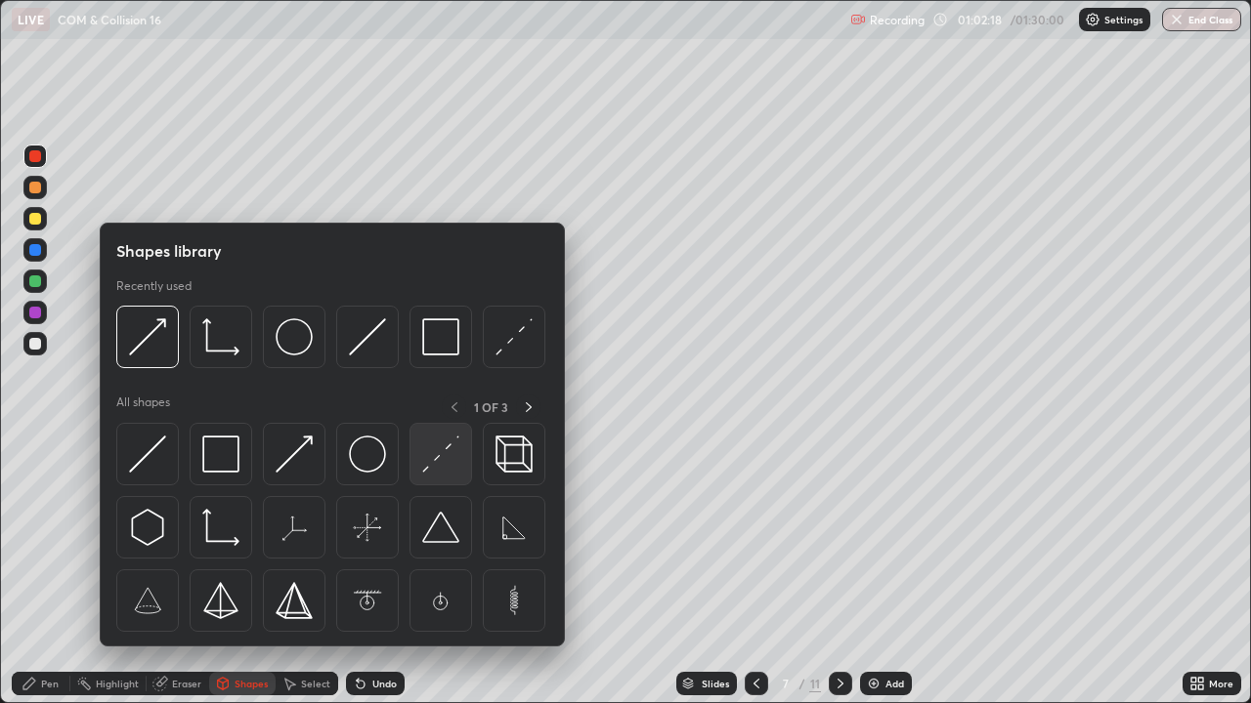
click at [438, 471] on img at bounding box center [440, 454] width 37 height 37
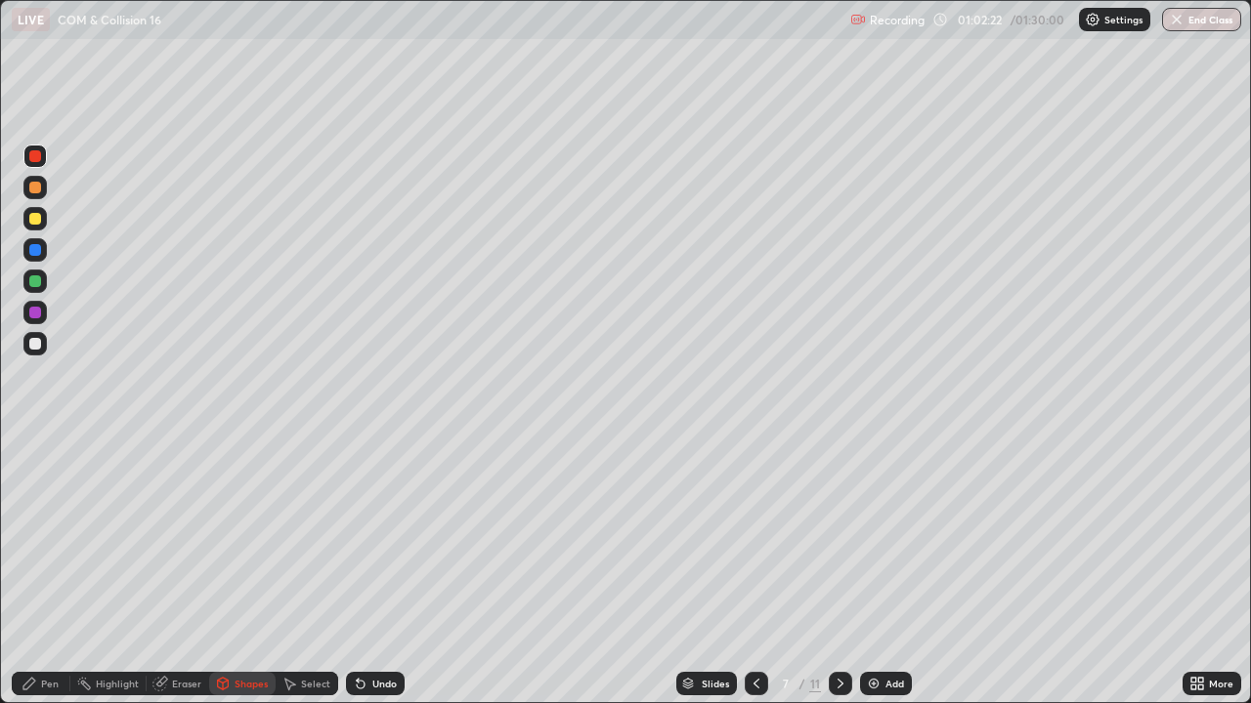
click at [51, 537] on div "Pen" at bounding box center [50, 684] width 18 height 10
click at [384, 537] on div "Undo" at bounding box center [384, 684] width 24 height 10
click at [35, 347] on div at bounding box center [35, 344] width 12 height 12
click at [40, 311] on div at bounding box center [35, 313] width 12 height 12
click at [244, 537] on div "Shapes" at bounding box center [250, 684] width 33 height 10
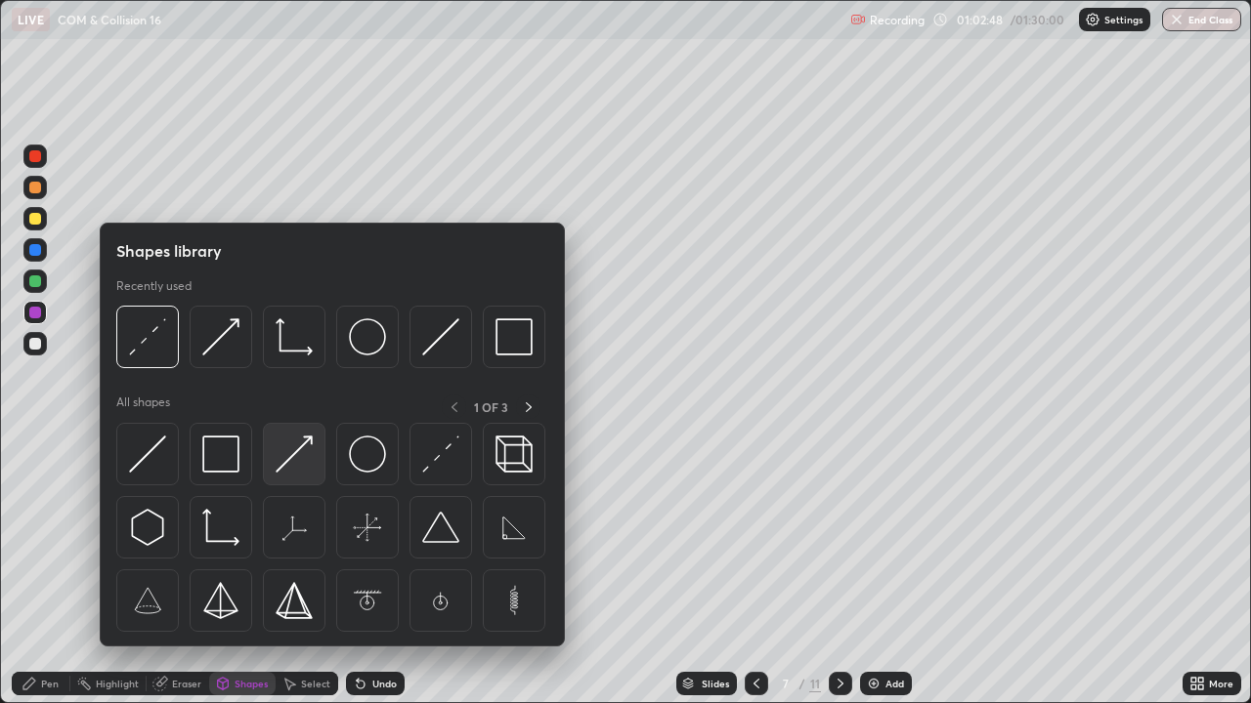
click at [304, 468] on img at bounding box center [294, 454] width 37 height 37
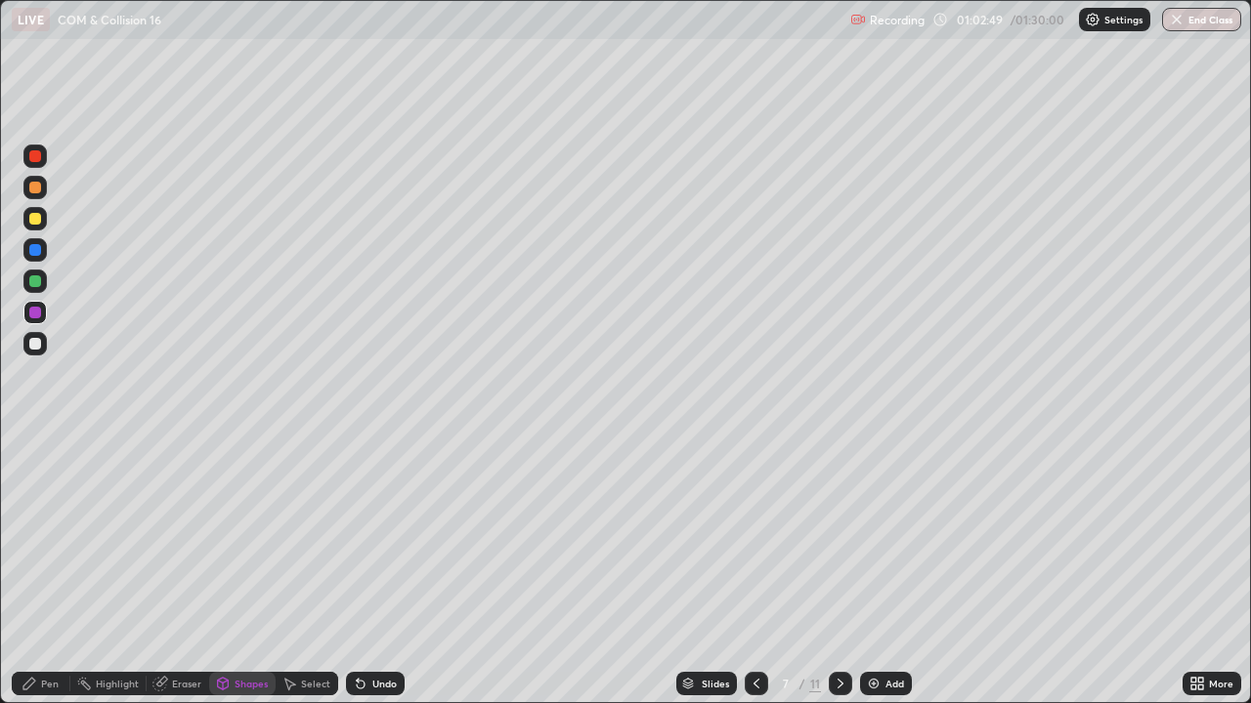
click at [38, 255] on div at bounding box center [35, 250] width 12 height 12
click at [43, 537] on div "Pen" at bounding box center [50, 684] width 18 height 10
click at [40, 190] on div at bounding box center [35, 188] width 12 height 12
click at [178, 537] on div "Eraser" at bounding box center [186, 684] width 29 height 10
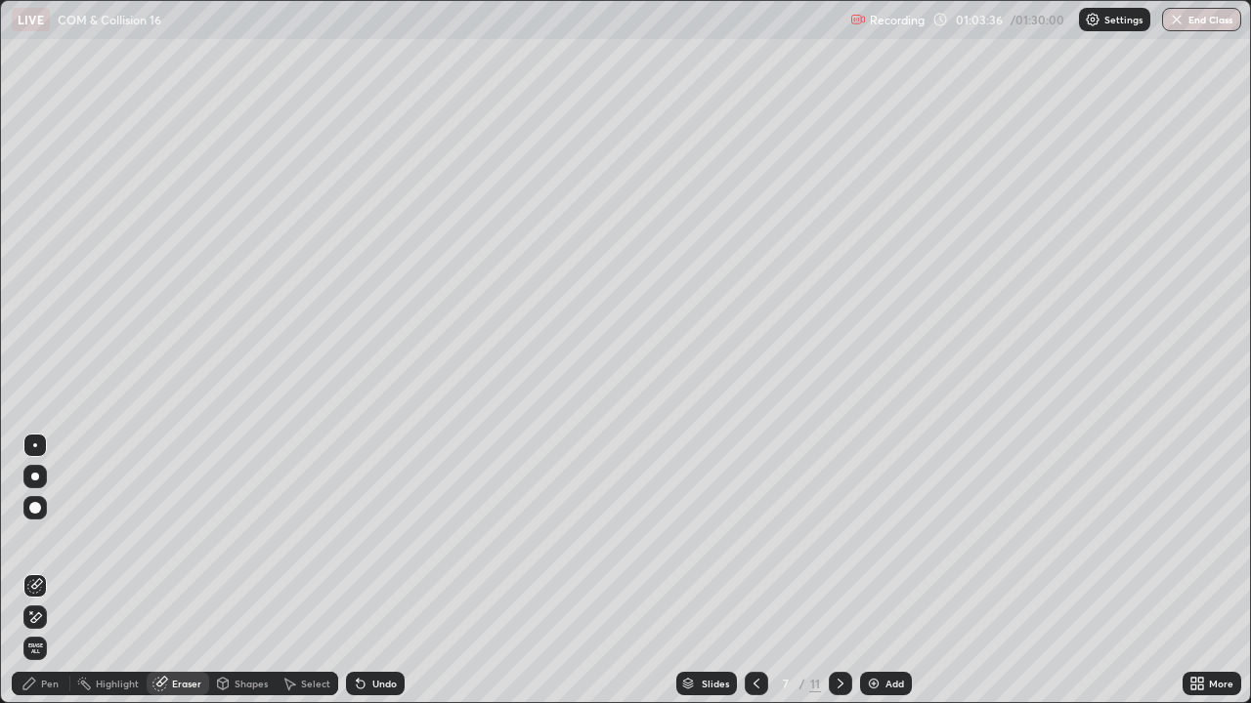
click at [43, 537] on div "Pen" at bounding box center [50, 684] width 18 height 10
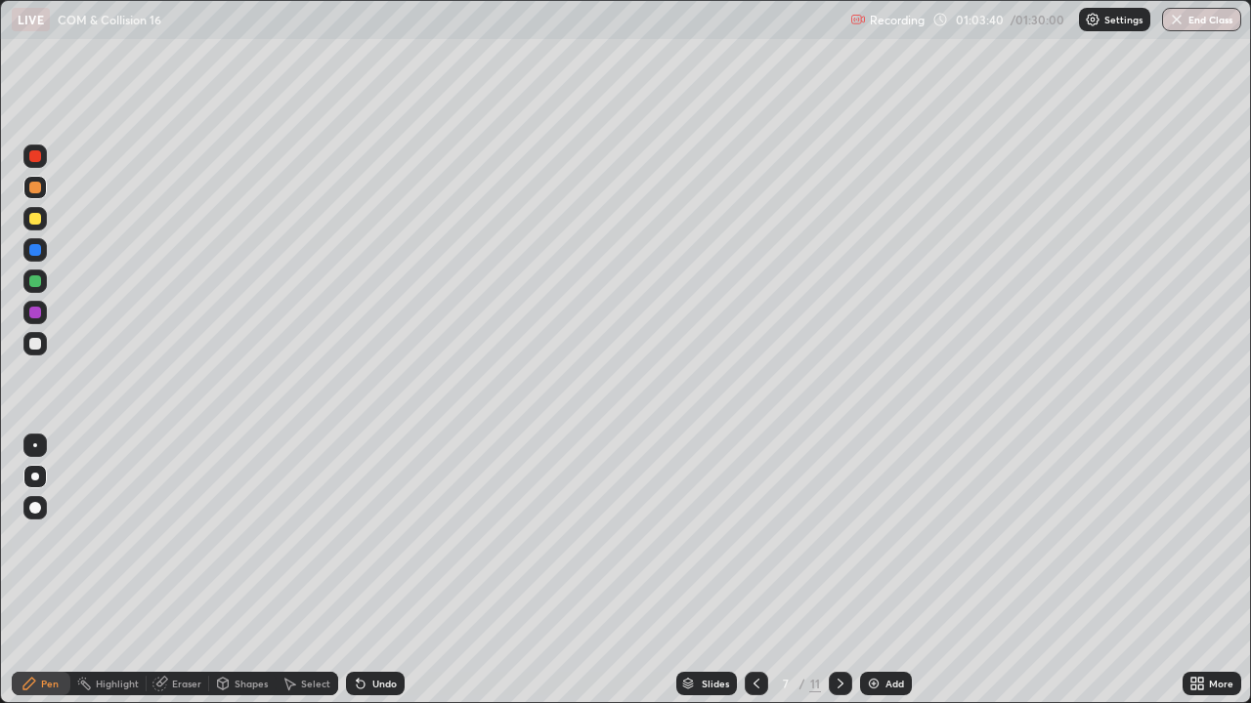
click at [37, 163] on div at bounding box center [34, 156] width 23 height 23
click at [257, 537] on div "Shapes" at bounding box center [250, 684] width 33 height 10
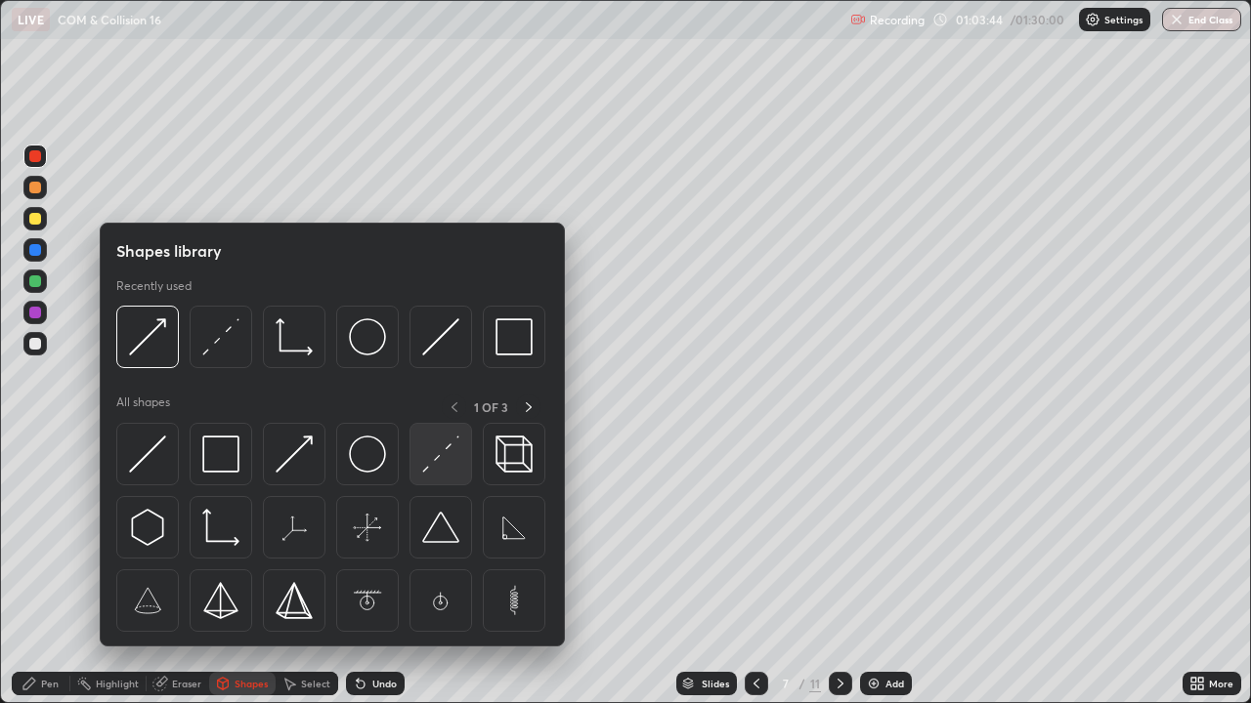
click at [419, 462] on div at bounding box center [440, 454] width 63 height 63
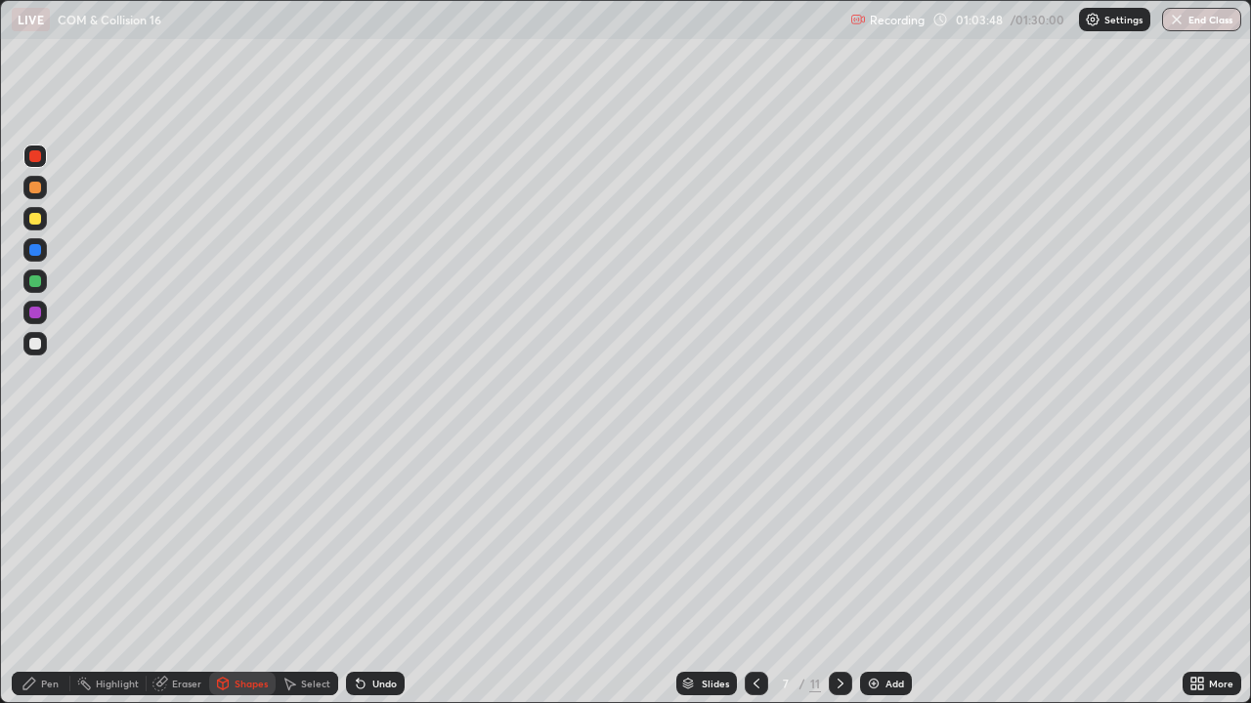
click at [40, 537] on div "Pen" at bounding box center [41, 683] width 59 height 23
click at [29, 351] on div at bounding box center [34, 343] width 23 height 23
click at [886, 537] on div "Add" at bounding box center [894, 684] width 19 height 10
click at [34, 355] on div at bounding box center [34, 343] width 23 height 23
click at [236, 537] on div "Shapes" at bounding box center [250, 684] width 33 height 10
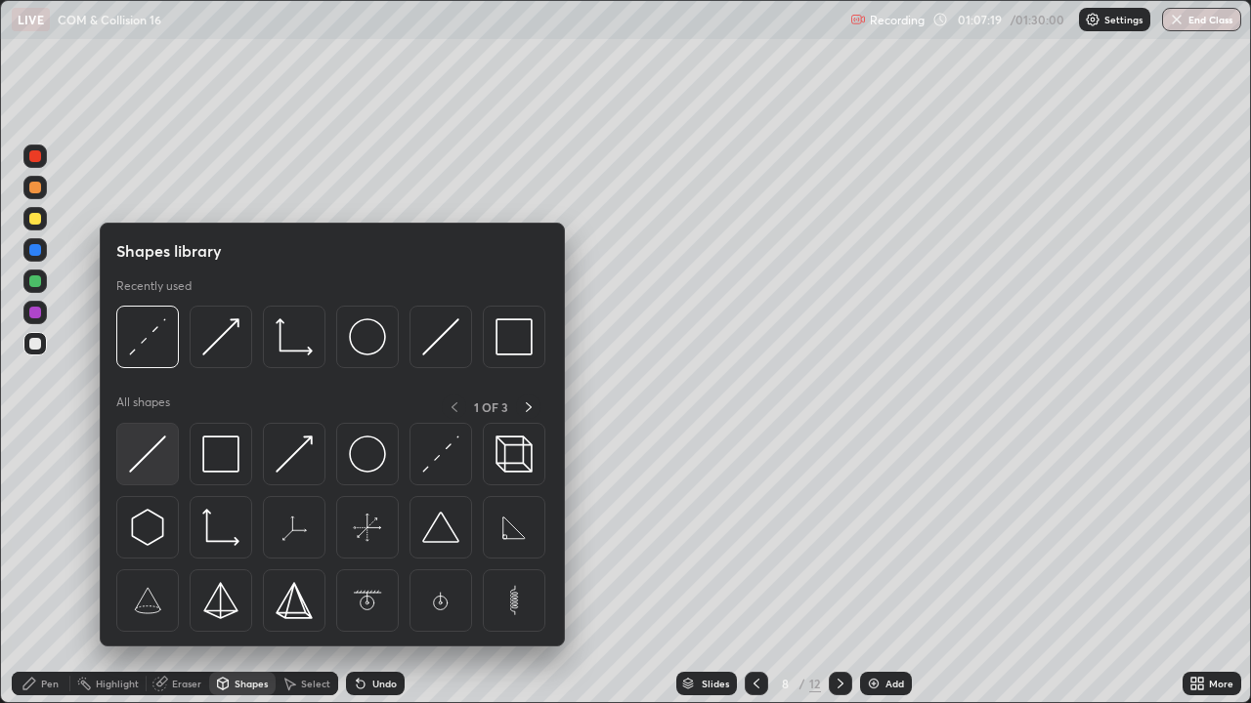
click at [163, 462] on img at bounding box center [147, 454] width 37 height 37
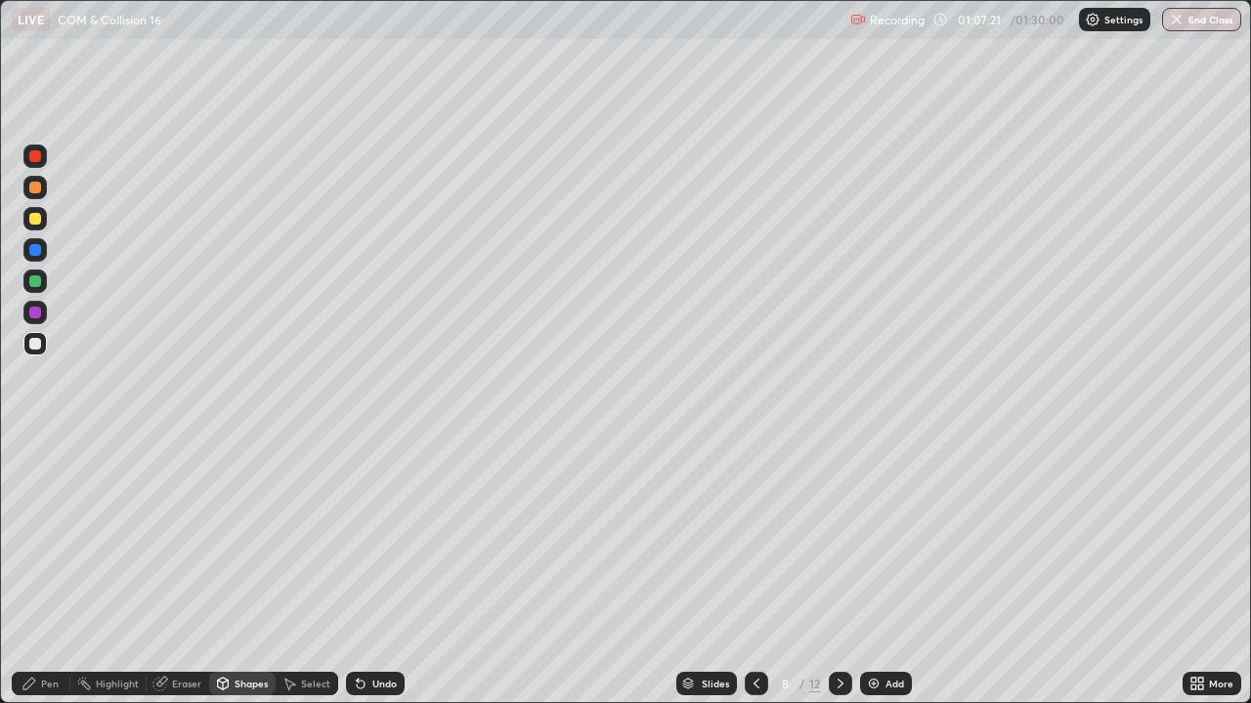
click at [53, 537] on div "Pen" at bounding box center [50, 684] width 18 height 10
click at [38, 318] on div at bounding box center [35, 313] width 12 height 12
click at [248, 537] on div "Shapes" at bounding box center [250, 684] width 33 height 10
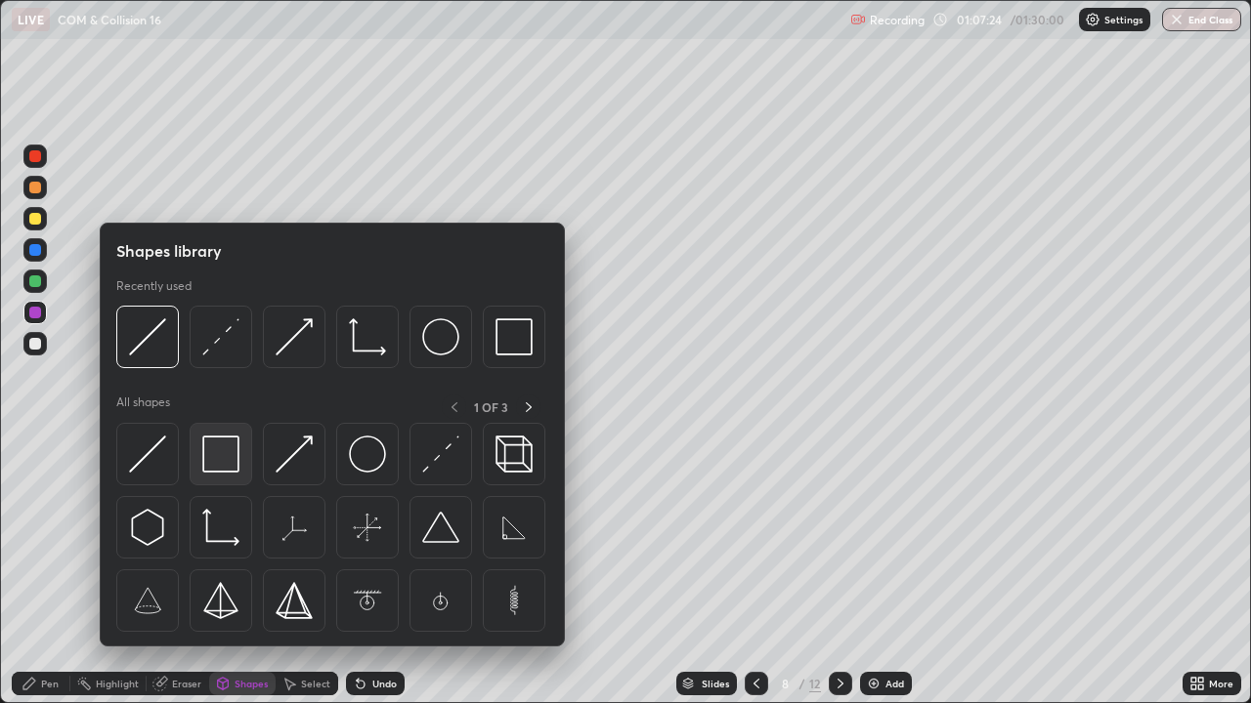
click at [223, 454] on img at bounding box center [220, 454] width 37 height 37
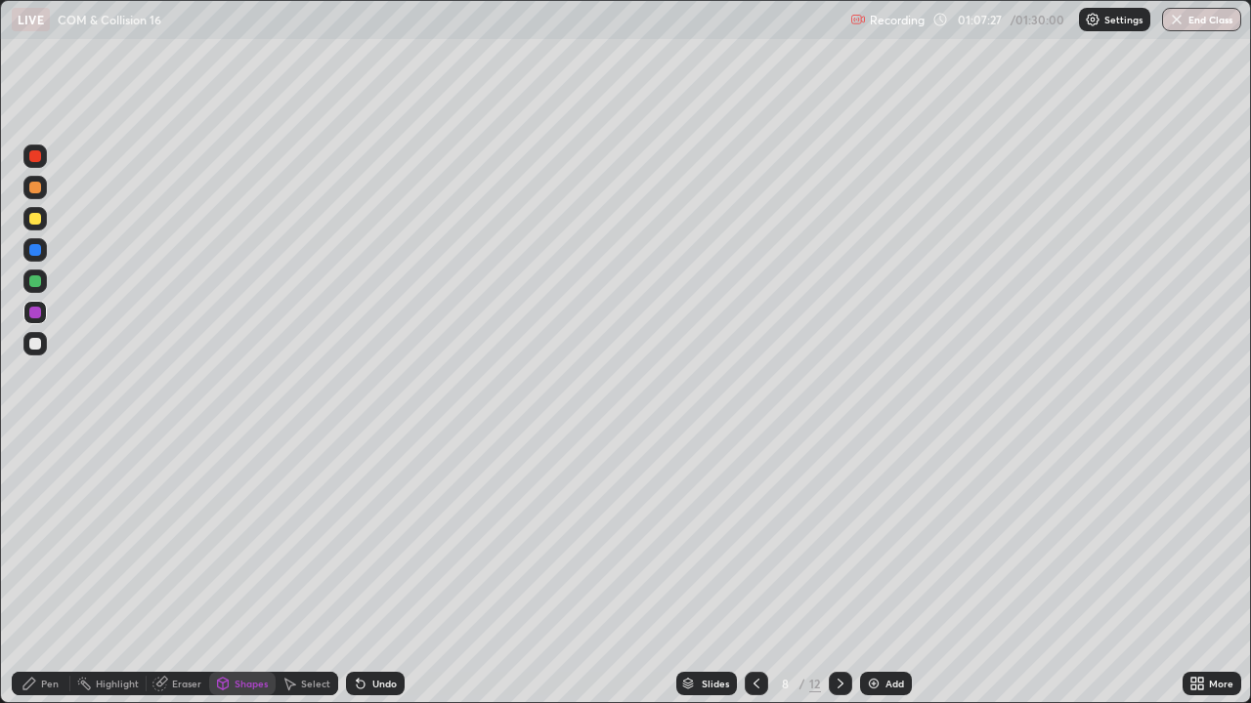
click at [37, 537] on icon at bounding box center [29, 684] width 16 height 16
click at [35, 220] on div at bounding box center [35, 219] width 12 height 12
click at [228, 537] on icon at bounding box center [223, 684] width 16 height 16
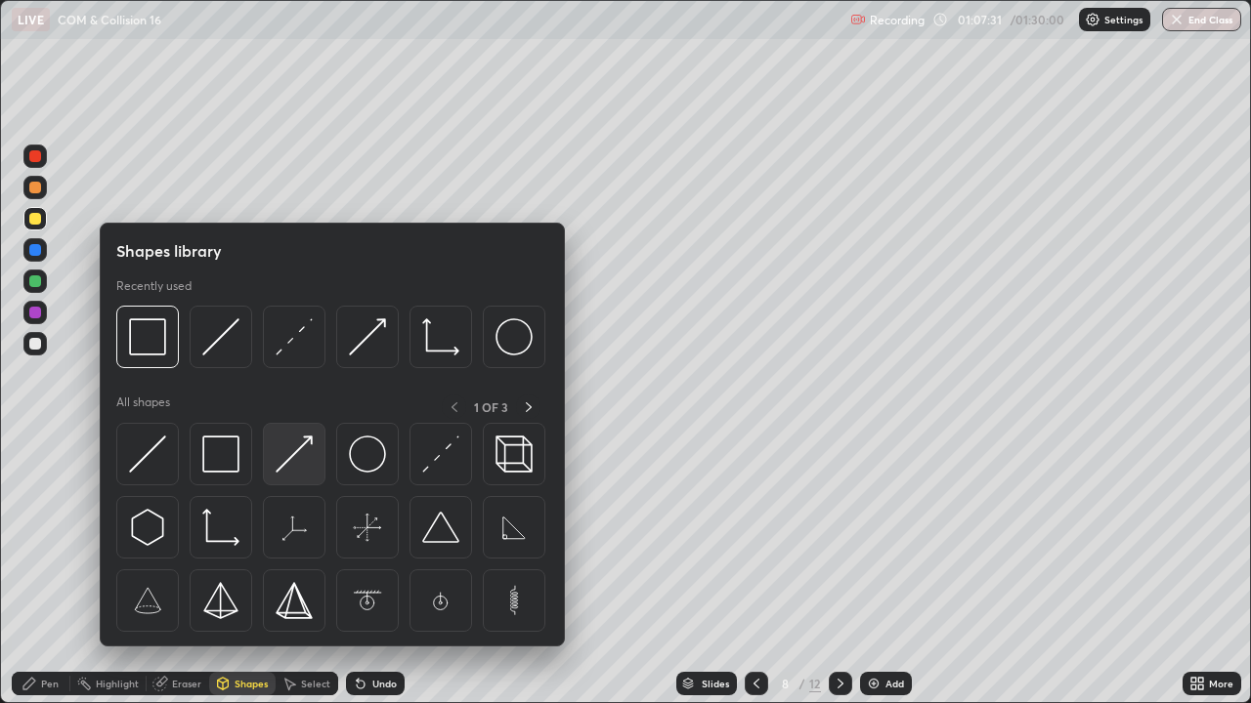
click at [296, 475] on div at bounding box center [294, 454] width 63 height 63
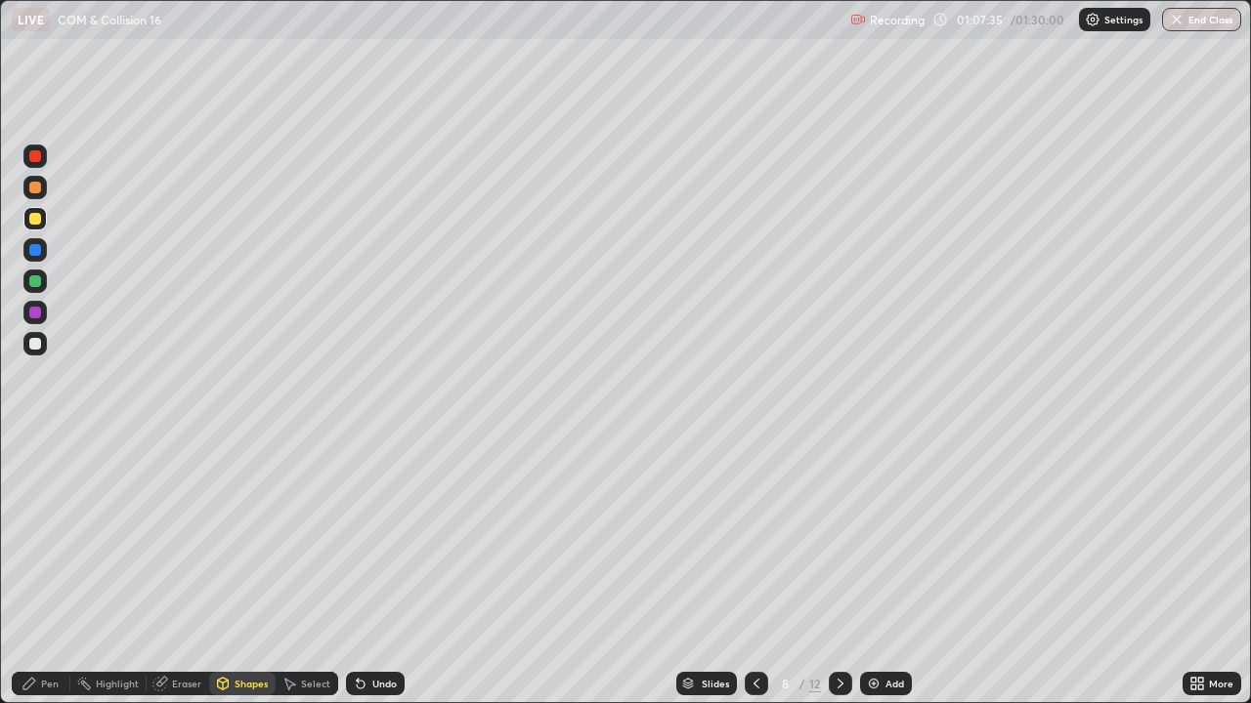
click at [232, 537] on div "Shapes" at bounding box center [242, 683] width 66 height 23
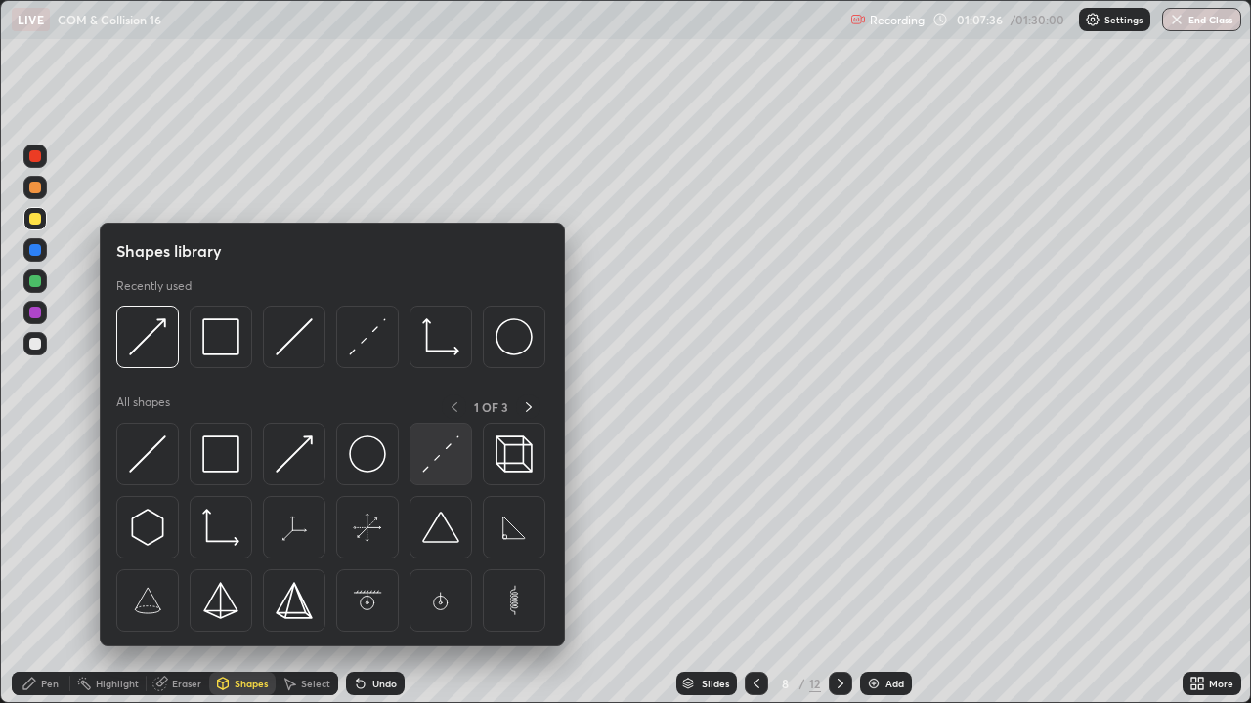
click at [436, 449] on img at bounding box center [440, 454] width 37 height 37
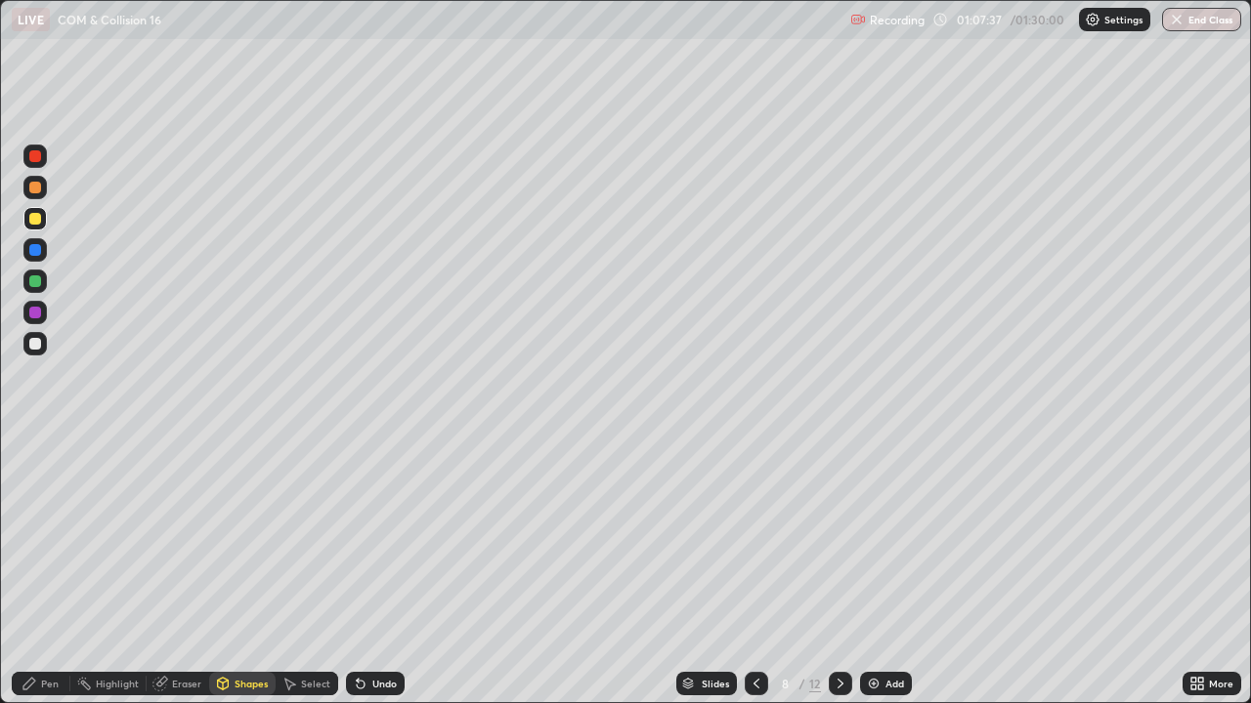
click at [35, 253] on div at bounding box center [35, 250] width 12 height 12
click at [50, 537] on div "Pen" at bounding box center [50, 684] width 18 height 10
click at [31, 219] on div at bounding box center [35, 219] width 12 height 12
click at [36, 341] on div at bounding box center [35, 344] width 12 height 12
click at [29, 191] on div at bounding box center [34, 187] width 23 height 23
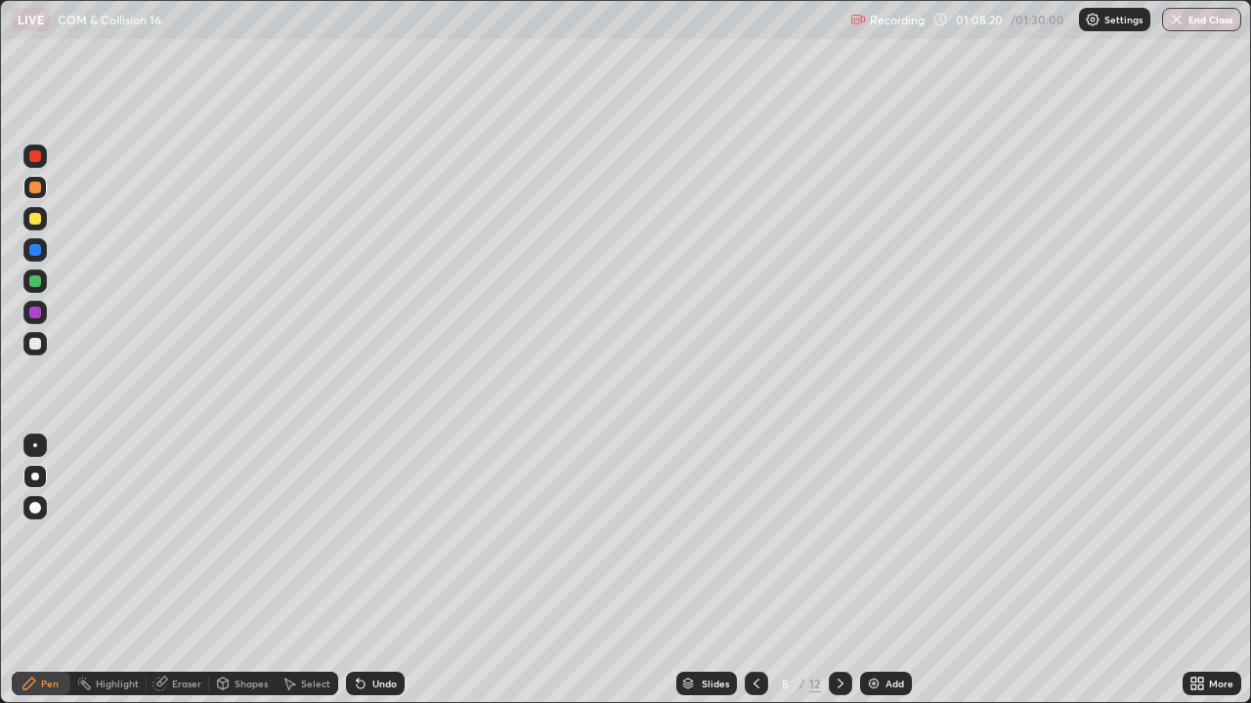
click at [258, 537] on div "Shapes" at bounding box center [250, 684] width 33 height 10
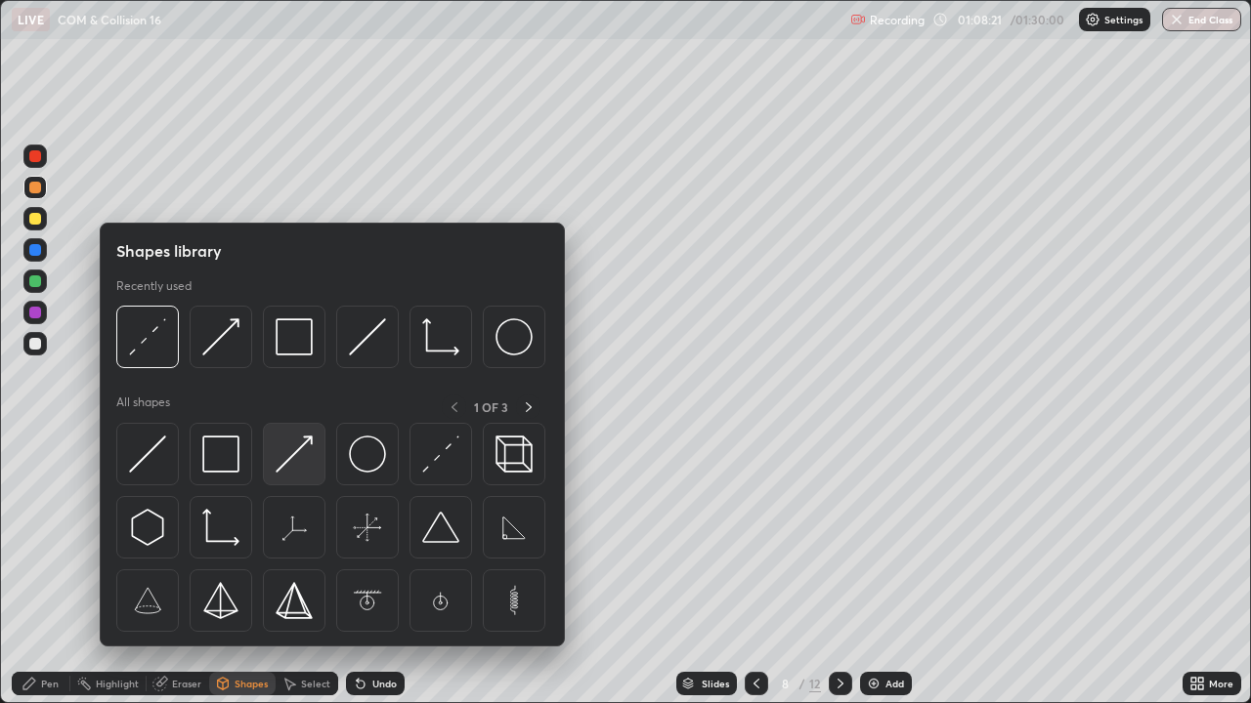
click at [302, 468] on img at bounding box center [294, 454] width 37 height 37
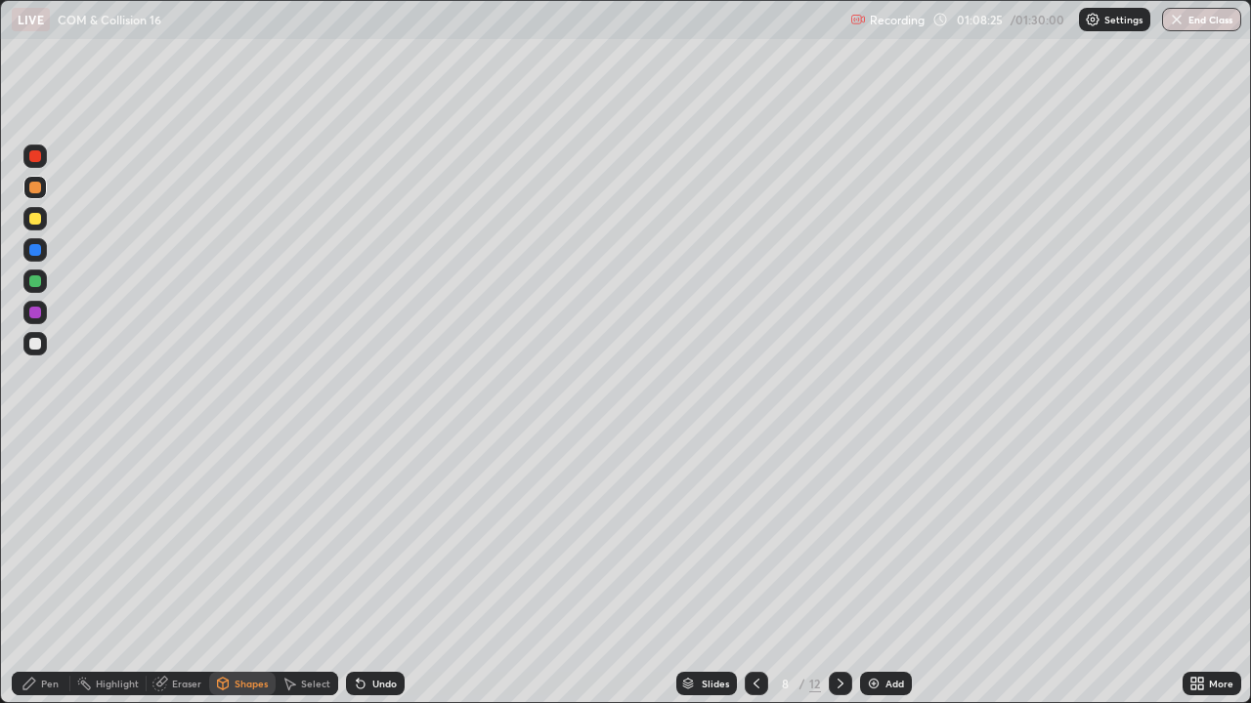
click at [378, 537] on div "Undo" at bounding box center [384, 684] width 24 height 10
click at [372, 537] on div "Undo" at bounding box center [384, 684] width 24 height 10
click at [45, 537] on div "Pen" at bounding box center [50, 684] width 18 height 10
click at [183, 537] on div "Eraser" at bounding box center [186, 684] width 29 height 10
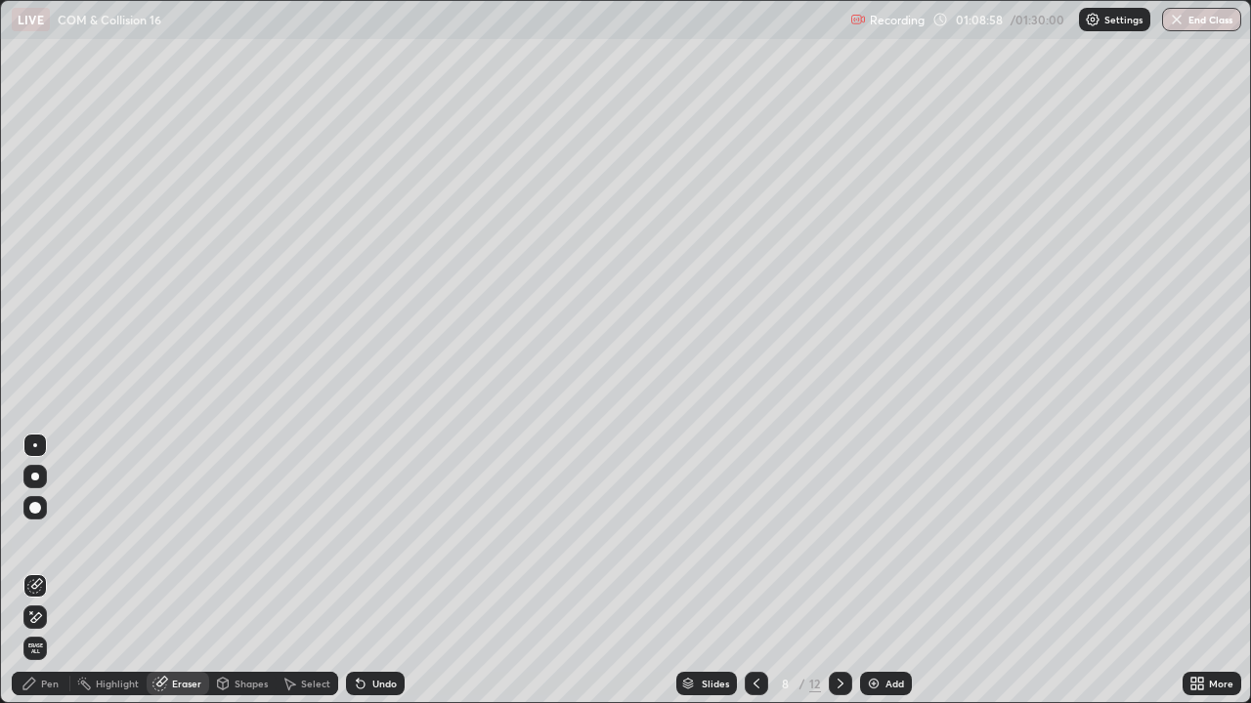
click at [42, 537] on div "Pen" at bounding box center [41, 683] width 59 height 23
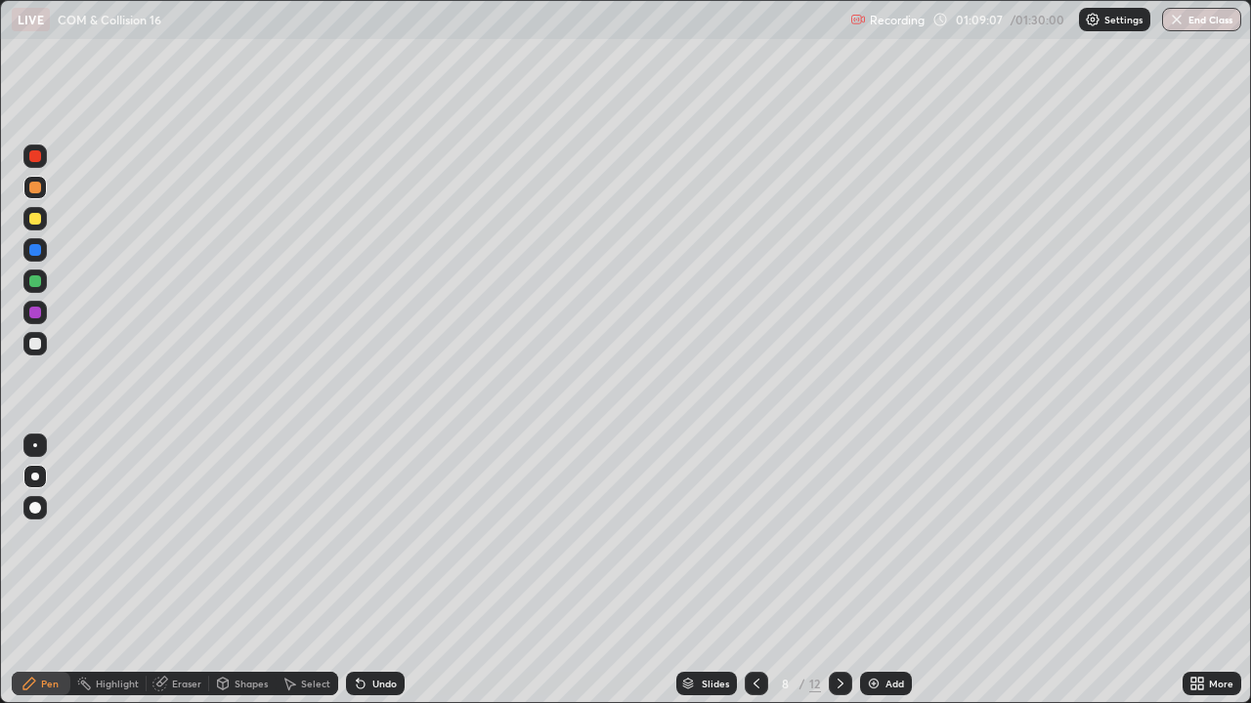
click at [35, 345] on div at bounding box center [35, 344] width 12 height 12
click at [366, 537] on div "Undo" at bounding box center [375, 683] width 59 height 23
click at [175, 537] on div "Eraser" at bounding box center [186, 684] width 29 height 10
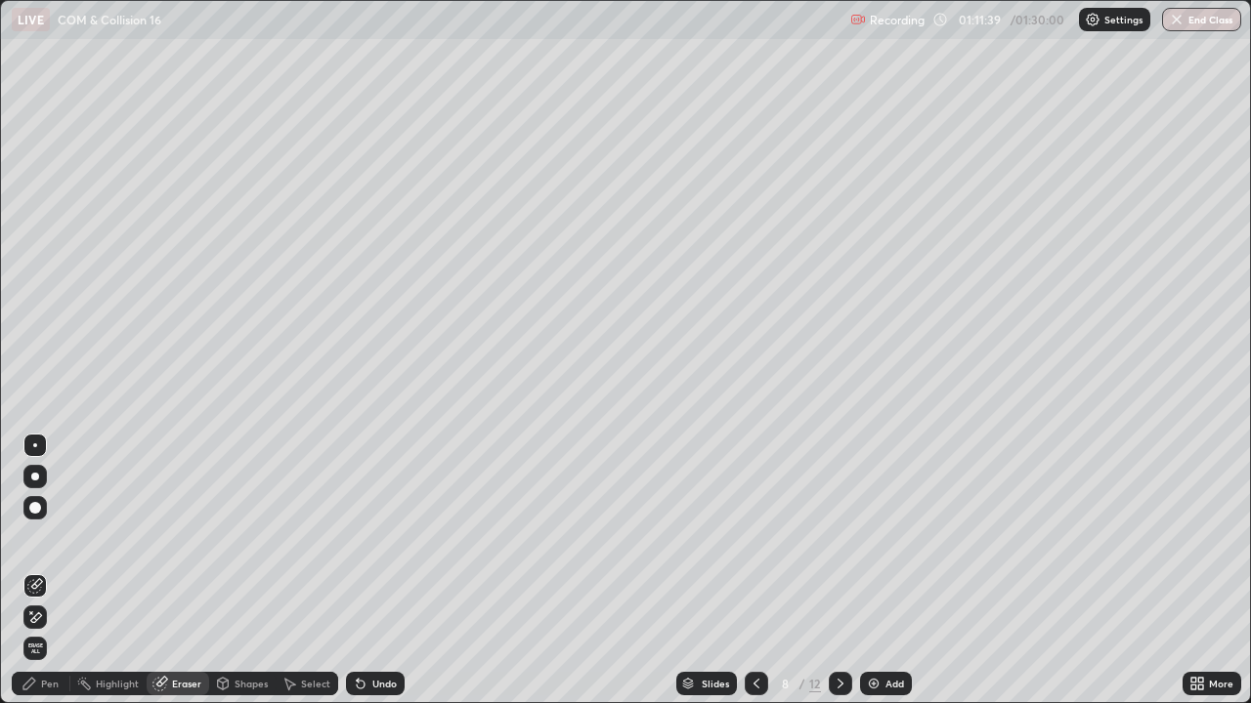
click at [60, 537] on div "Pen" at bounding box center [41, 683] width 59 height 23
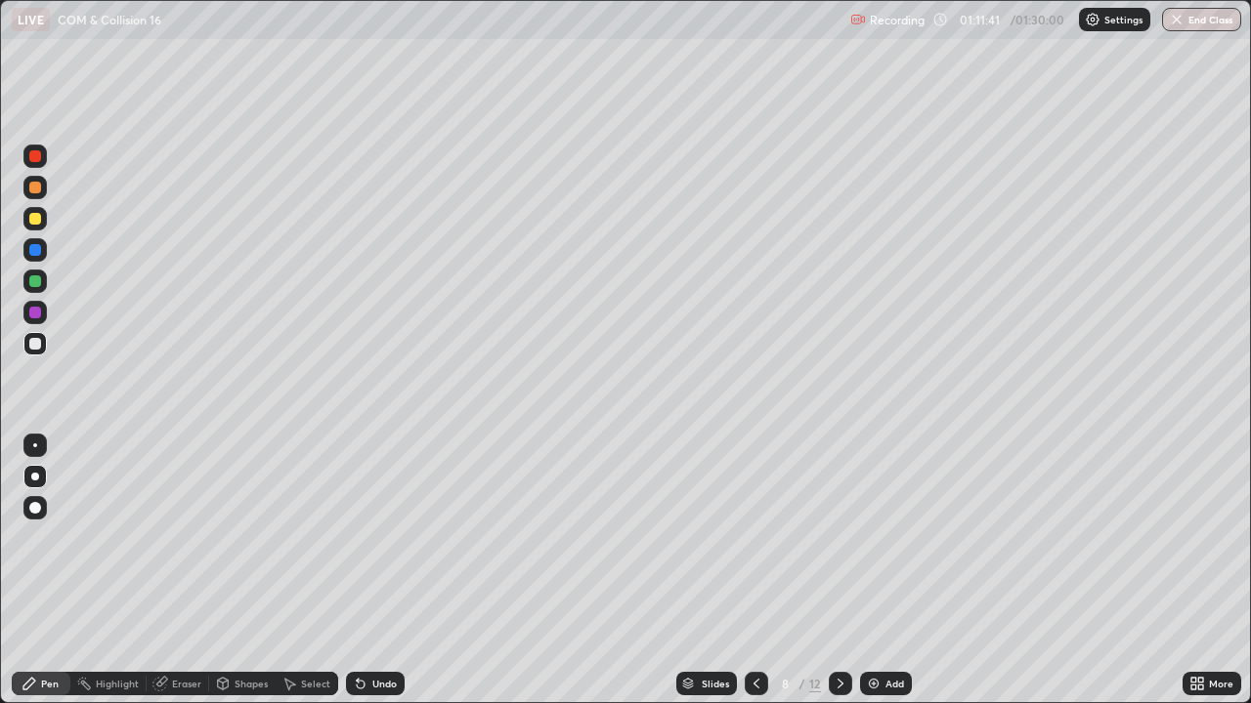
click at [36, 344] on div at bounding box center [35, 344] width 12 height 12
click at [32, 282] on div at bounding box center [35, 282] width 12 height 12
click at [35, 228] on div at bounding box center [34, 218] width 23 height 23
click at [38, 188] on div at bounding box center [35, 188] width 12 height 12
click at [368, 537] on div "Undo" at bounding box center [375, 683] width 59 height 23
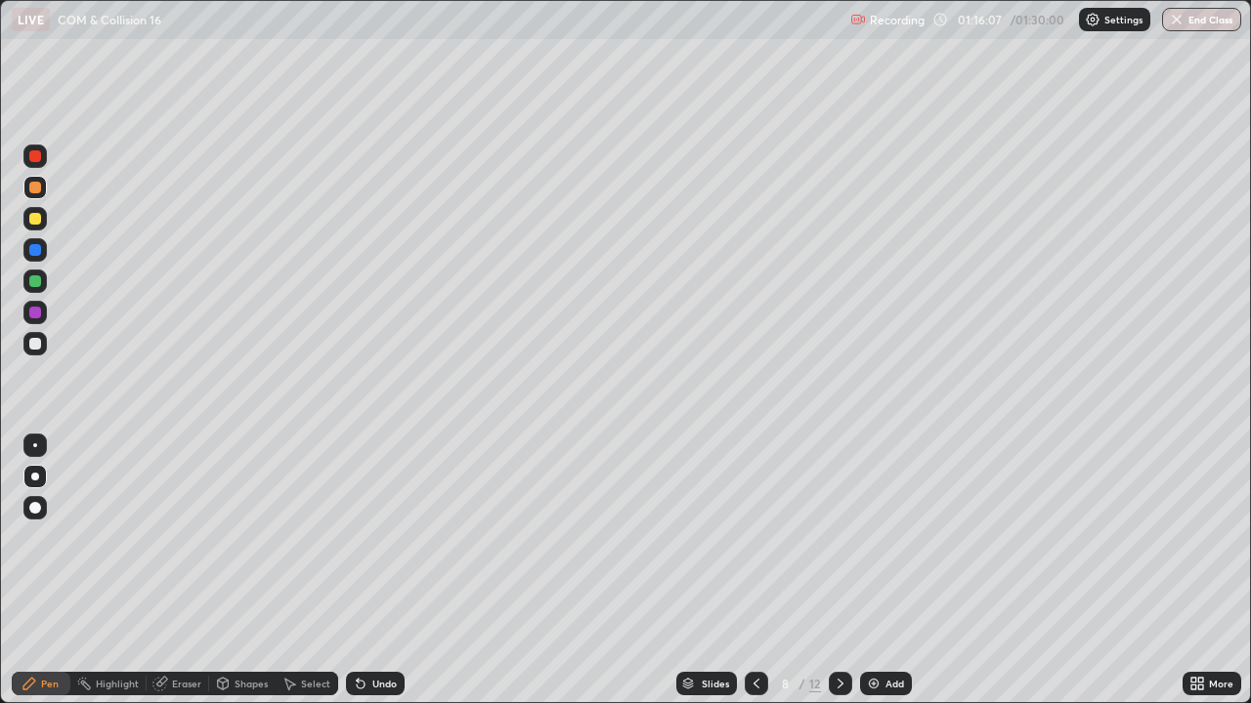
click at [372, 537] on div "Undo" at bounding box center [384, 684] width 24 height 10
click at [378, 537] on div "Undo" at bounding box center [384, 684] width 24 height 10
click at [384, 537] on div "Undo" at bounding box center [384, 684] width 24 height 10
click at [384, 537] on div "Undo" at bounding box center [375, 683] width 59 height 23
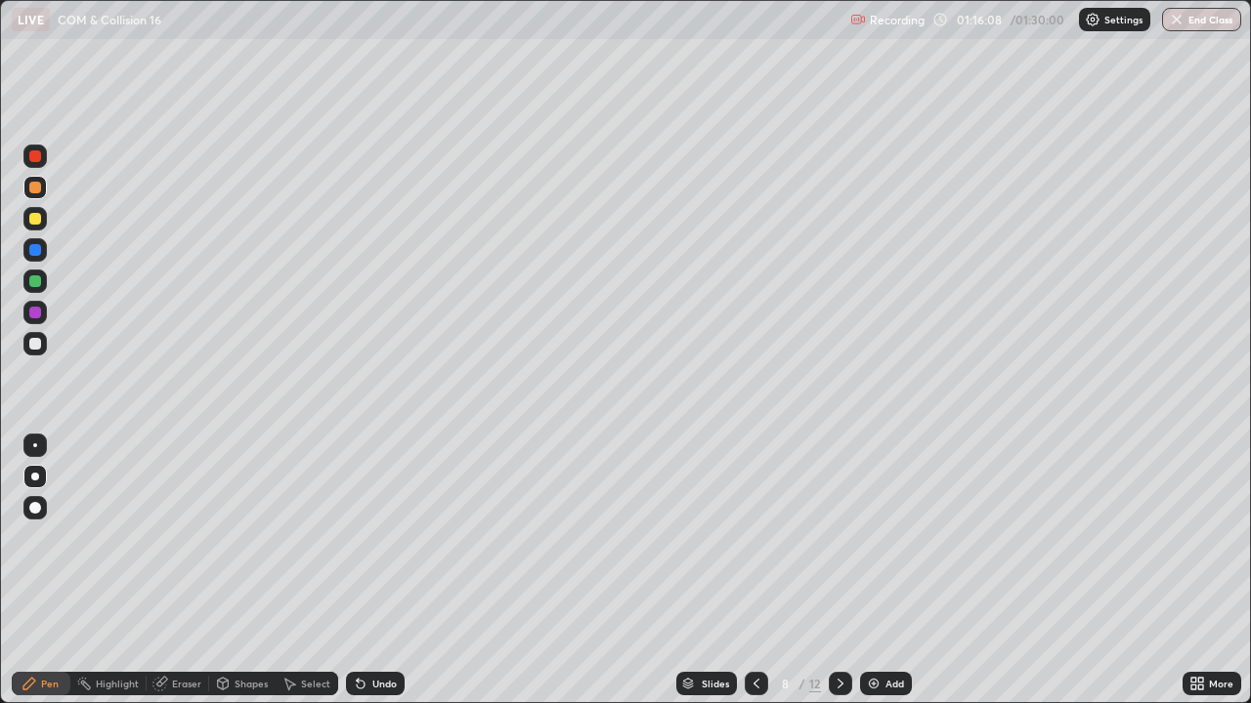
click at [385, 537] on div "Undo" at bounding box center [375, 683] width 59 height 23
click at [393, 537] on div "Undo" at bounding box center [375, 683] width 59 height 23
click at [381, 537] on div "Undo" at bounding box center [384, 684] width 24 height 10
click at [384, 537] on div "Undo" at bounding box center [375, 683] width 59 height 23
click at [377, 537] on div "Undo" at bounding box center [375, 683] width 59 height 23
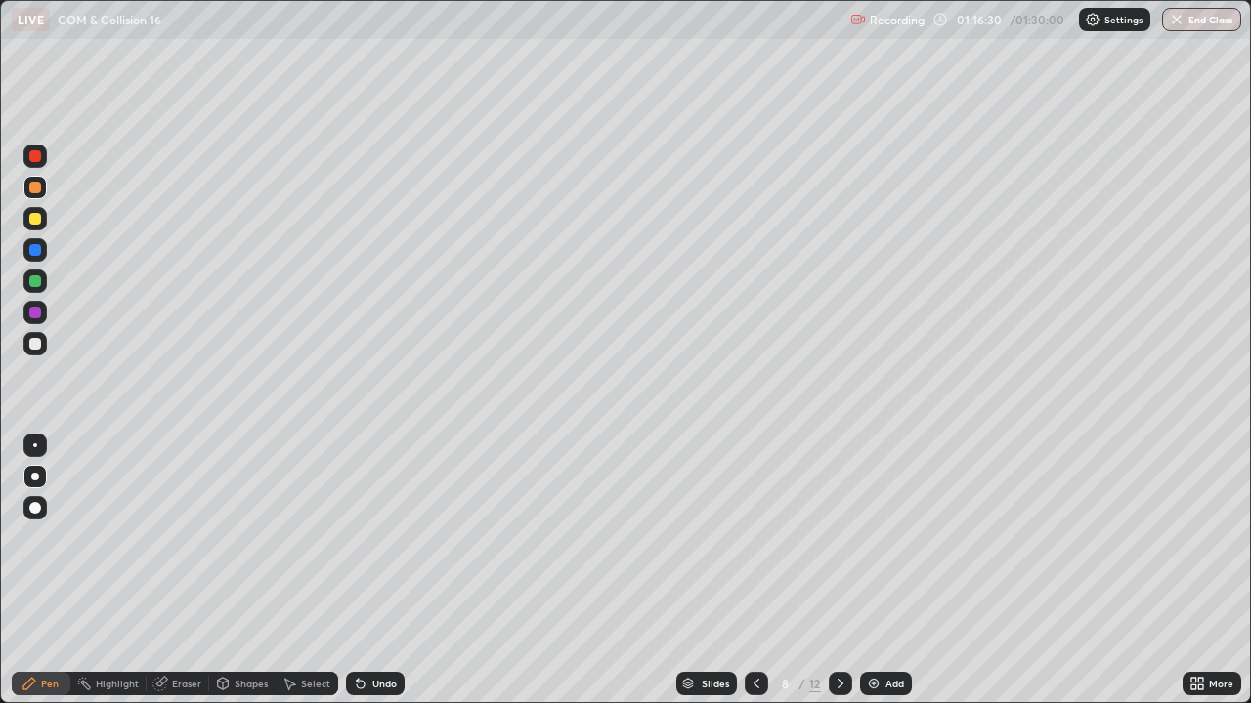
click at [35, 347] on div at bounding box center [35, 344] width 12 height 12
click at [364, 537] on div "Undo" at bounding box center [375, 683] width 59 height 23
click at [378, 537] on div "Undo" at bounding box center [375, 683] width 59 height 23
click at [382, 537] on div "Undo" at bounding box center [375, 683] width 59 height 23
click at [389, 537] on div "Undo" at bounding box center [375, 683] width 59 height 23
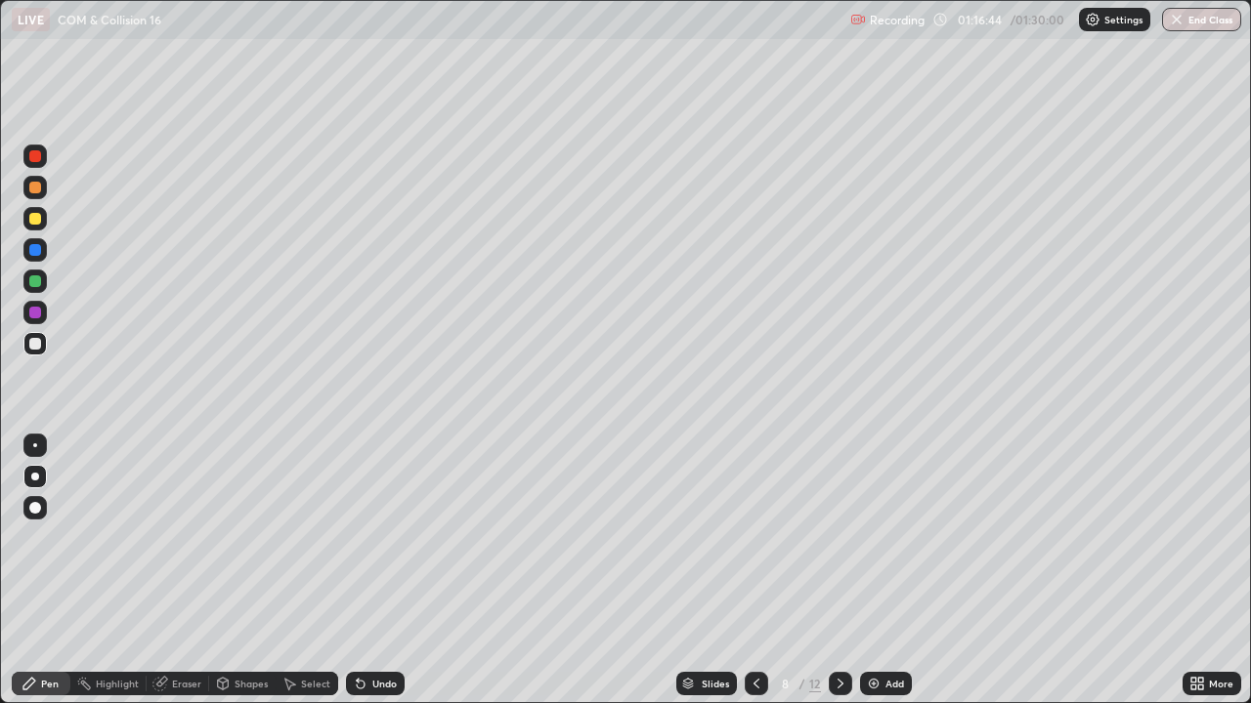
click at [392, 537] on div "Undo" at bounding box center [375, 683] width 59 height 23
click at [393, 537] on div "Undo" at bounding box center [375, 683] width 59 height 23
click at [385, 537] on div "Undo" at bounding box center [375, 683] width 59 height 23
click at [389, 537] on div "Undo" at bounding box center [384, 684] width 24 height 10
click at [382, 537] on div "Undo" at bounding box center [375, 683] width 59 height 23
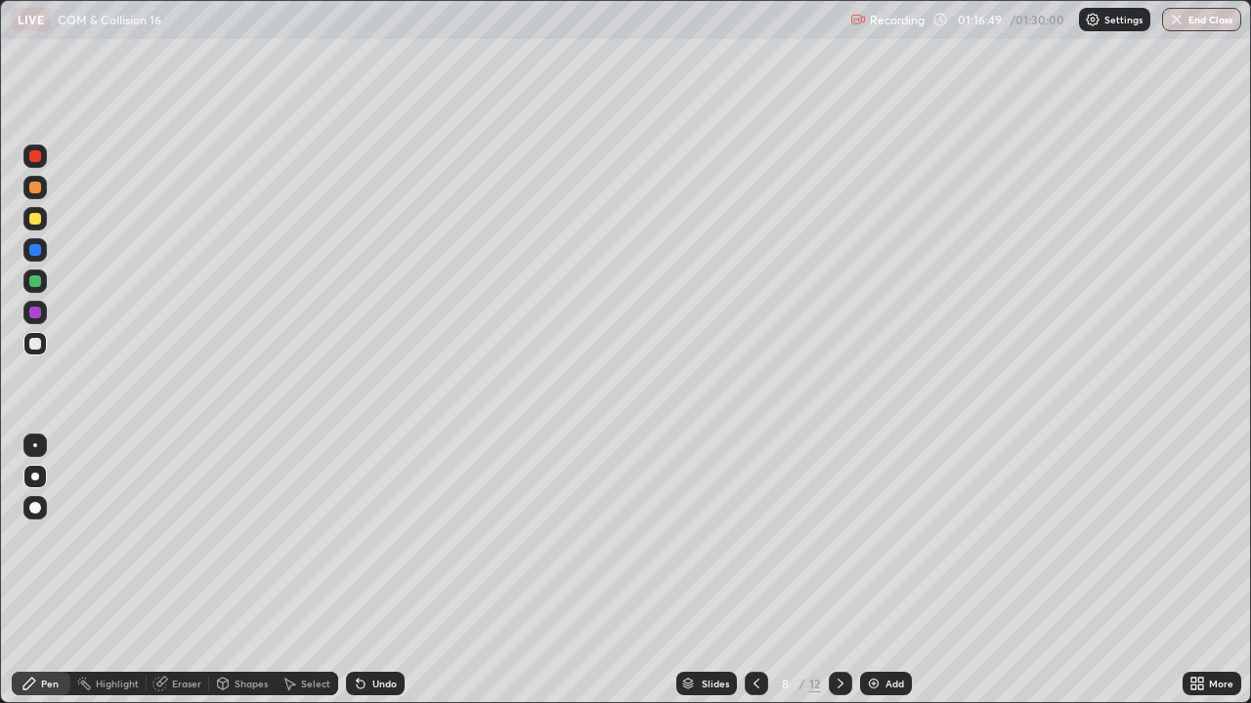
click at [377, 537] on div "Undo" at bounding box center [375, 683] width 59 height 23
click at [381, 537] on div "Undo" at bounding box center [384, 684] width 24 height 10
click at [382, 537] on div "Undo" at bounding box center [375, 683] width 59 height 23
click at [1211, 19] on button "End Class" at bounding box center [1201, 19] width 79 height 23
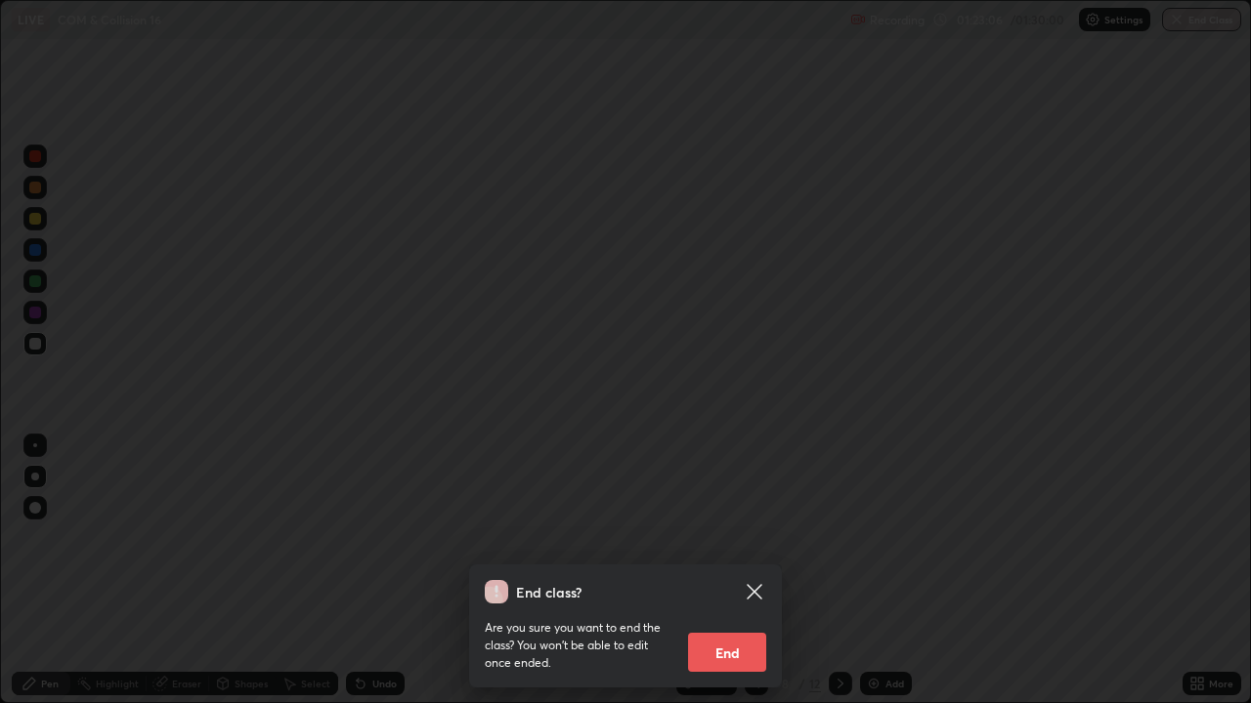
click at [747, 537] on button "End" at bounding box center [727, 652] width 78 height 39
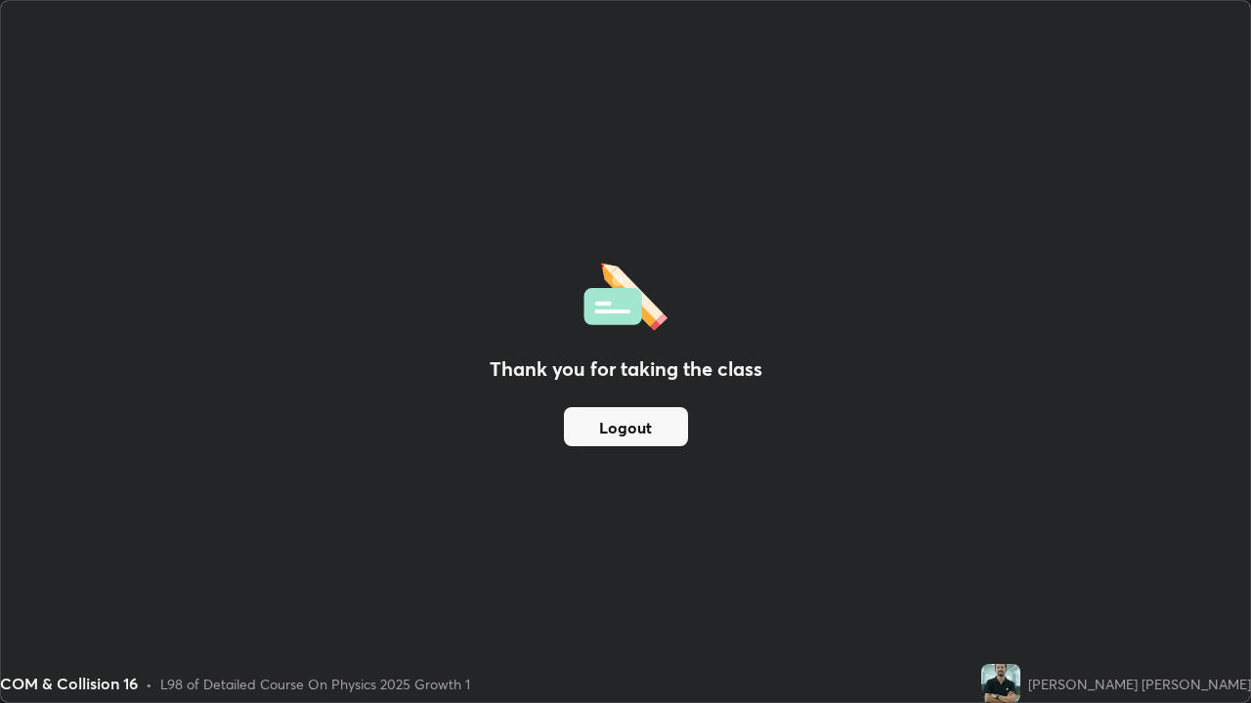
click at [663, 430] on button "Logout" at bounding box center [626, 426] width 124 height 39
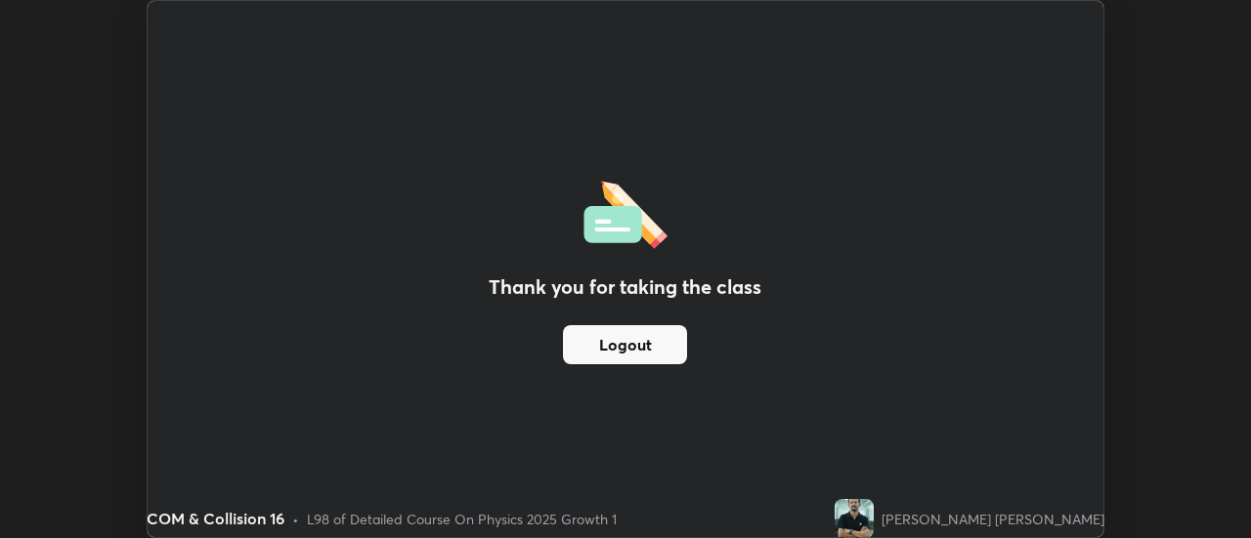
scroll to position [97163, 96451]
